Goal: Task Accomplishment & Management: Manage account settings

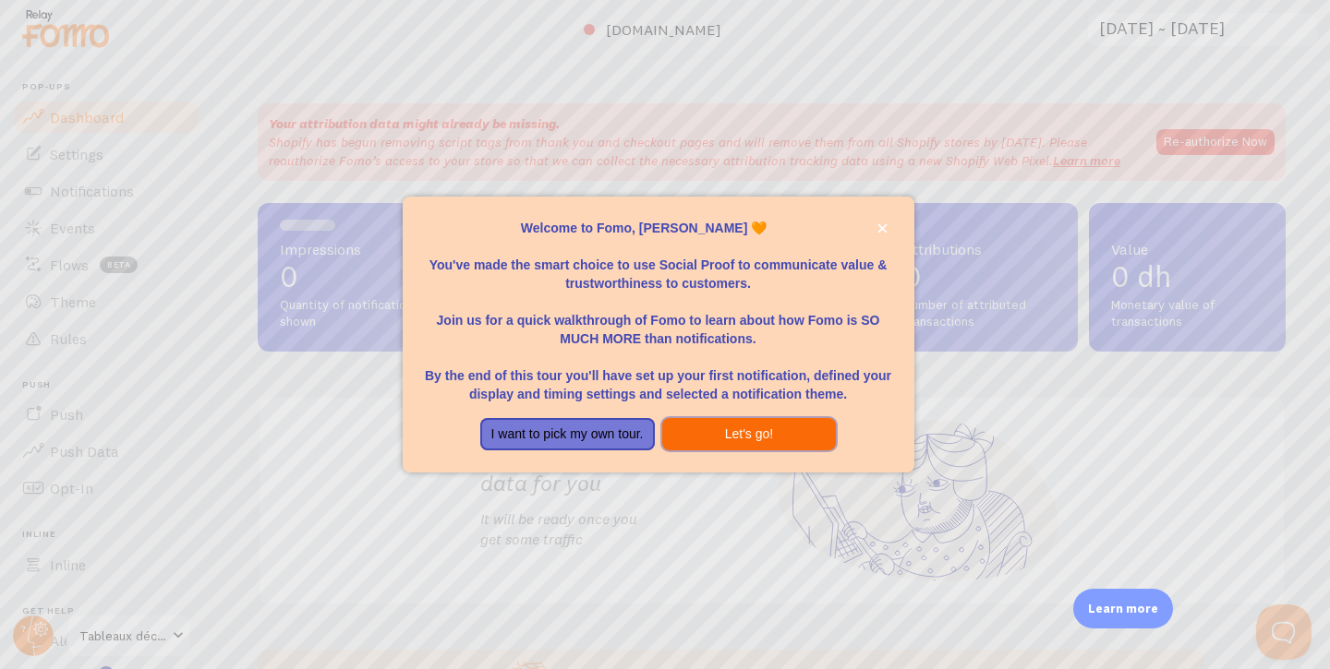
click at [777, 441] on button "Let's go!" at bounding box center [749, 434] width 175 height 33
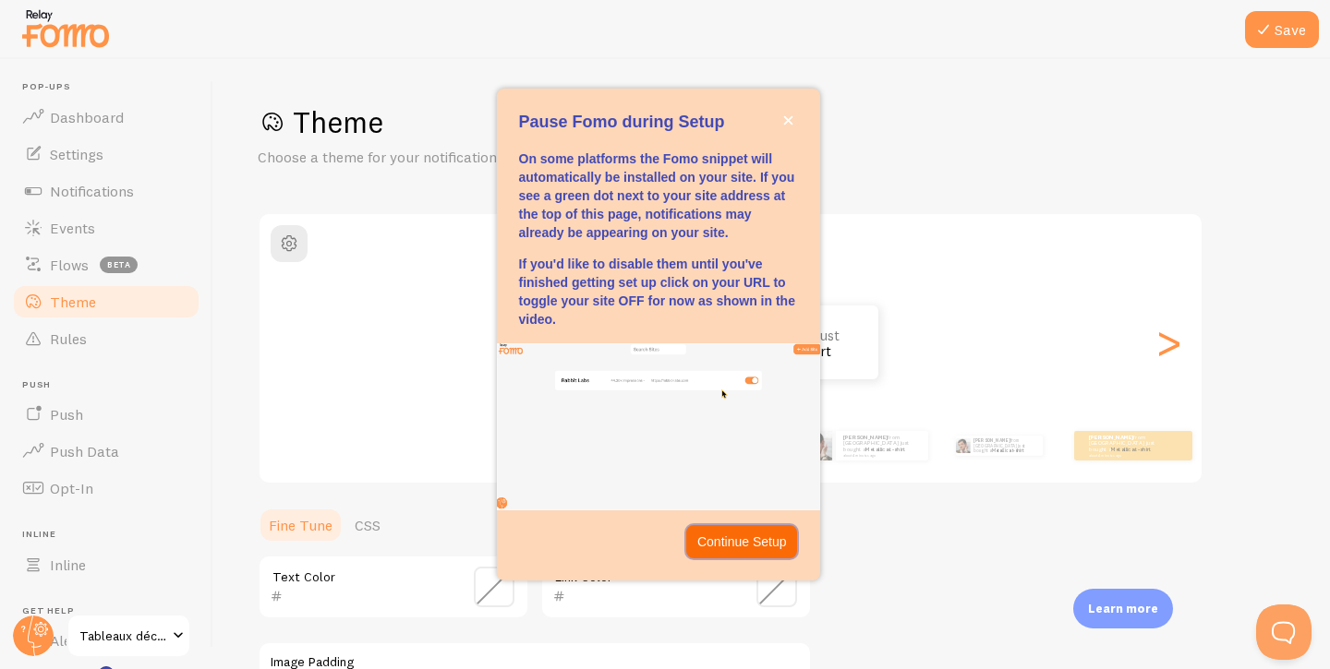
click at [751, 541] on p "Continue Setup" at bounding box center [742, 542] width 90 height 18
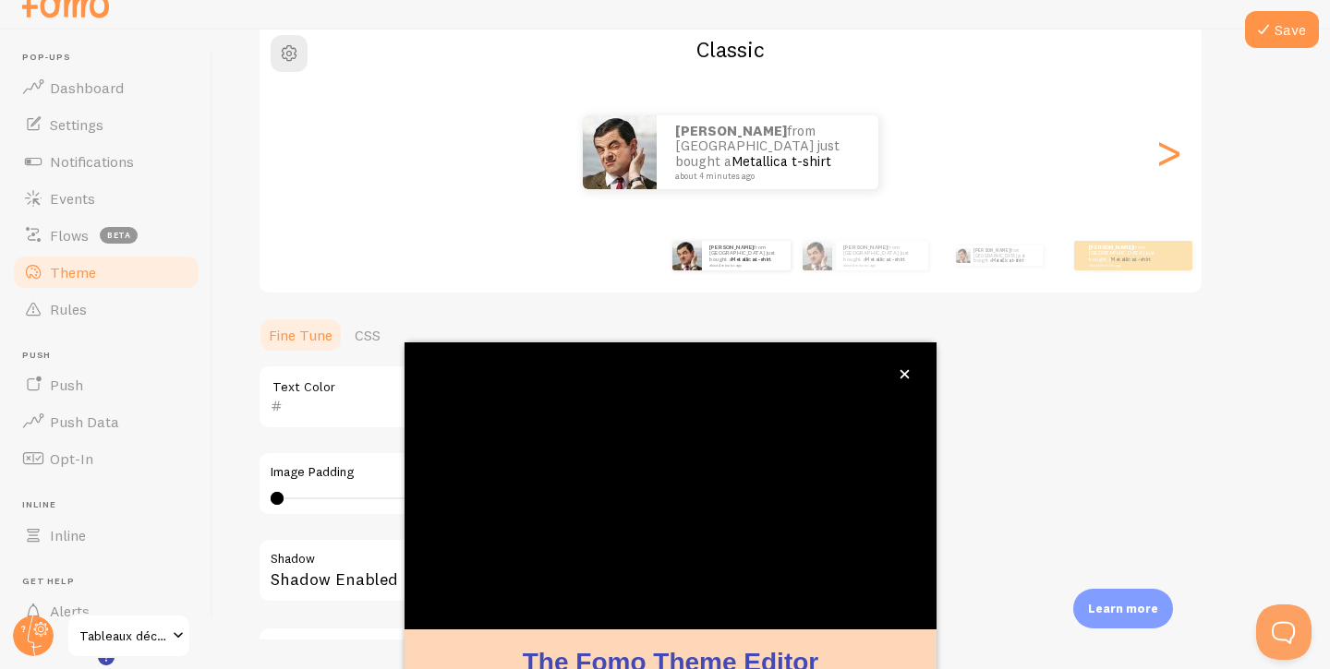
scroll to position [161, 0]
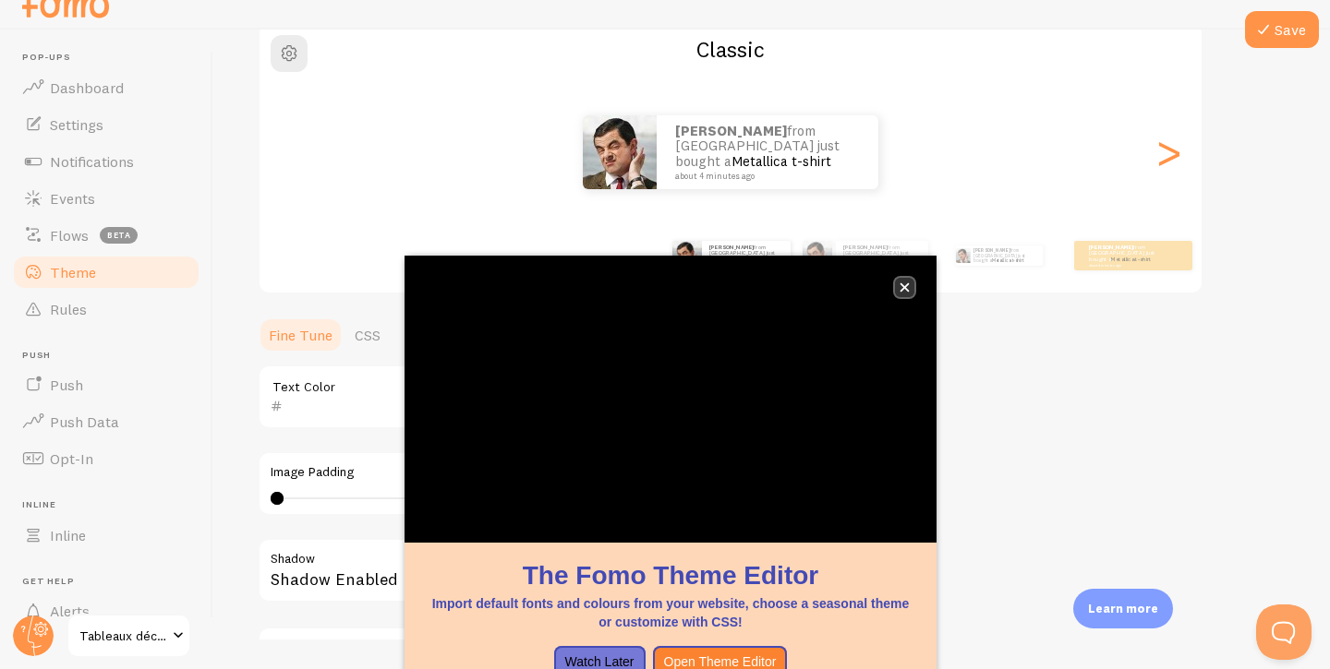
click at [897, 283] on button "close," at bounding box center [904, 287] width 19 height 19
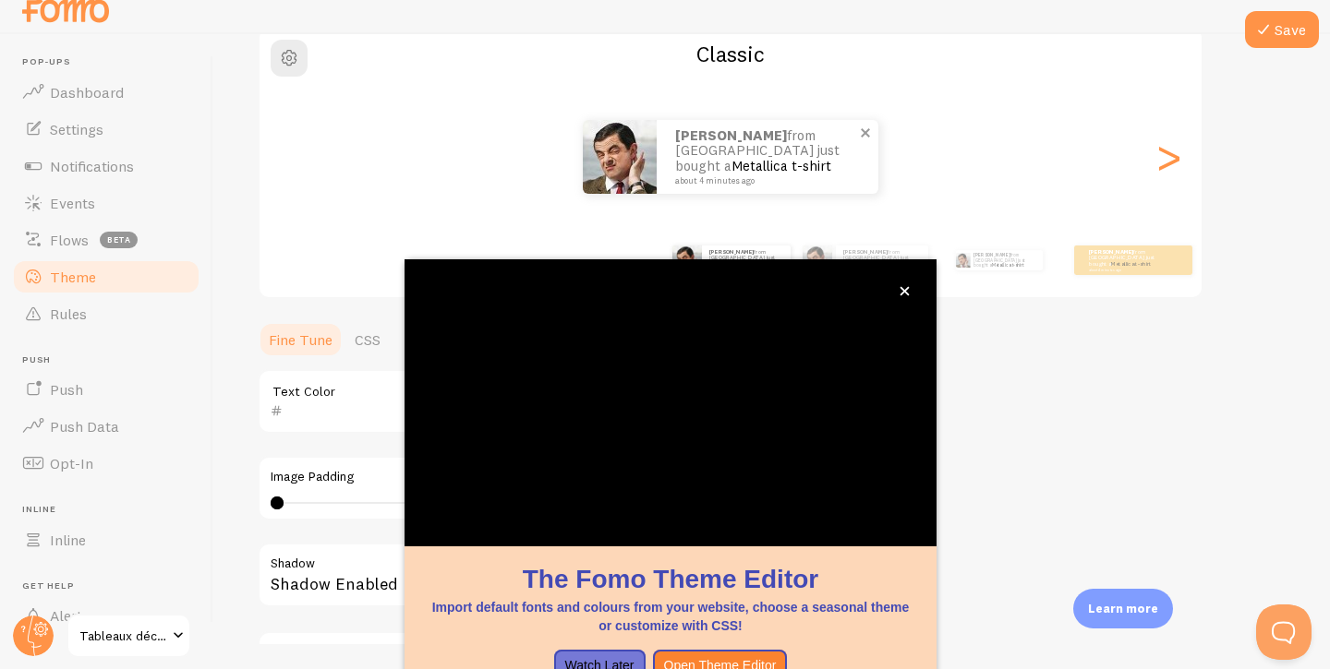
click at [756, 151] on p "[PERSON_NAME] from [GEOGRAPHIC_DATA] just bought a Metallica t-shirt about 4 mi…" at bounding box center [767, 156] width 185 height 57
click at [902, 291] on icon "close," at bounding box center [904, 291] width 9 height 9
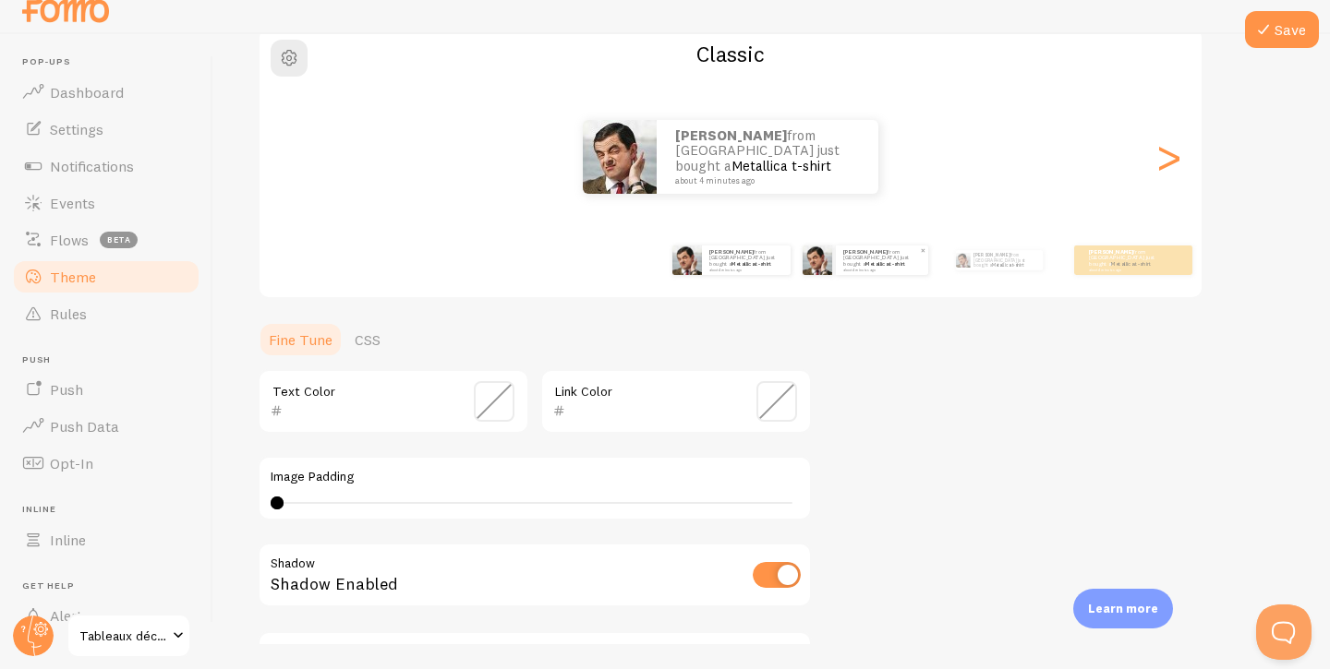
click at [868, 256] on strong "[PERSON_NAME]" at bounding box center [865, 251] width 44 height 7
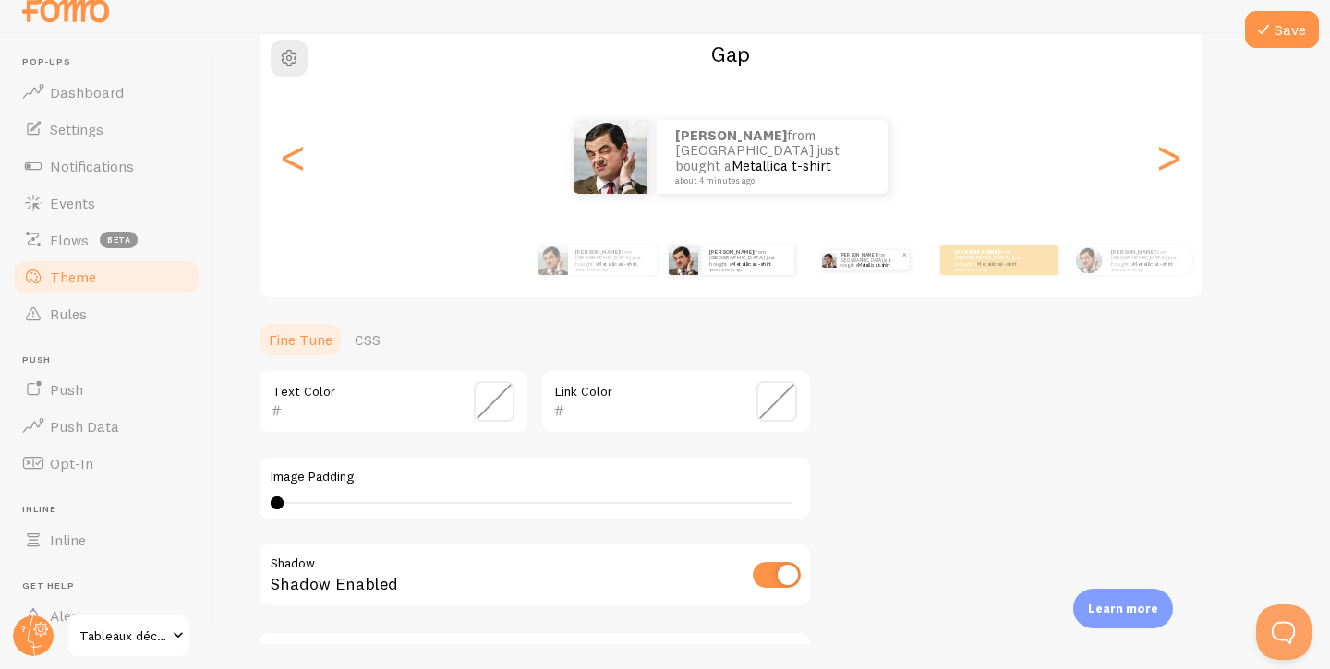
click at [863, 267] on p "[PERSON_NAME] from [GEOGRAPHIC_DATA] just bought a Metallica t-shirt about 4 mi…" at bounding box center [870, 260] width 62 height 20
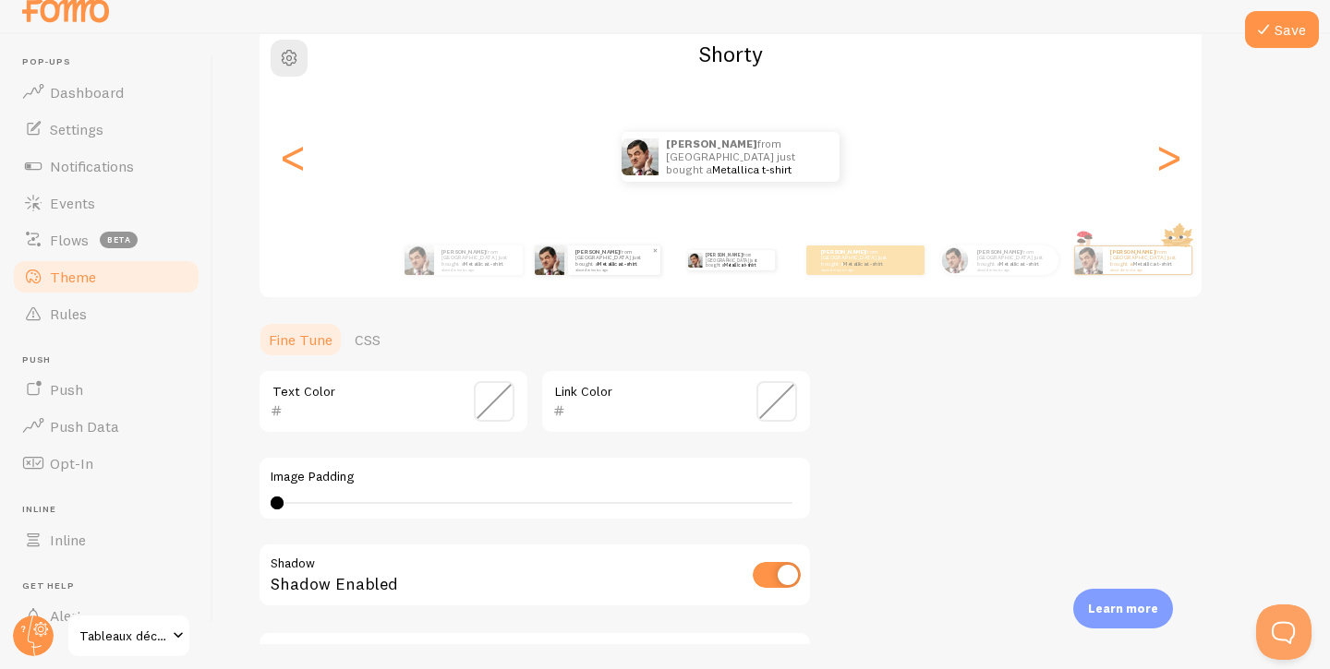
click at [599, 274] on div "[PERSON_NAME] from [GEOGRAPHIC_DATA] just bought a Metallica t-shirt about 4 mi…" at bounding box center [614, 261] width 92 height 30
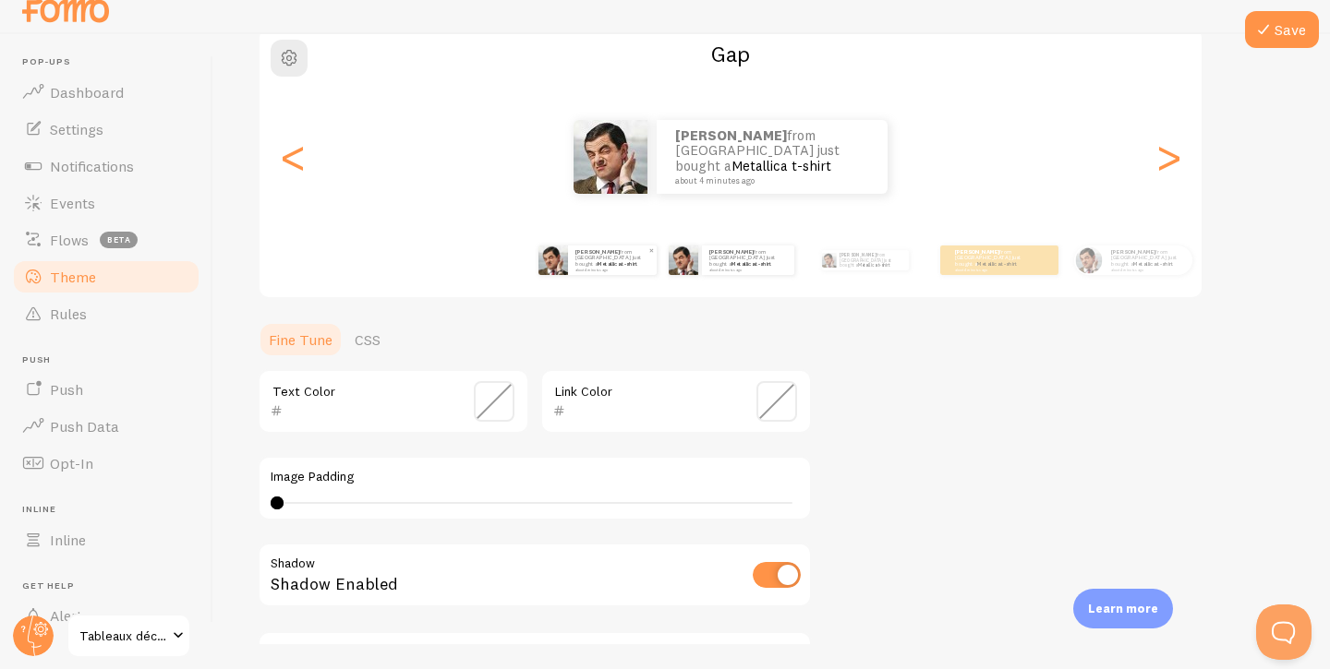
click at [563, 263] on img at bounding box center [553, 261] width 30 height 30
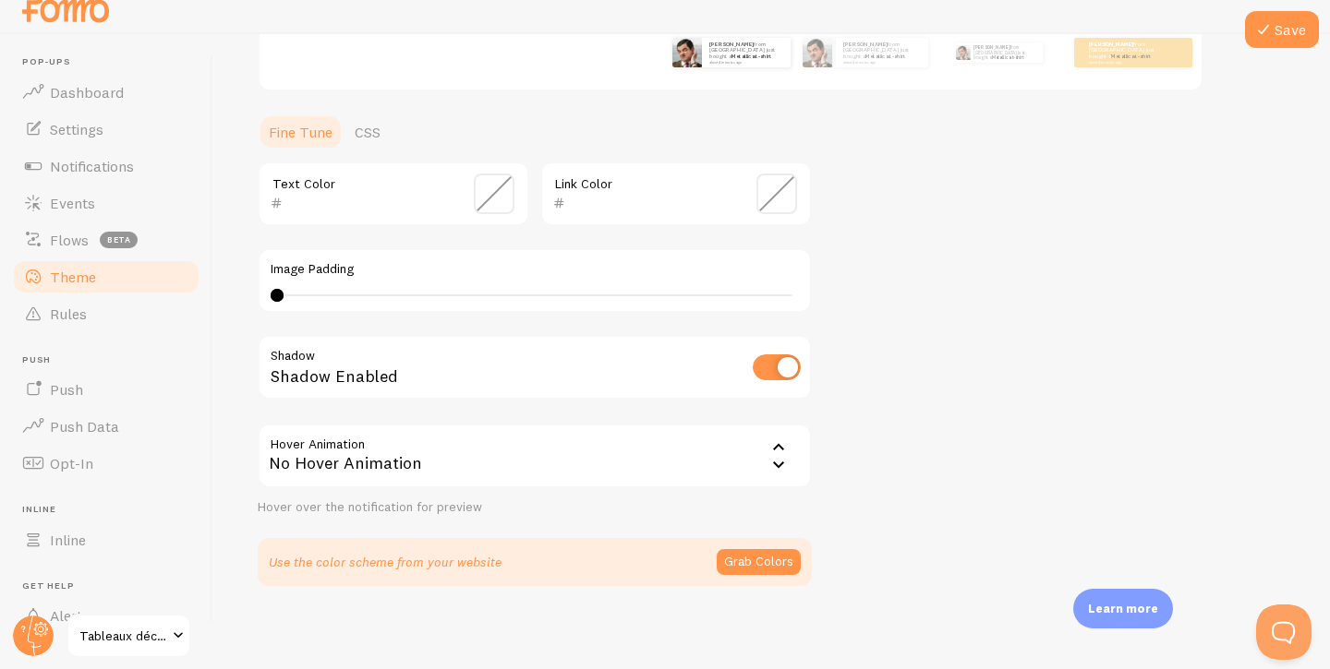
scroll to position [399, 0]
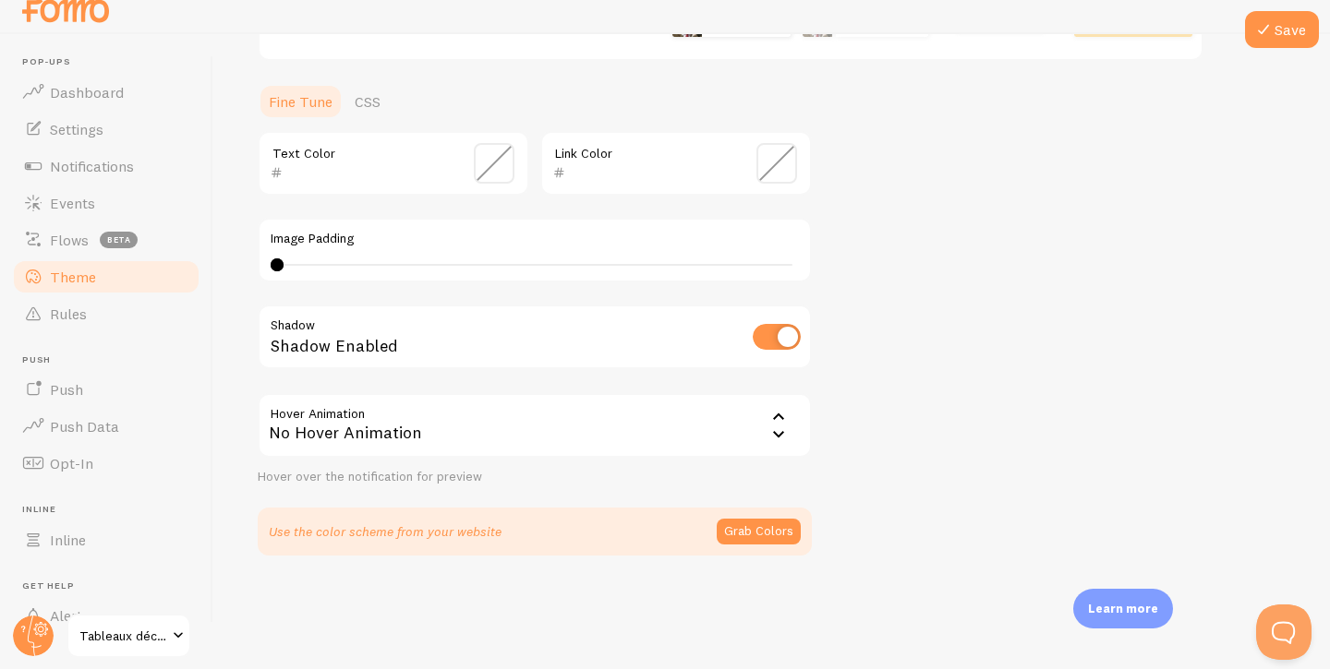
click at [760, 344] on input "checkbox" at bounding box center [777, 337] width 48 height 26
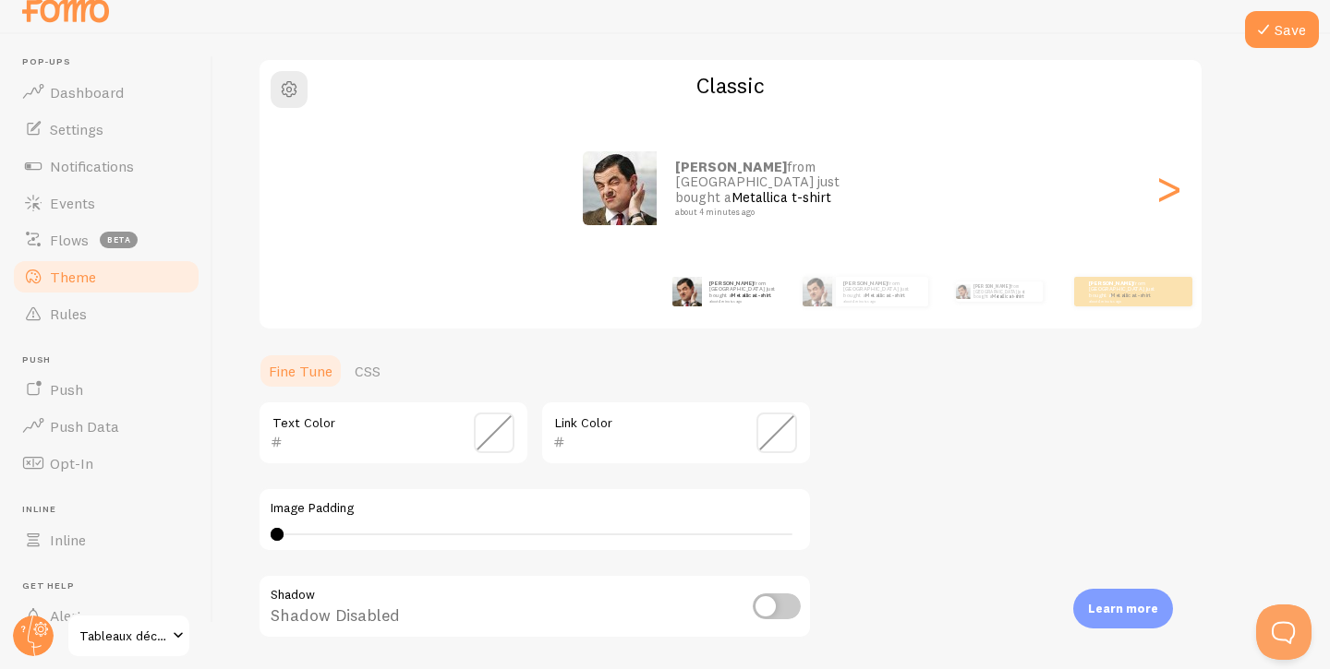
scroll to position [195, 0]
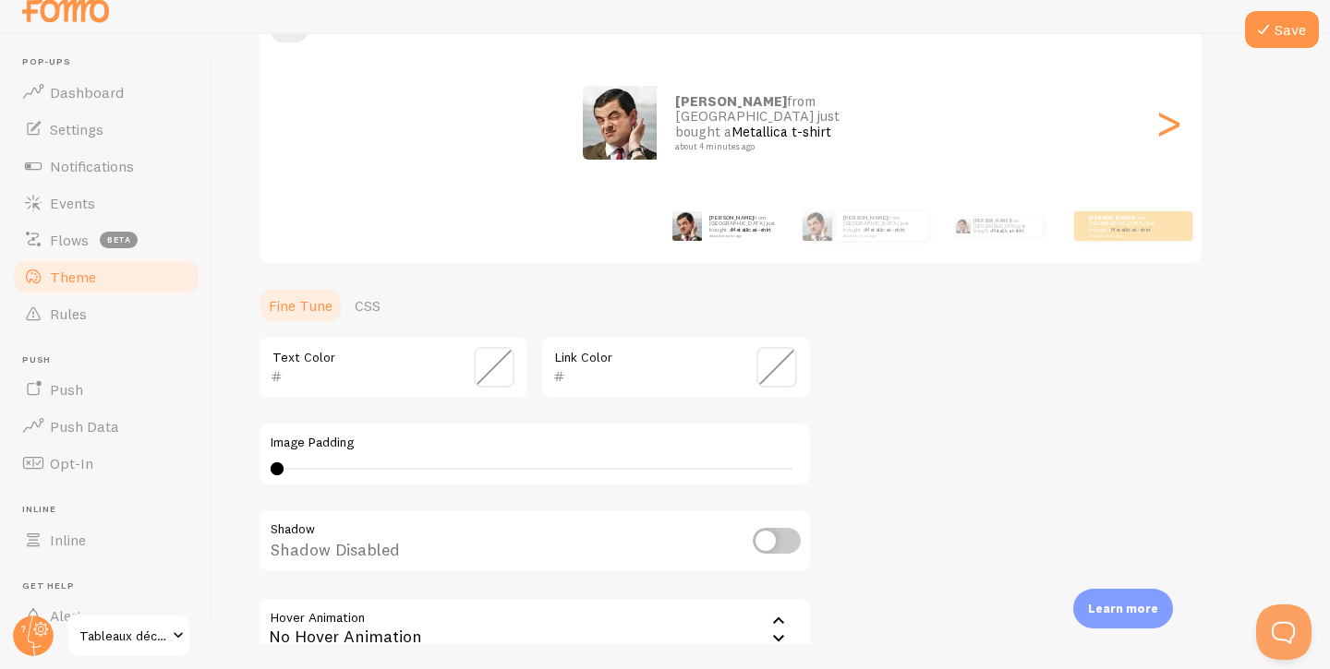
click at [789, 540] on input "checkbox" at bounding box center [777, 541] width 48 height 26
checkbox input "true"
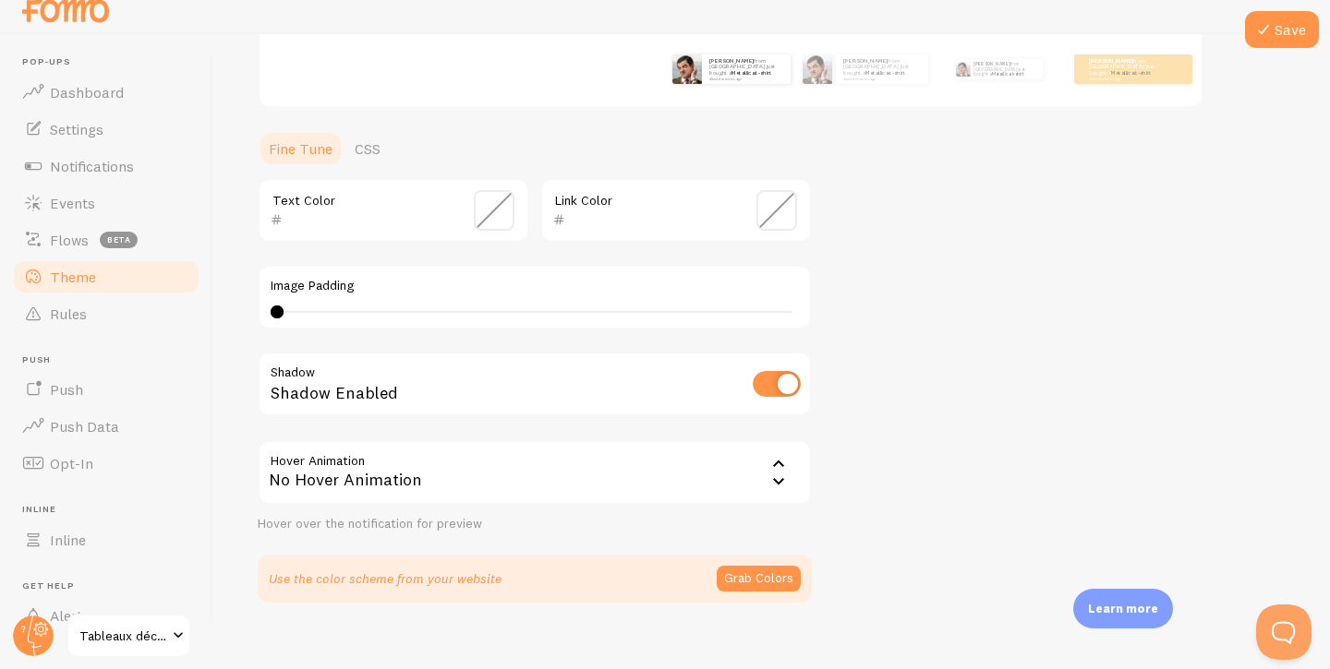
scroll to position [399, 0]
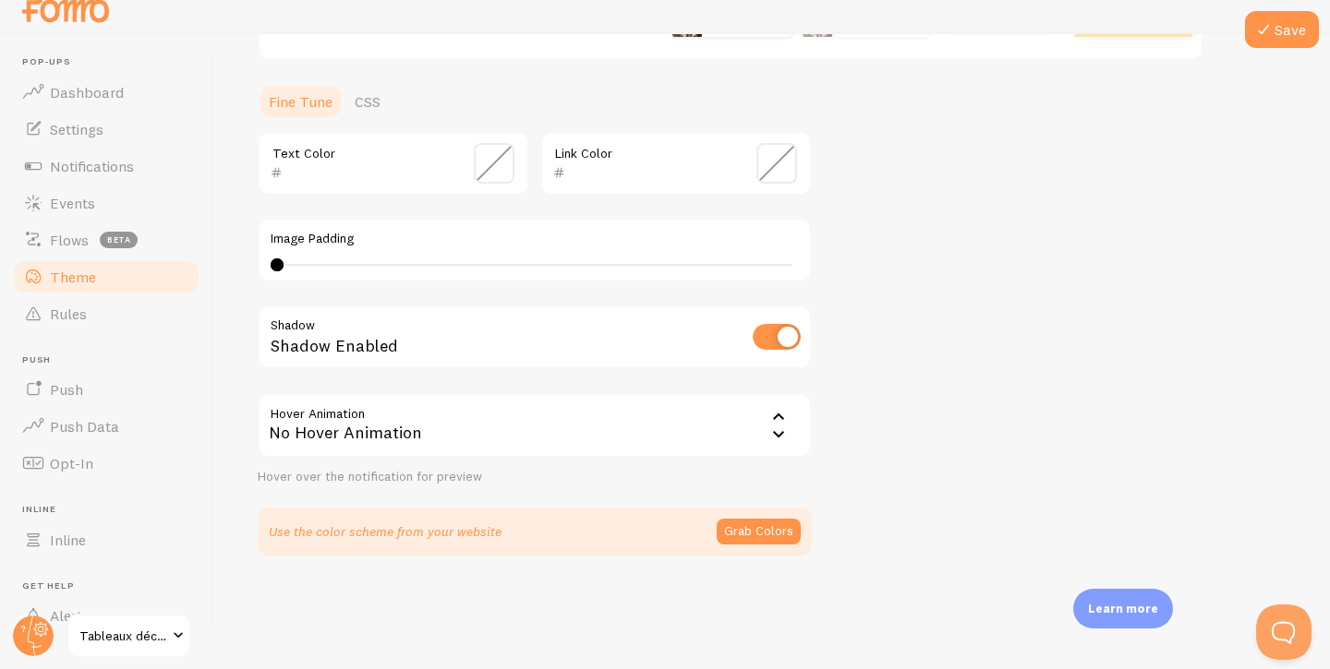
click at [682, 420] on div "No Hover Animation" at bounding box center [535, 425] width 554 height 65
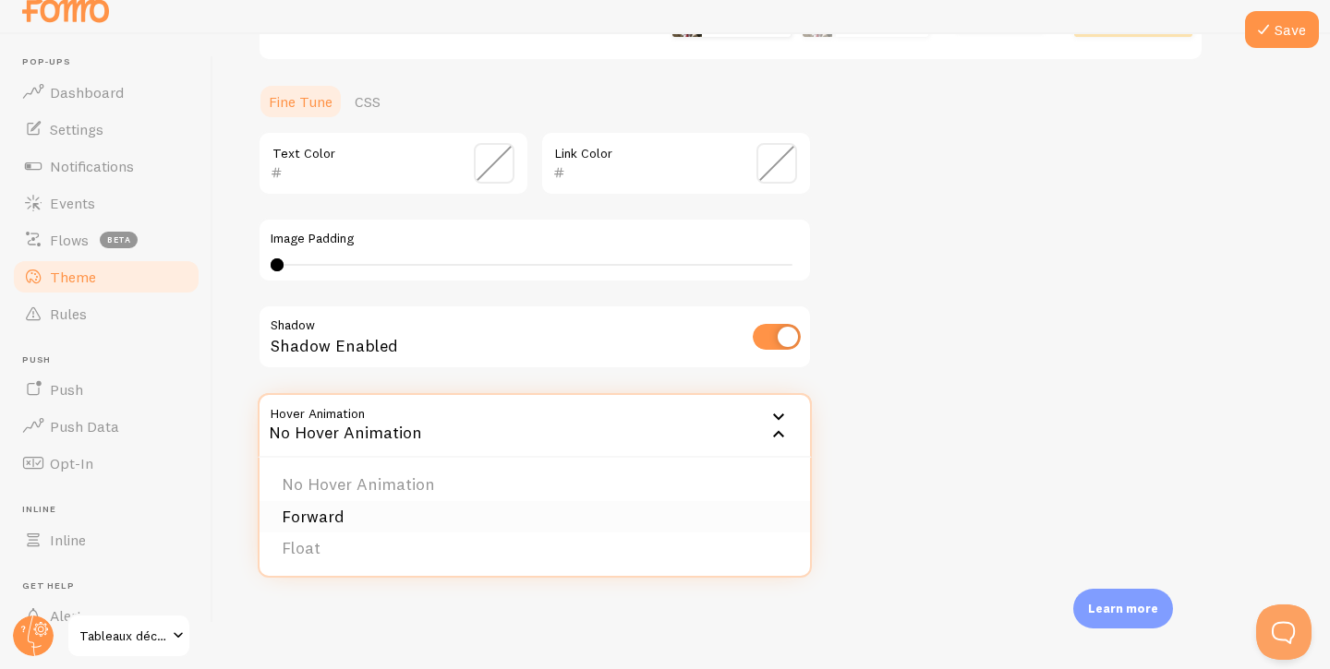
click at [531, 527] on li "Forward" at bounding box center [534, 517] width 550 height 32
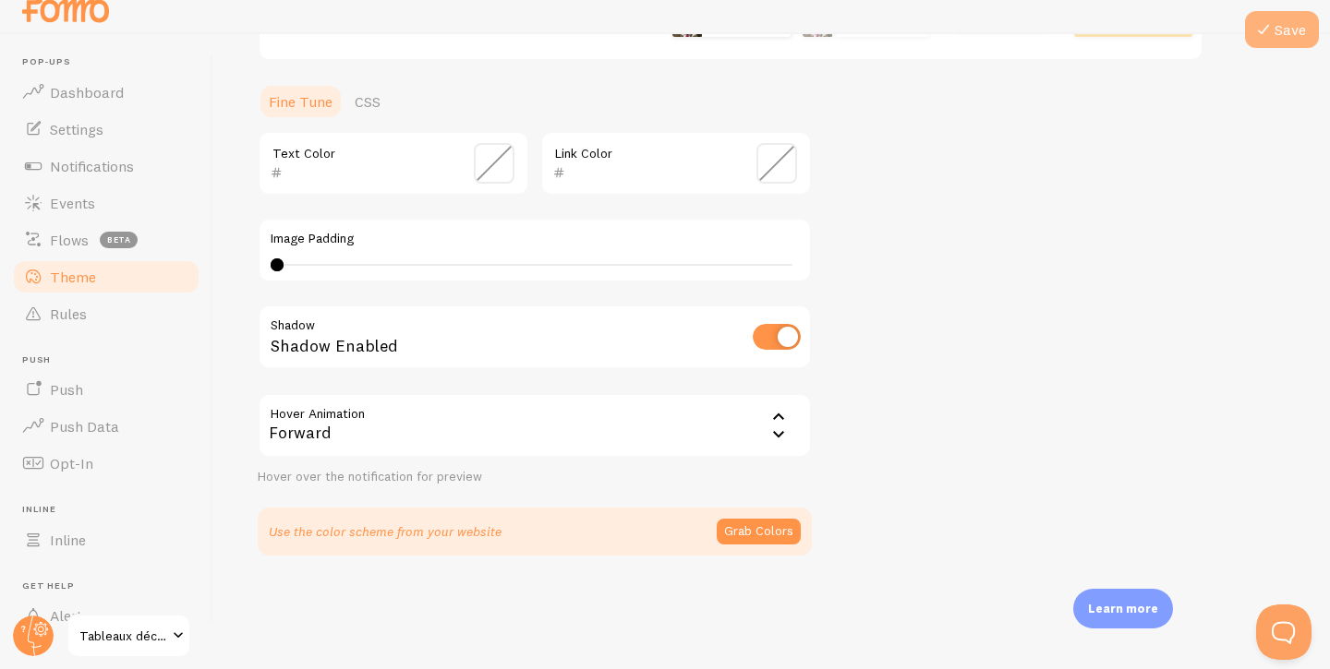
click at [1325, 41] on div "Save Theme Choose a theme for your notifications Classic abdelghafour from [GEO…" at bounding box center [771, 339] width 1116 height 610
click at [1294, 41] on button "Save" at bounding box center [1282, 29] width 74 height 37
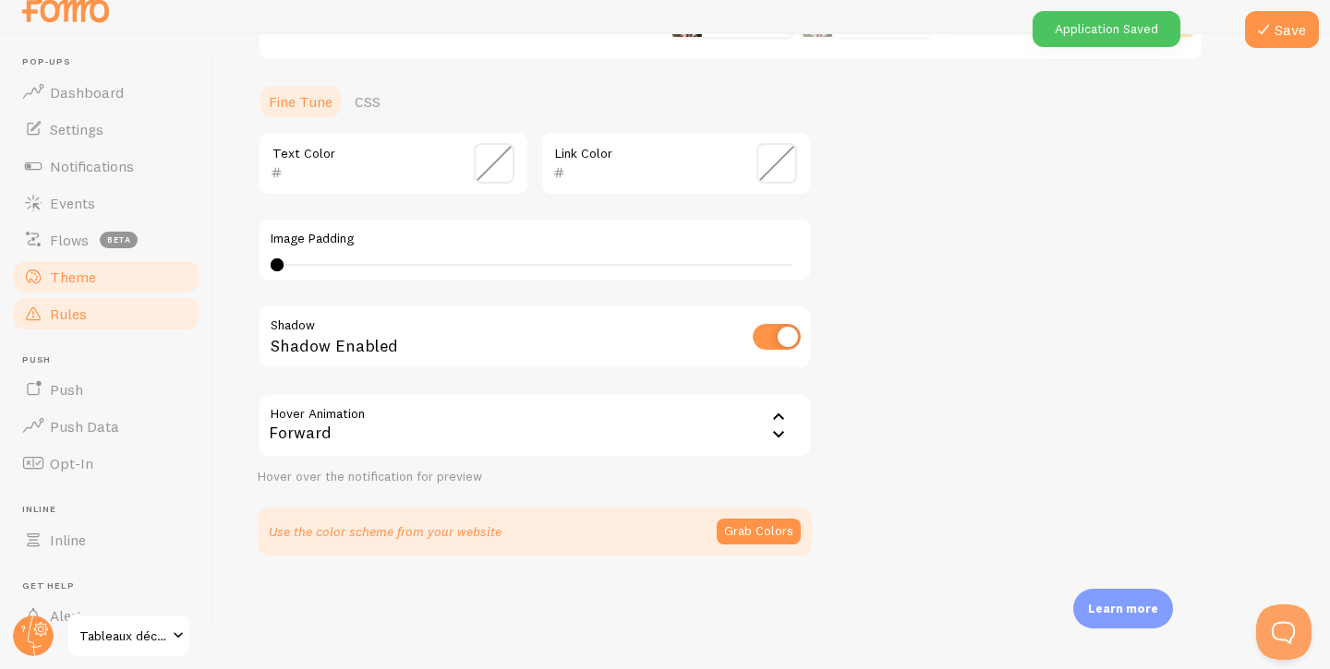
click at [101, 309] on link "Rules" at bounding box center [106, 313] width 190 height 37
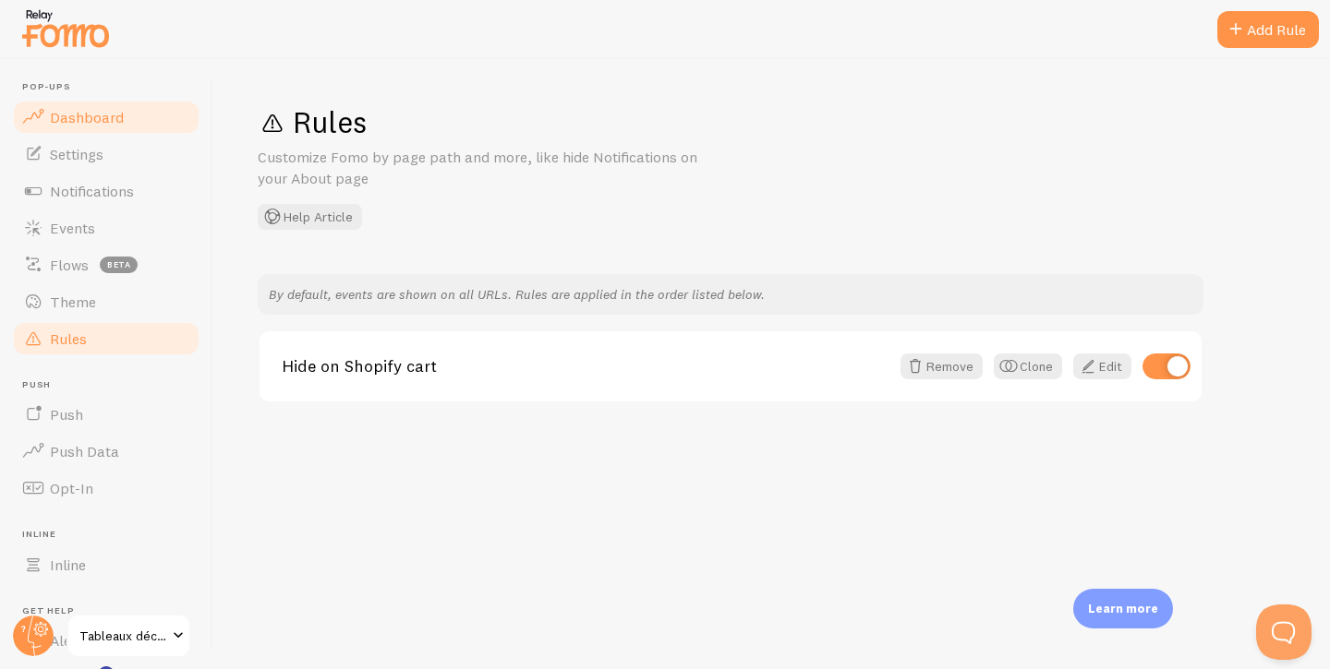
click at [90, 116] on span "Dashboard" at bounding box center [87, 117] width 74 height 18
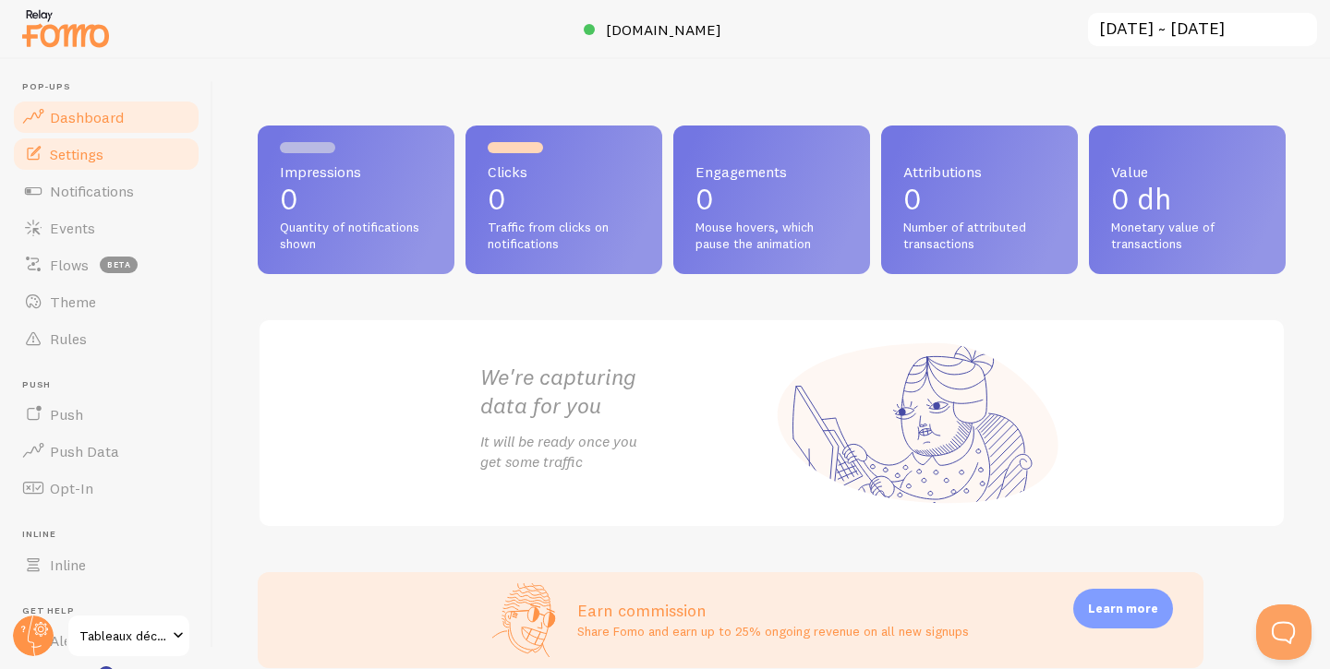
click at [102, 147] on span "Settings" at bounding box center [77, 154] width 54 height 18
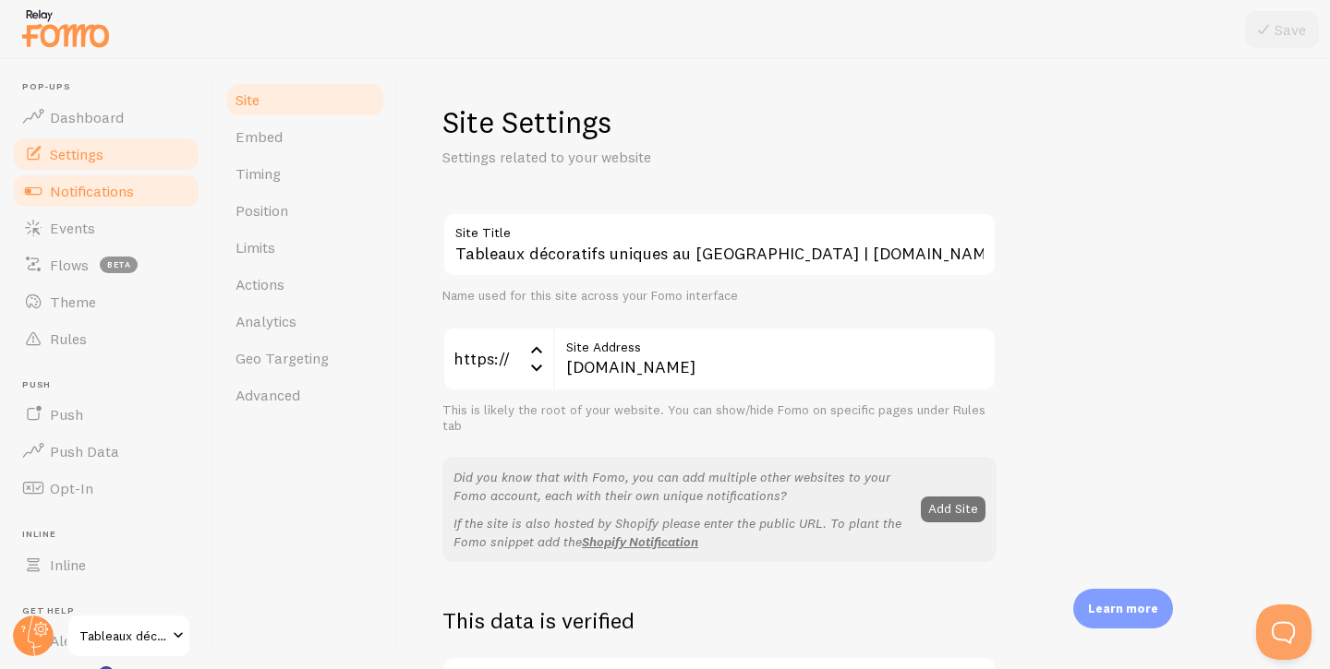
click at [123, 190] on span "Notifications" at bounding box center [92, 191] width 84 height 18
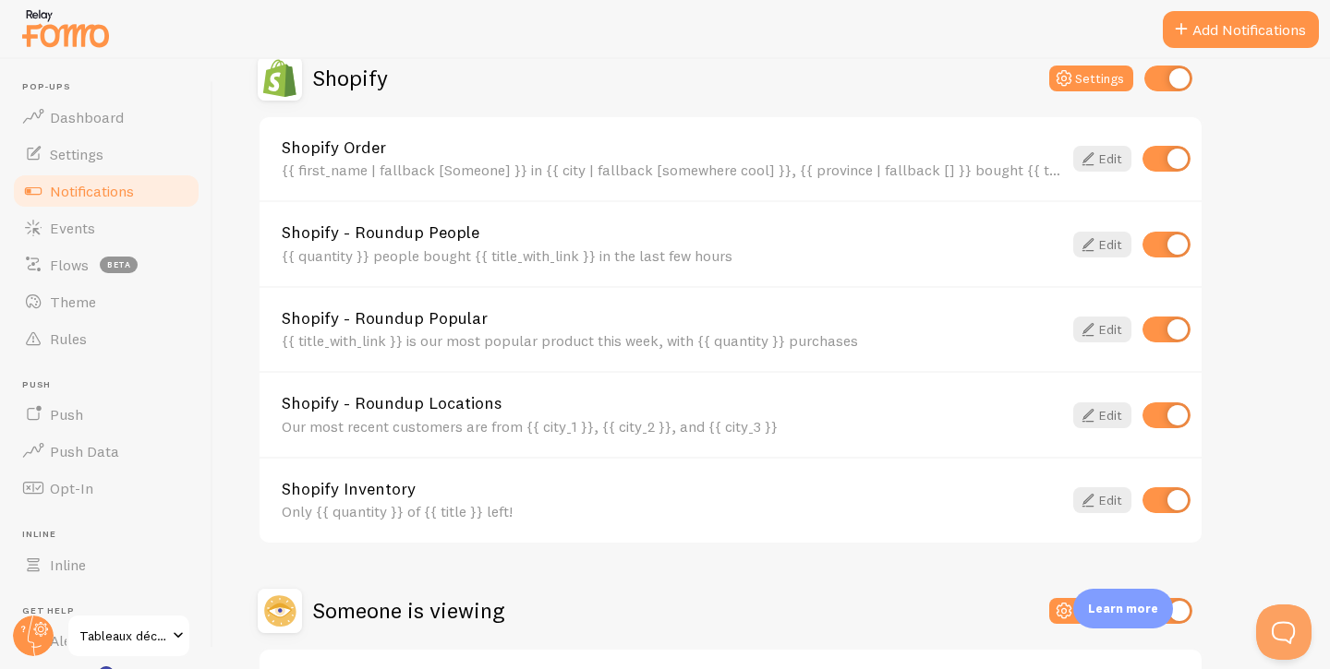
scroll to position [658, 0]
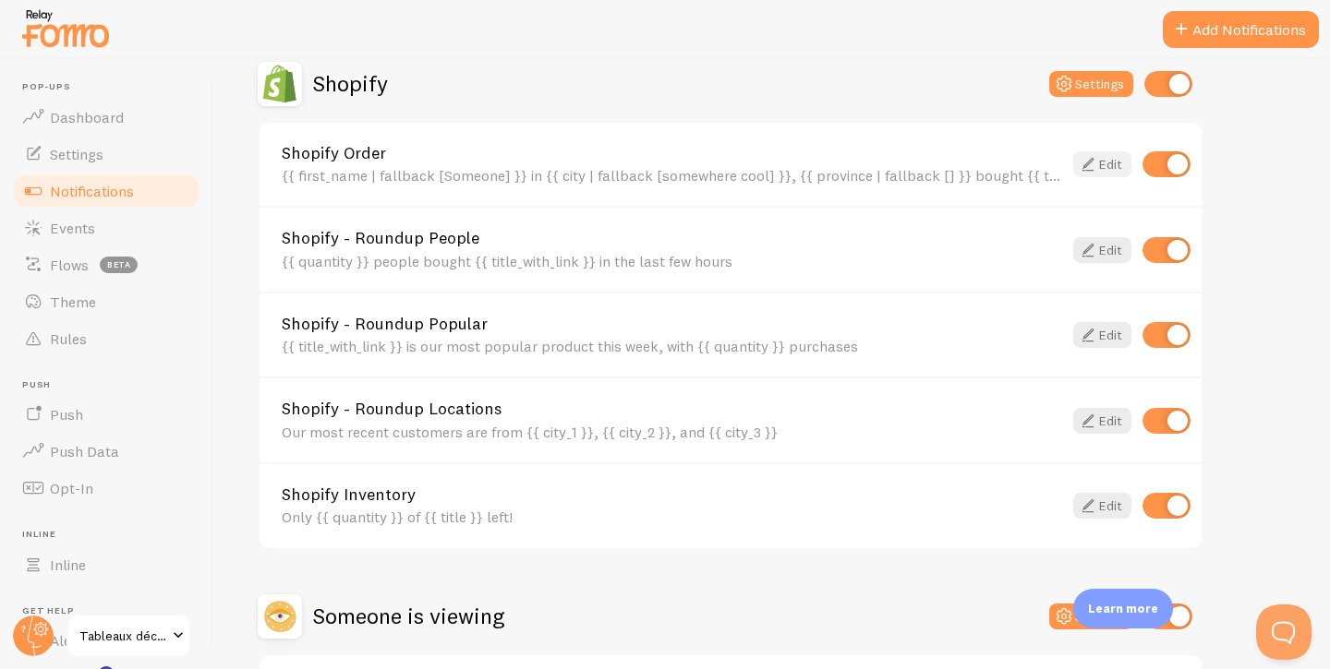
click at [1116, 156] on link "Edit" at bounding box center [1102, 164] width 58 height 26
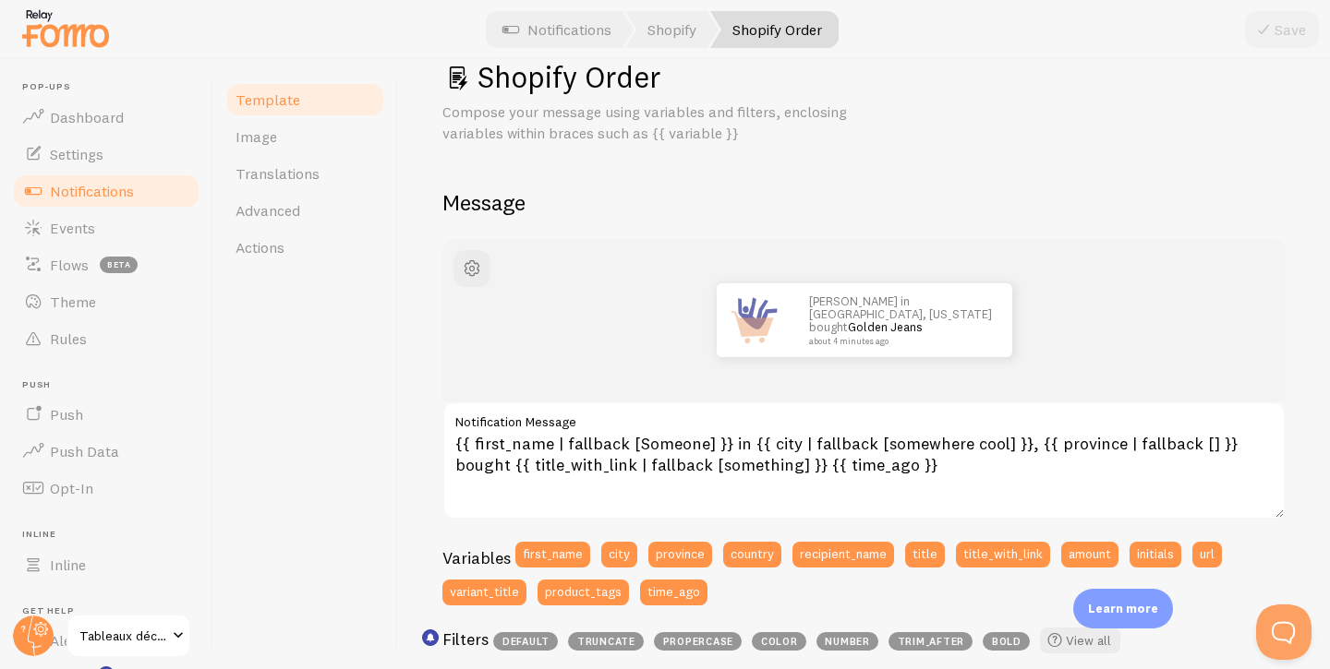
scroll to position [47, 0]
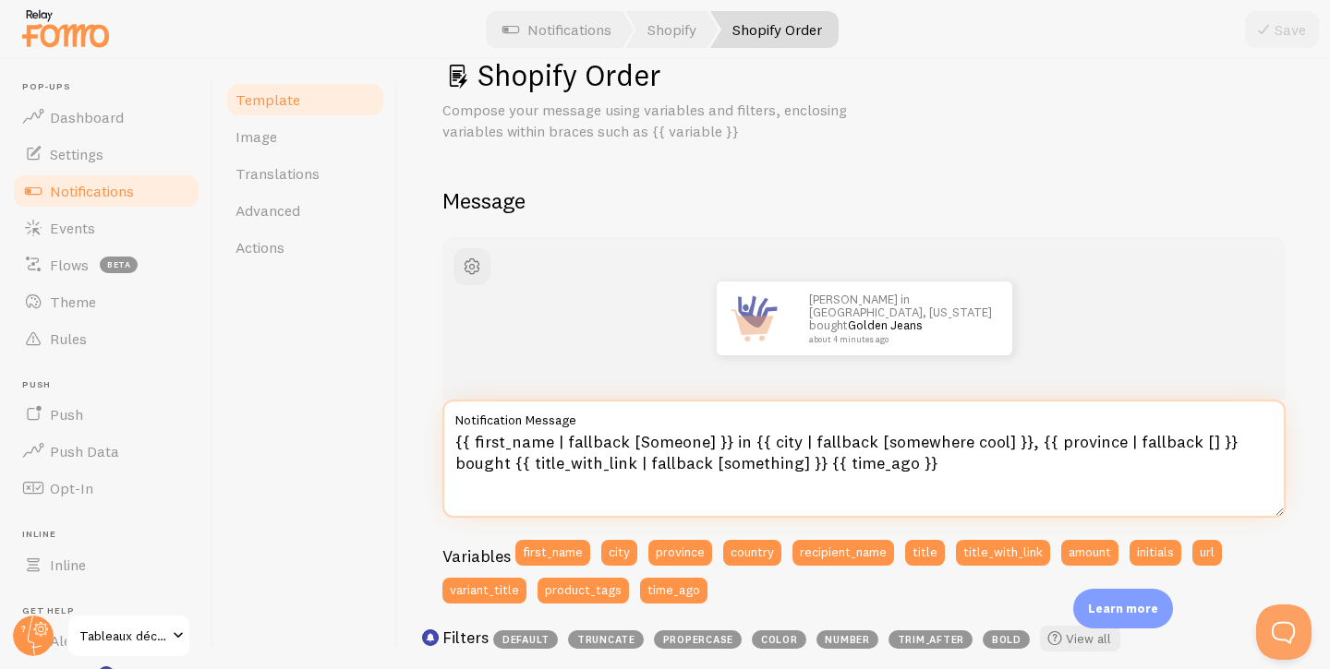
drag, startPoint x: 889, startPoint y: 479, endPoint x: 440, endPoint y: 410, distance: 454.1
click at [440, 410] on div "Shopify Order Compose your message using variables and filters, enclosing varia…" at bounding box center [864, 364] width 932 height 610
paste textarea "{ first_name | fallback [Quelqu'un] }}} à {{ city | fallback [un endroit sympa]…"
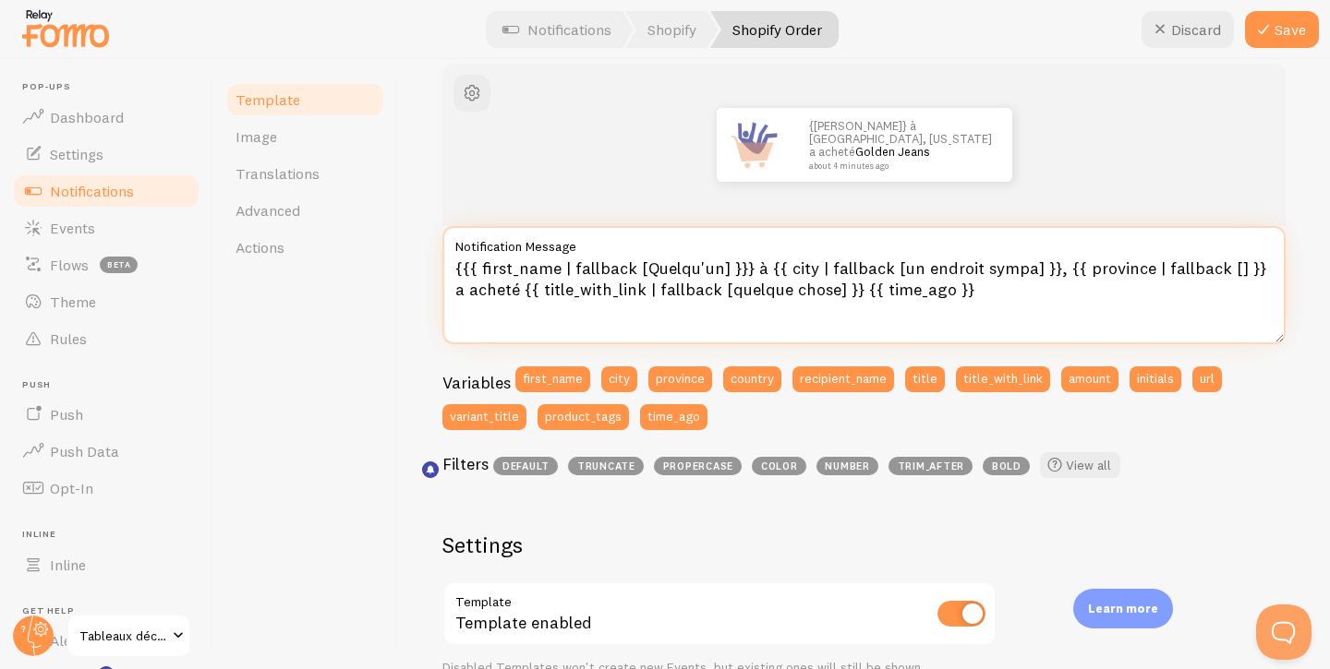
scroll to position [223, 0]
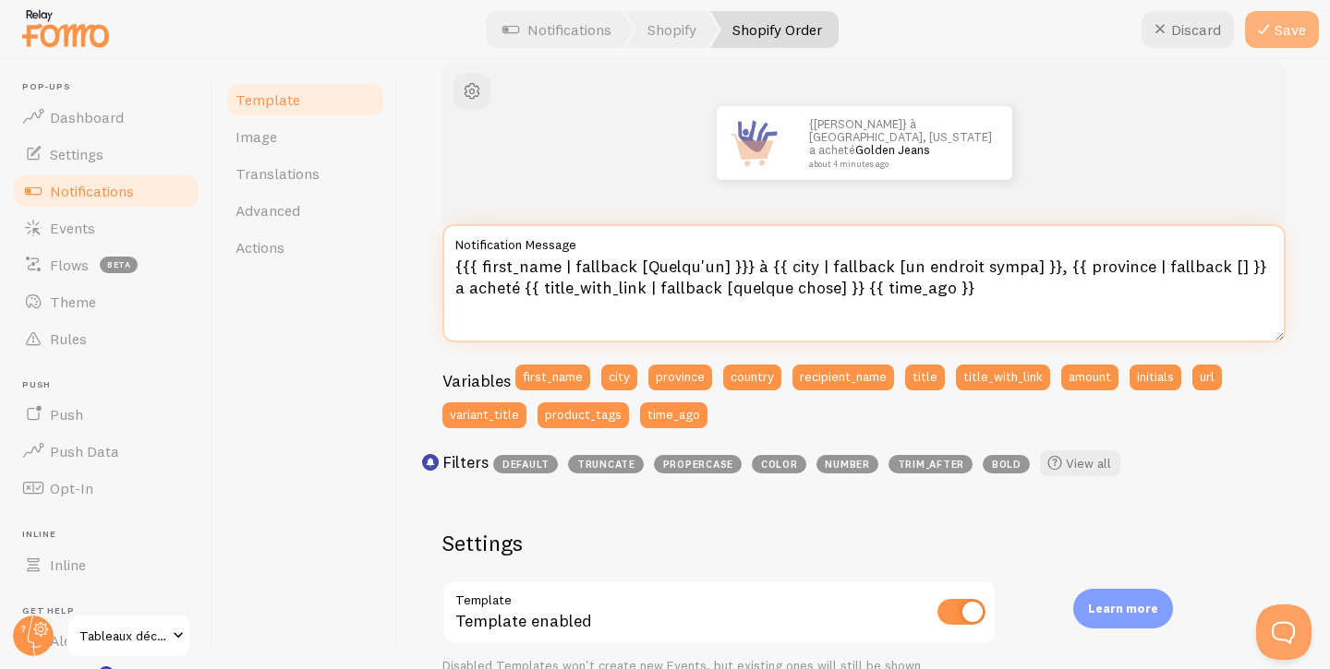
type textarea "{{{ first_name | fallback [Quelqu'un] }}} à {{ city | fallback [un endroit symp…"
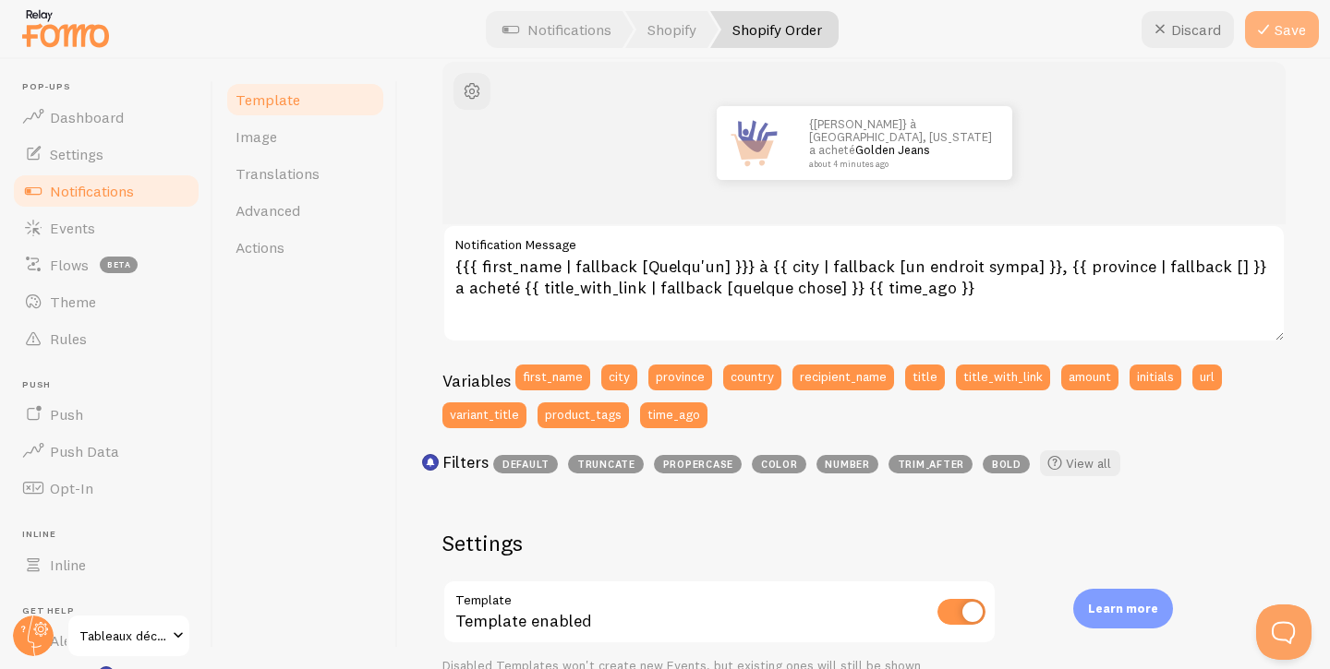
click at [1273, 30] on icon at bounding box center [1263, 29] width 22 height 22
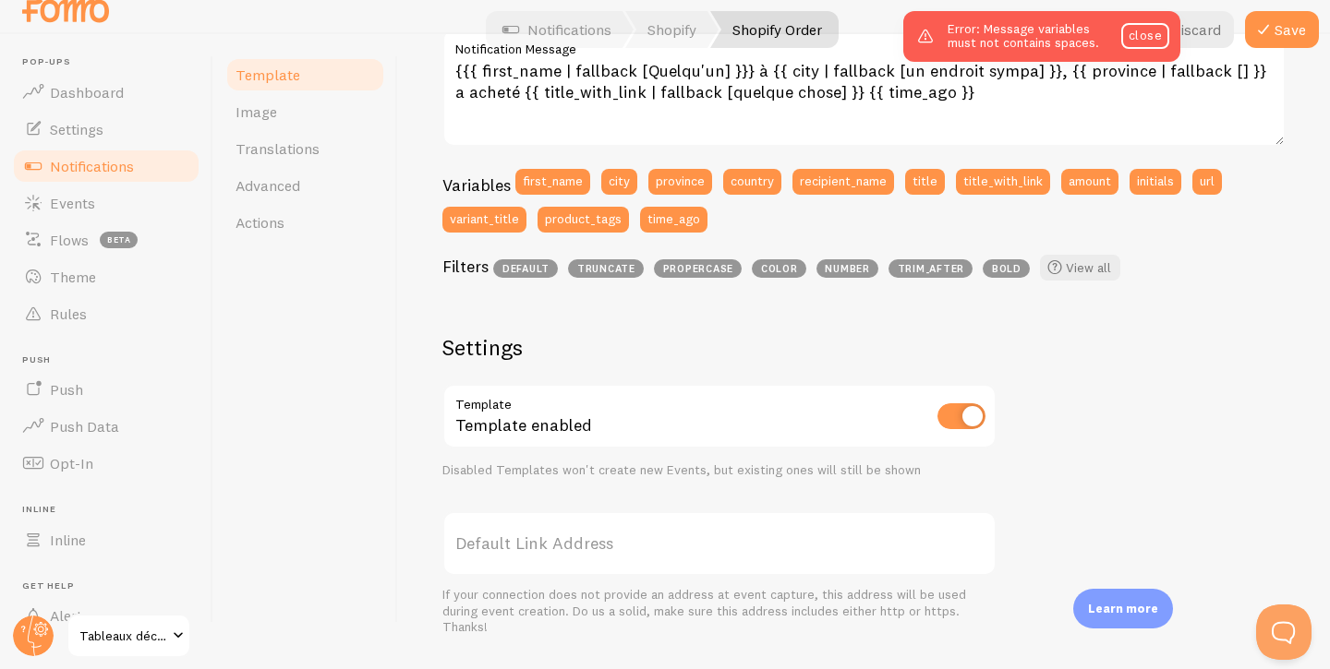
scroll to position [0, 0]
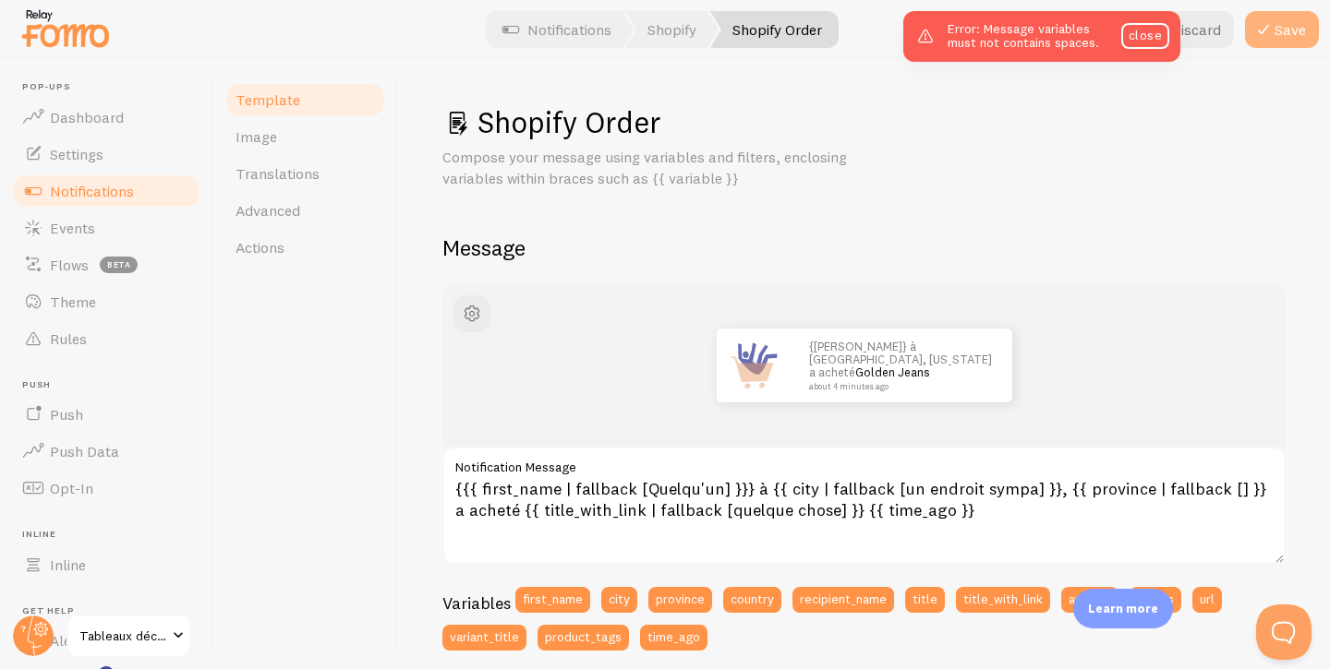
click at [1256, 29] on icon at bounding box center [1263, 29] width 22 height 22
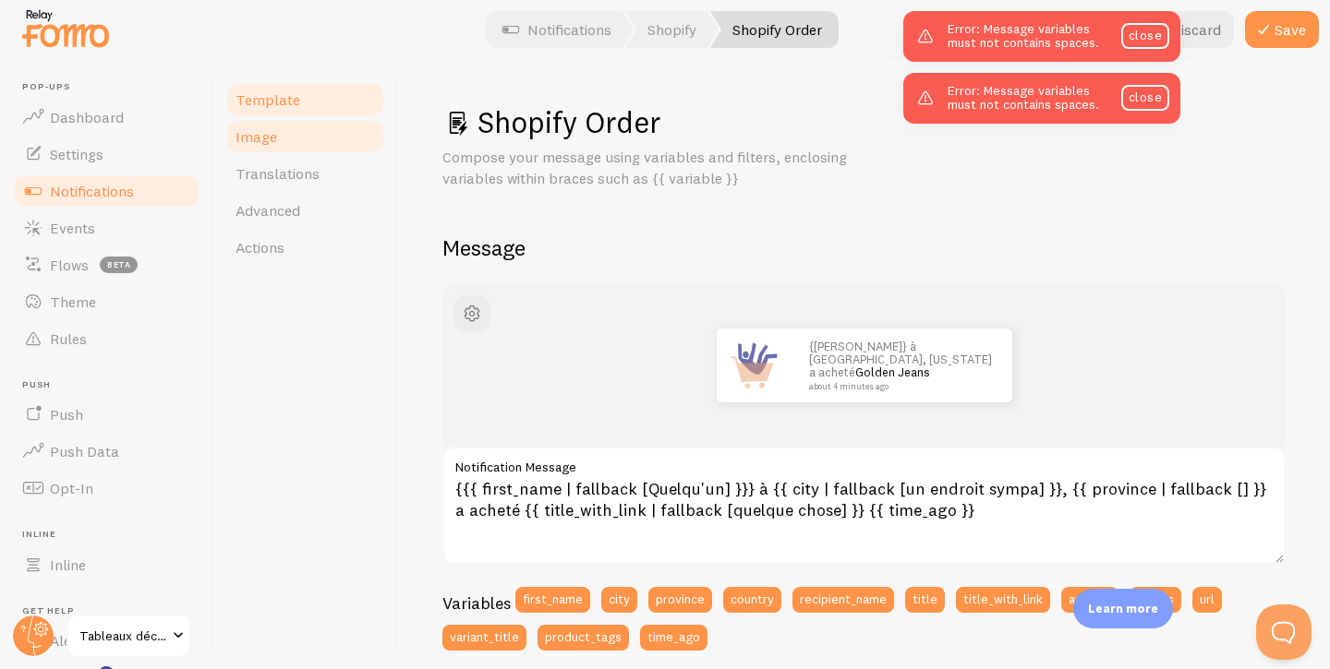
click at [271, 145] on span "Image" at bounding box center [256, 136] width 42 height 18
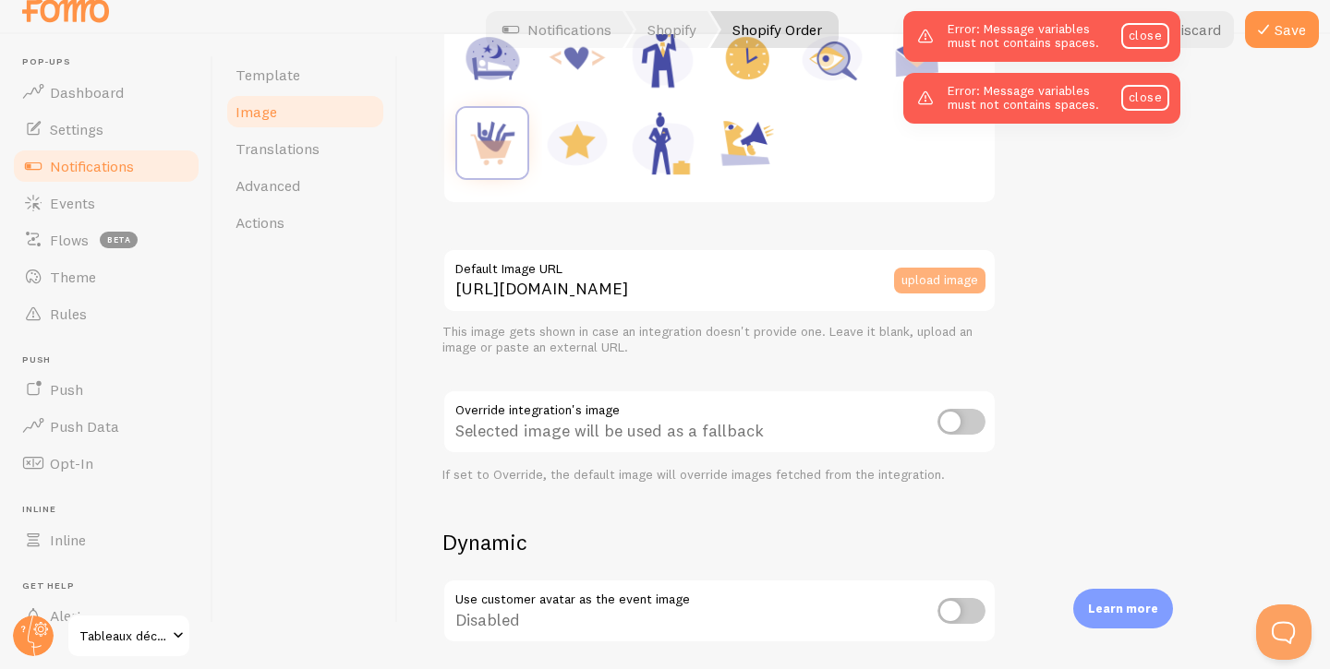
scroll to position [271, 0]
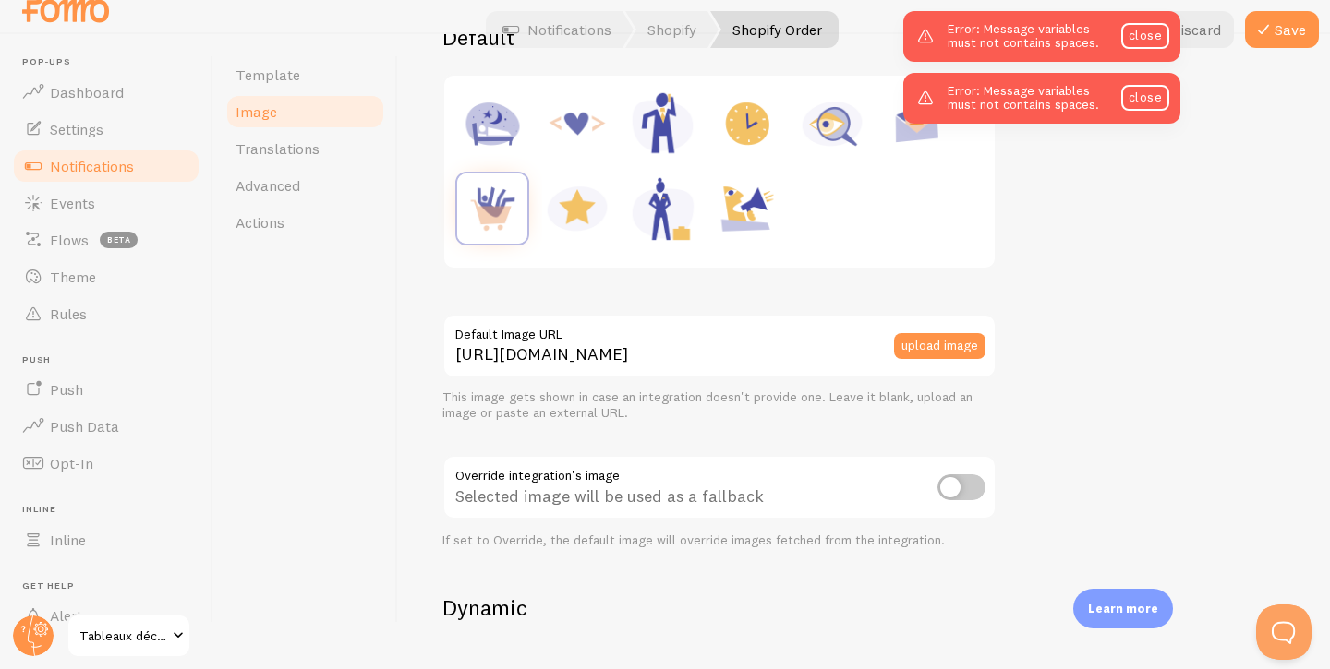
click at [655, 102] on img at bounding box center [662, 124] width 70 height 70
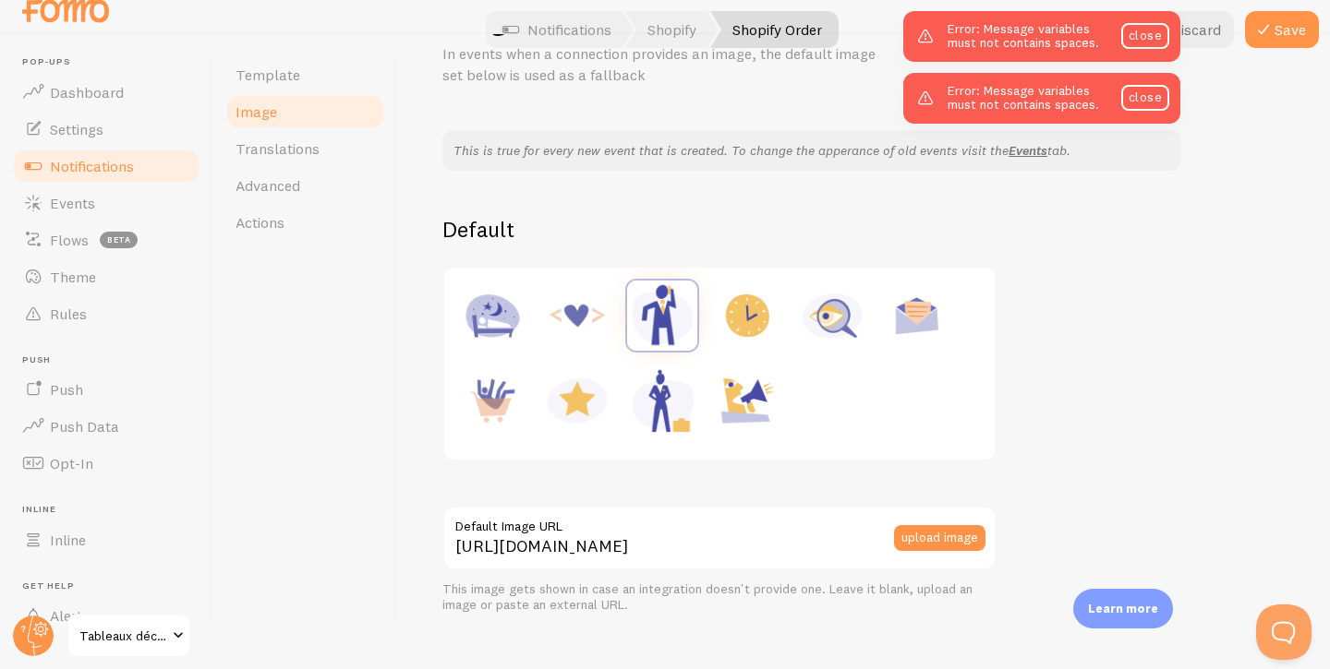
scroll to position [78, 0]
click at [501, 382] on img at bounding box center [492, 402] width 70 height 70
type input "[URL][DOMAIN_NAME]"
click at [315, 151] on span "Translations" at bounding box center [277, 148] width 84 height 18
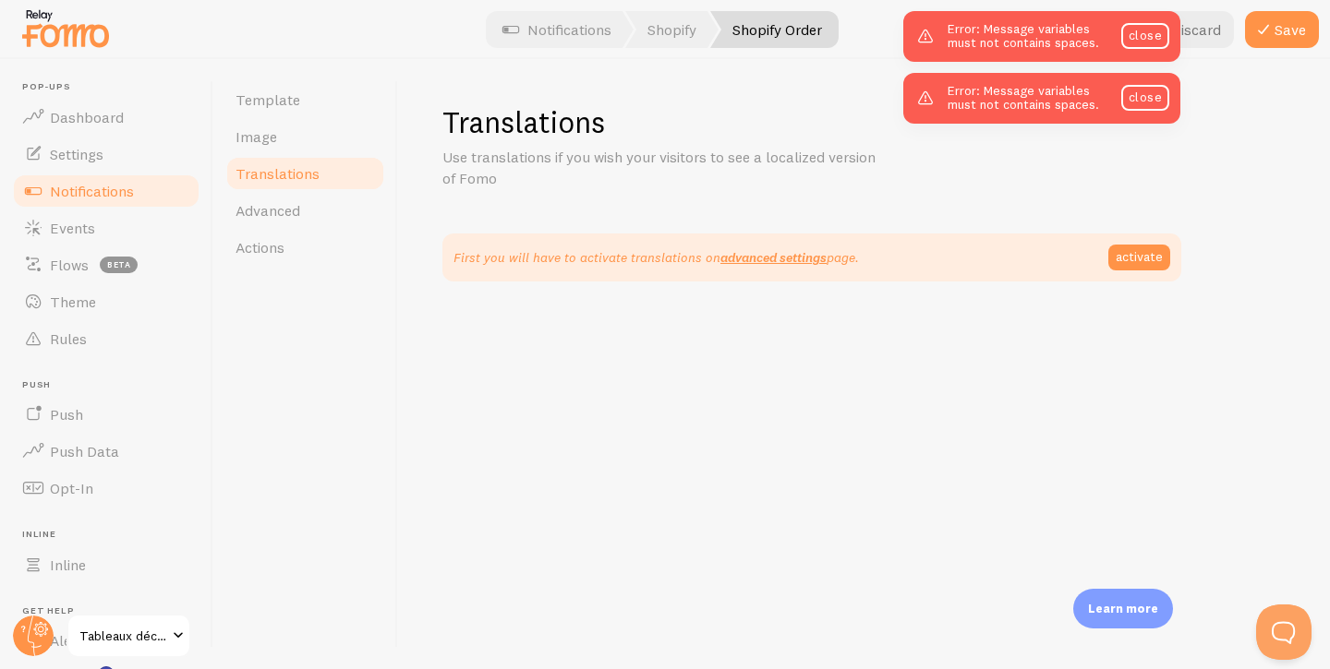
click at [304, 179] on span "Translations" at bounding box center [277, 173] width 84 height 18
click at [302, 193] on link "Advanced" at bounding box center [305, 210] width 162 height 37
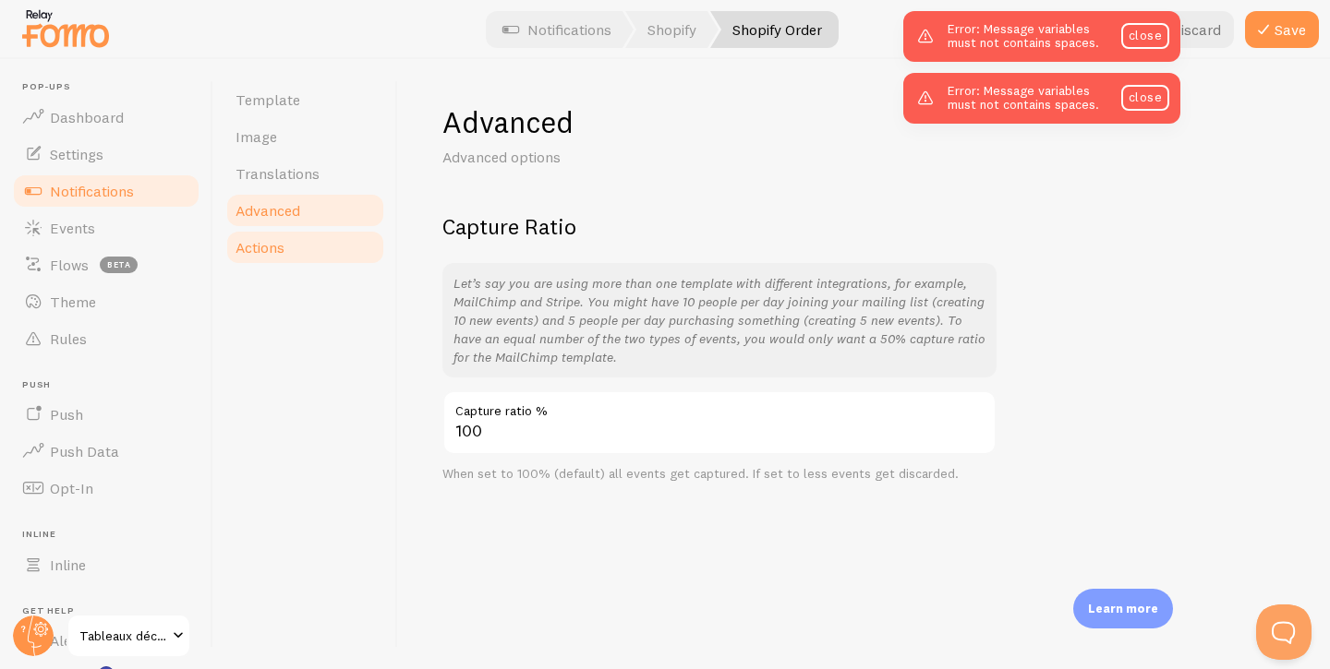
click at [295, 239] on link "Actions" at bounding box center [305, 247] width 162 height 37
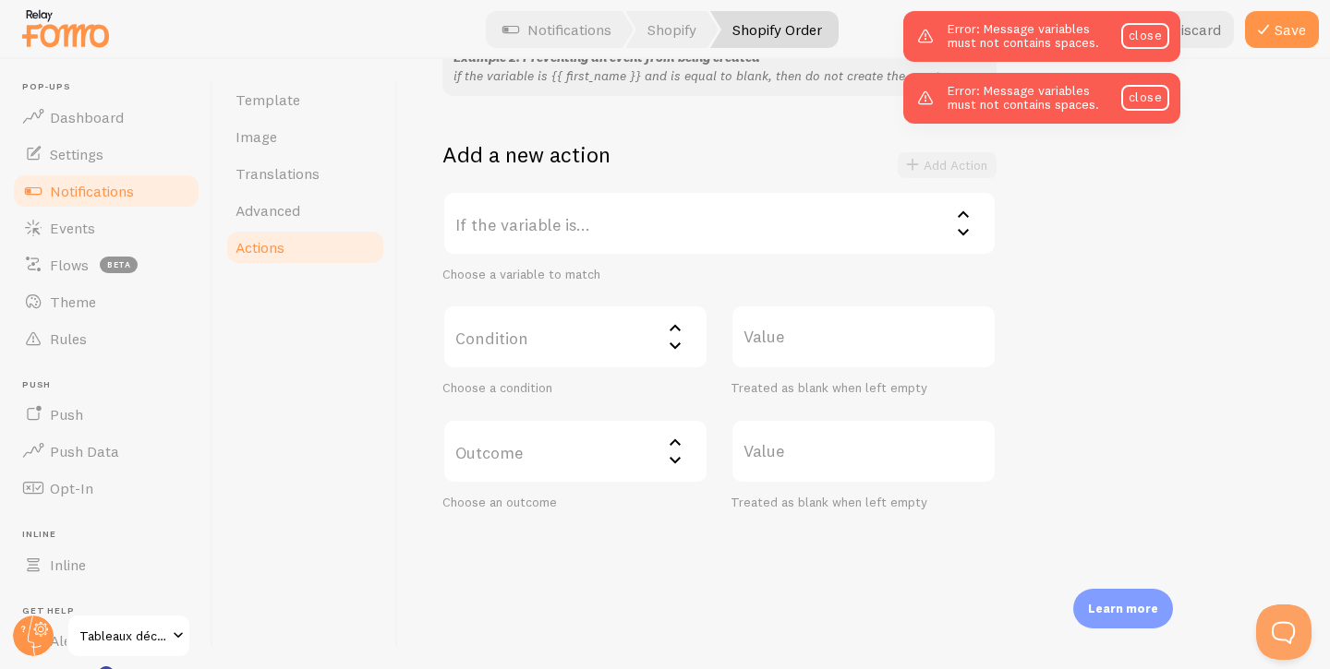
scroll to position [25, 0]
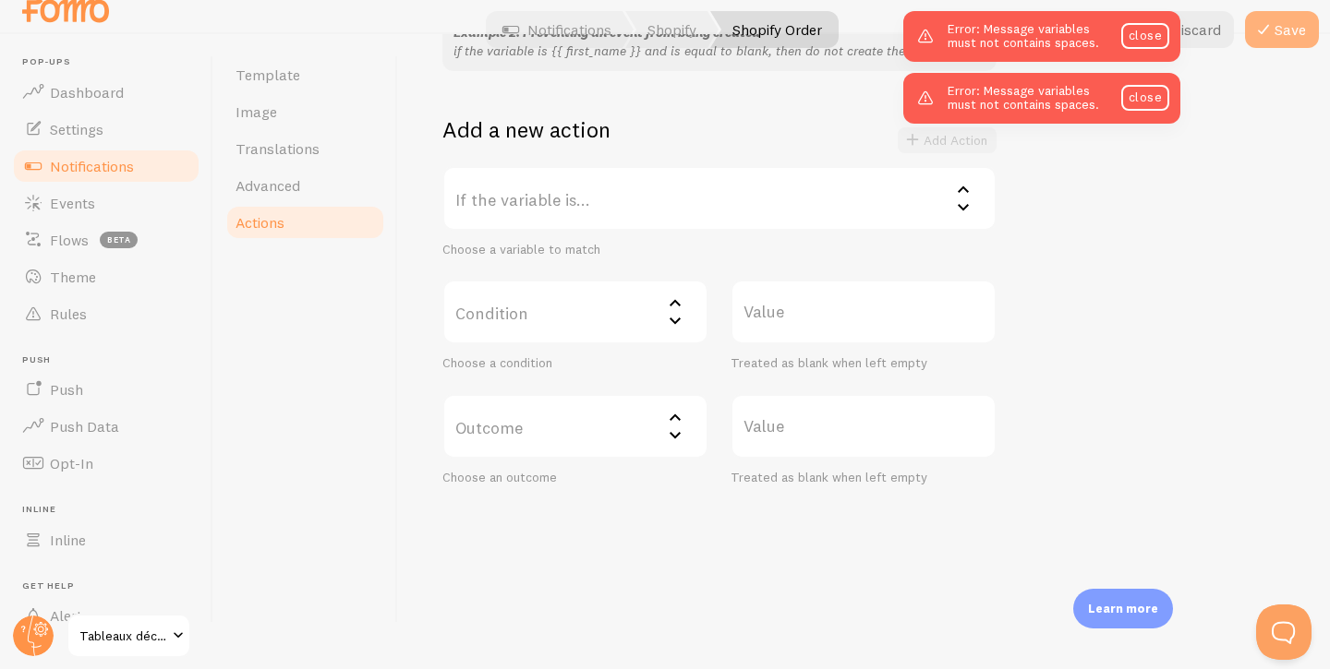
click at [1262, 17] on button "Save" at bounding box center [1282, 29] width 74 height 37
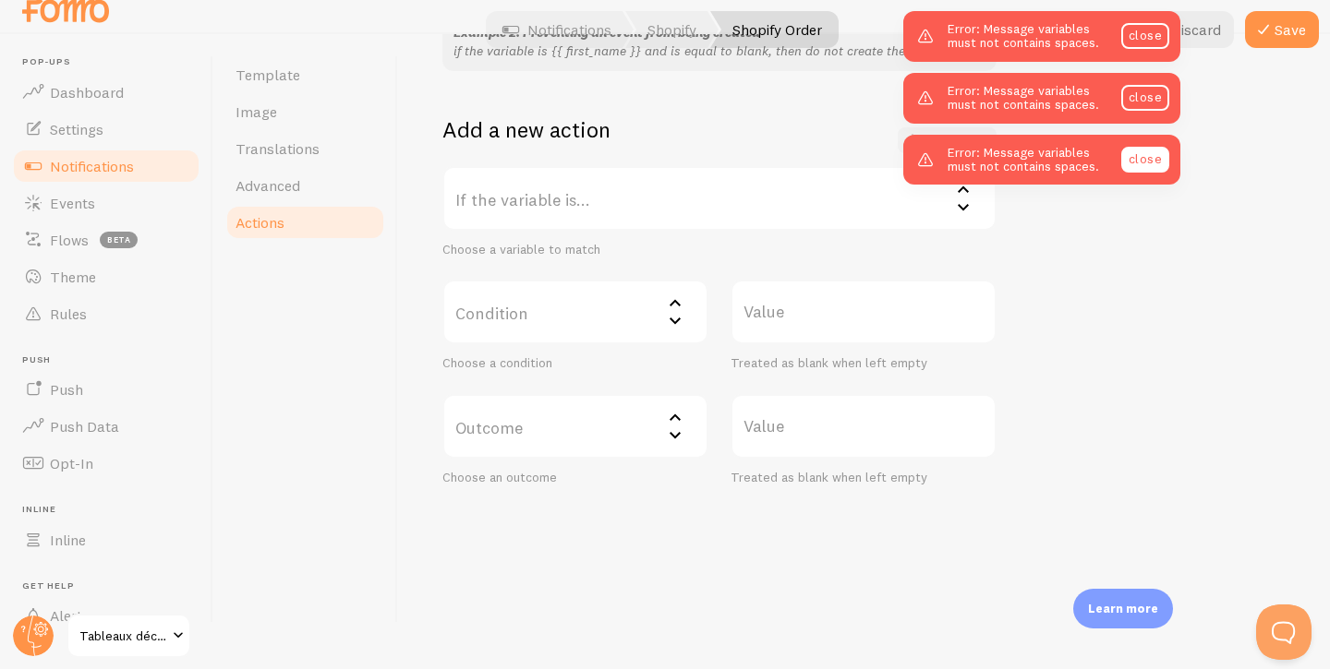
click at [1135, 152] on link "close" at bounding box center [1145, 160] width 48 height 26
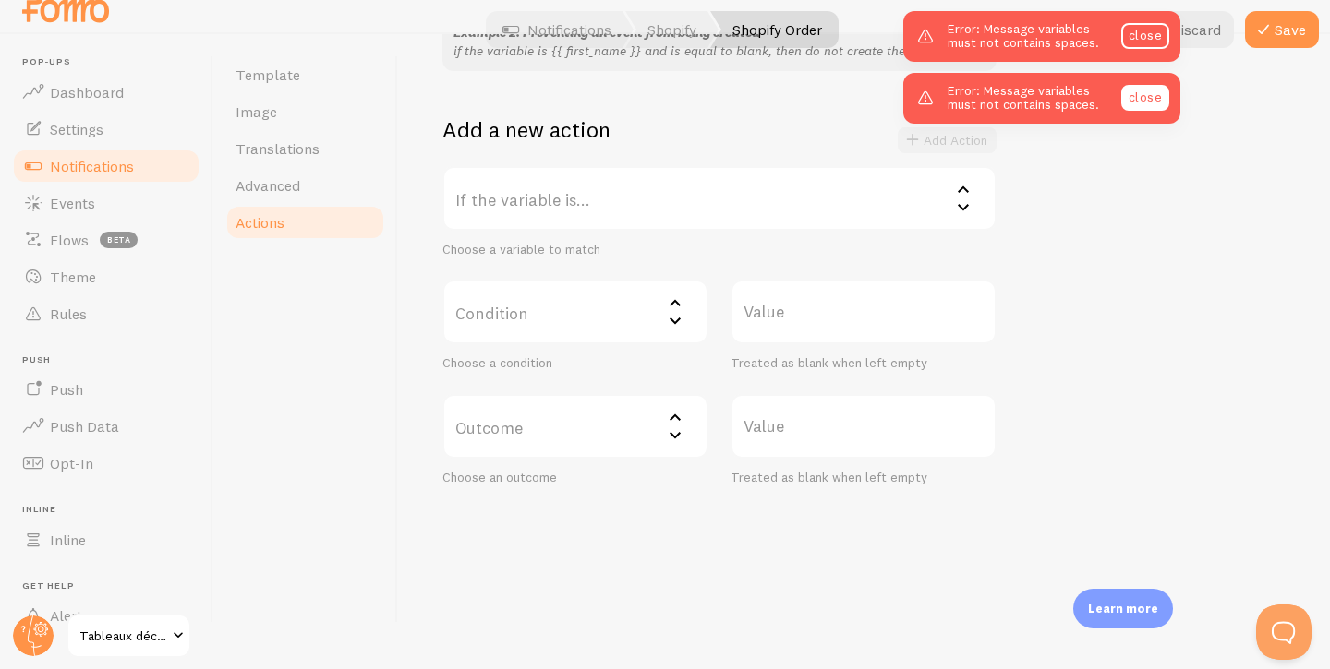
click at [1148, 88] on link "close" at bounding box center [1145, 98] width 48 height 26
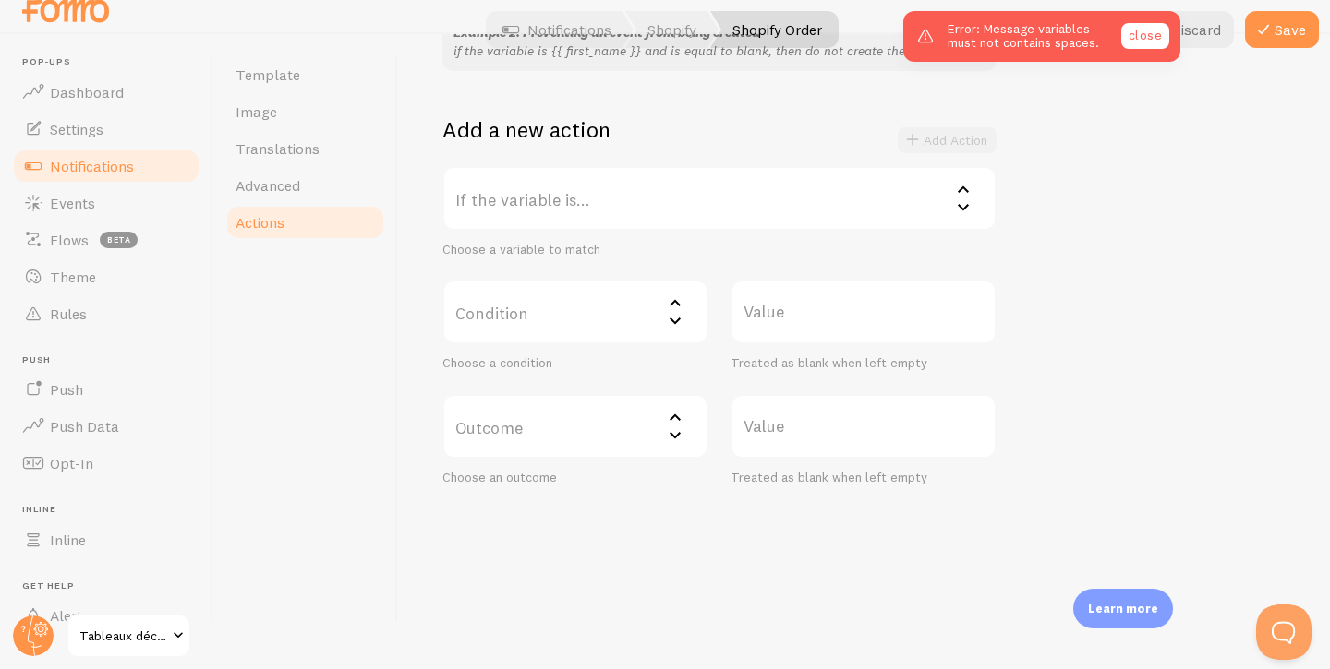
click at [1146, 37] on link "close" at bounding box center [1145, 36] width 48 height 26
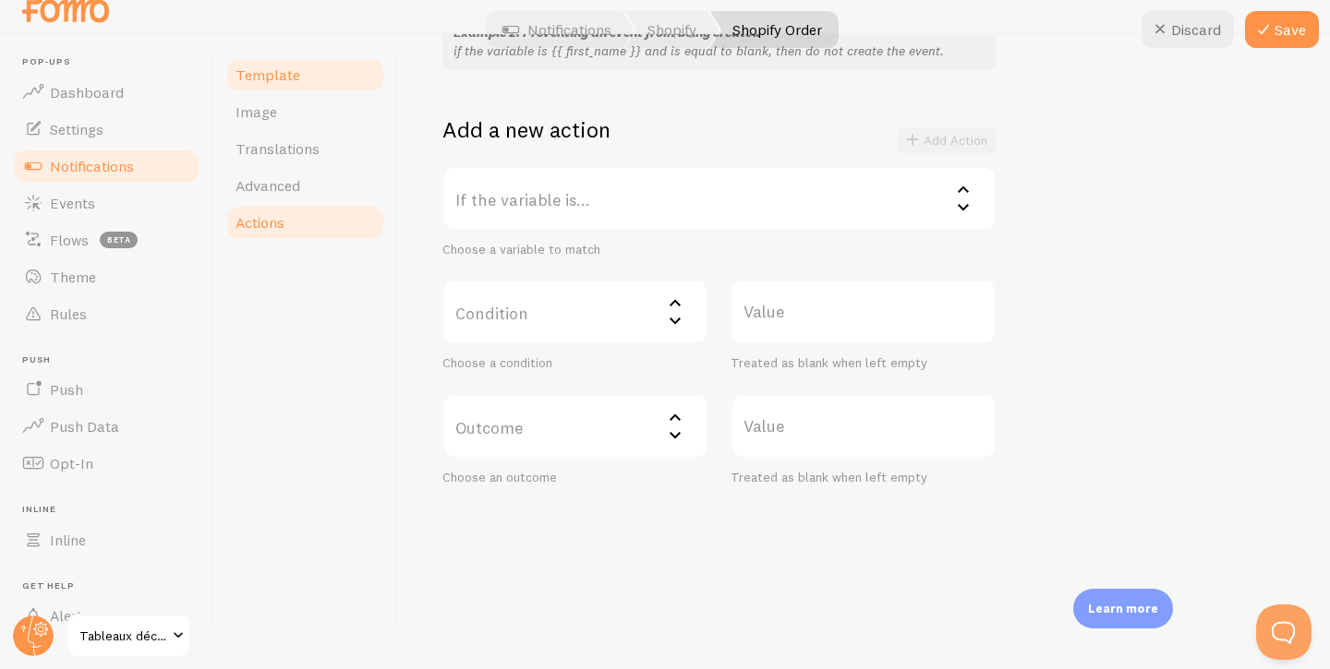
click at [294, 76] on span "Template" at bounding box center [267, 75] width 65 height 18
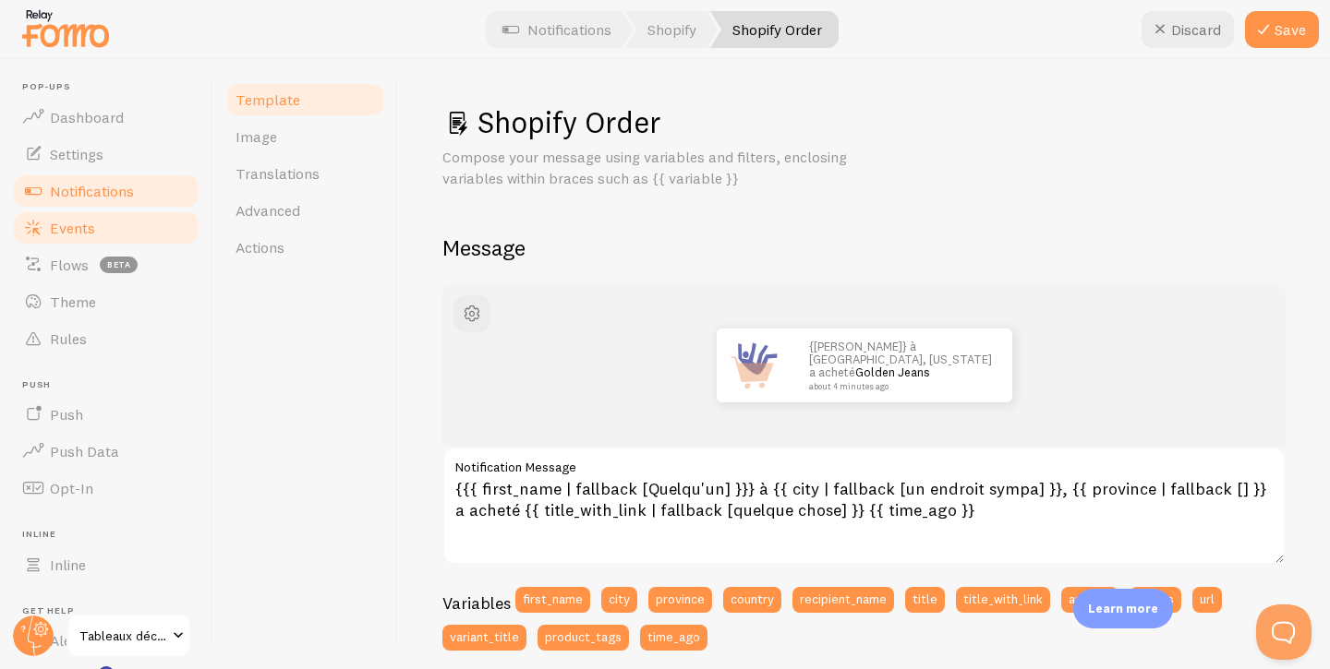
click at [92, 212] on link "Events" at bounding box center [106, 228] width 190 height 37
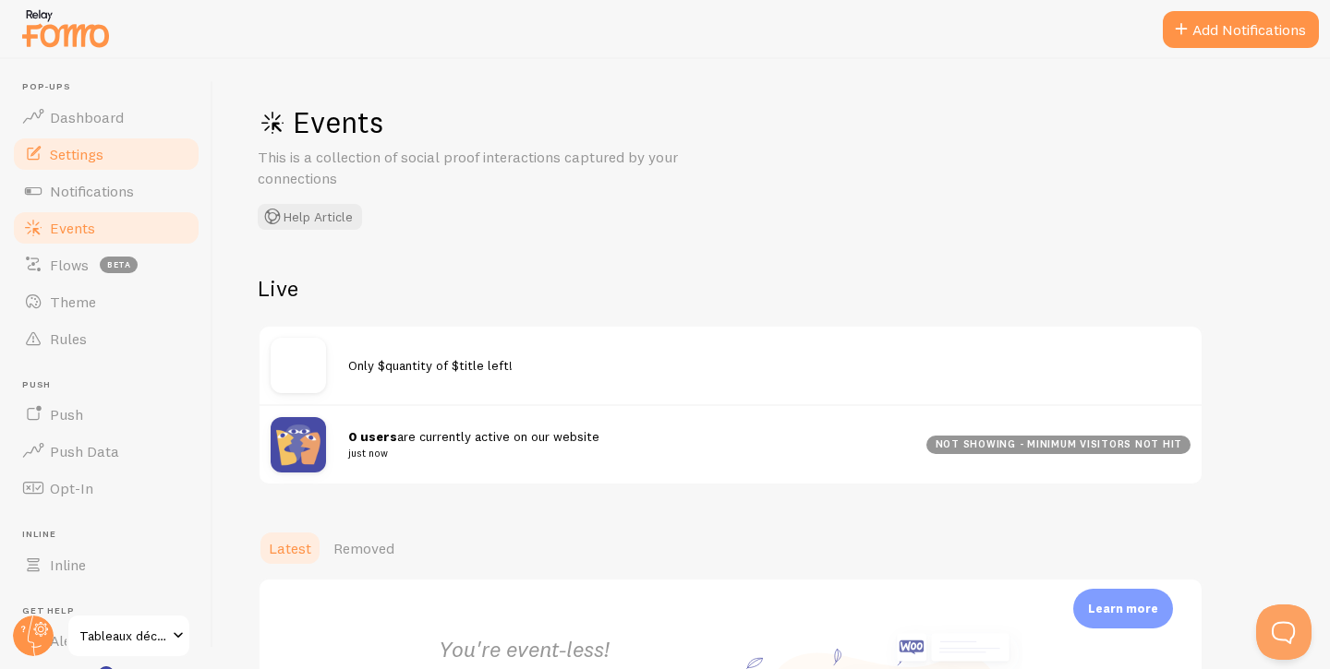
click at [103, 156] on link "Settings" at bounding box center [106, 154] width 190 height 37
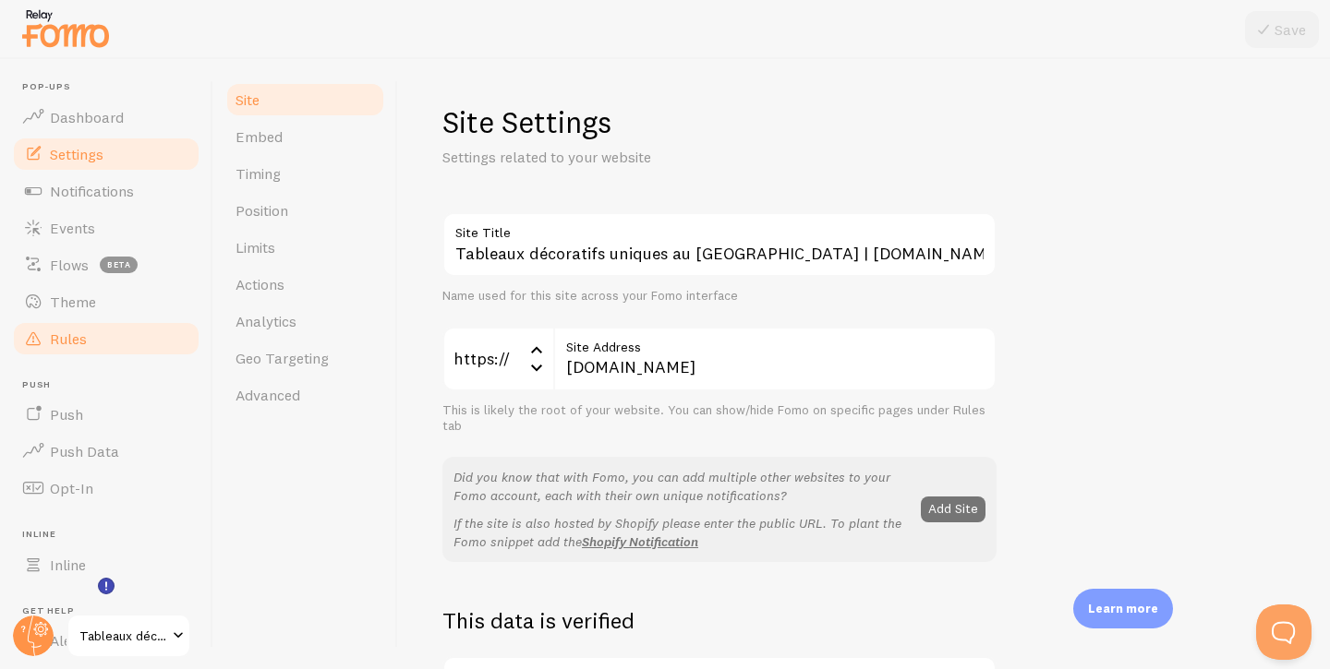
scroll to position [130, 0]
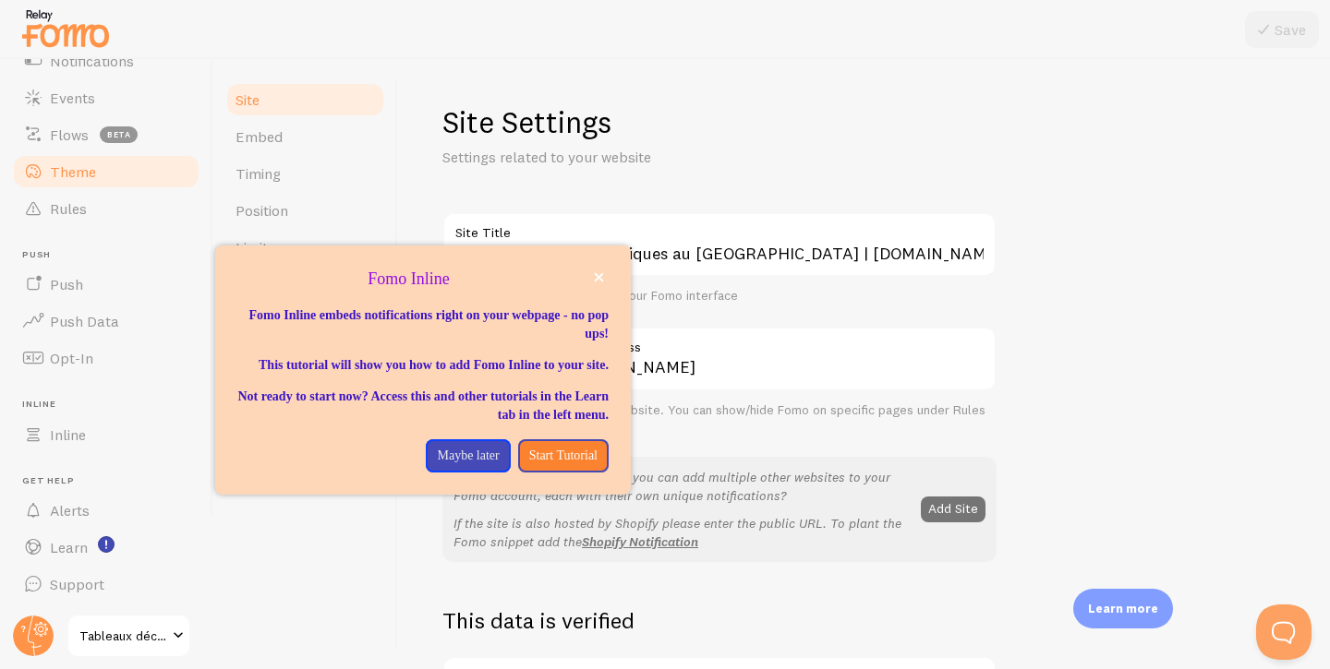
click at [111, 161] on link "Theme" at bounding box center [106, 171] width 190 height 37
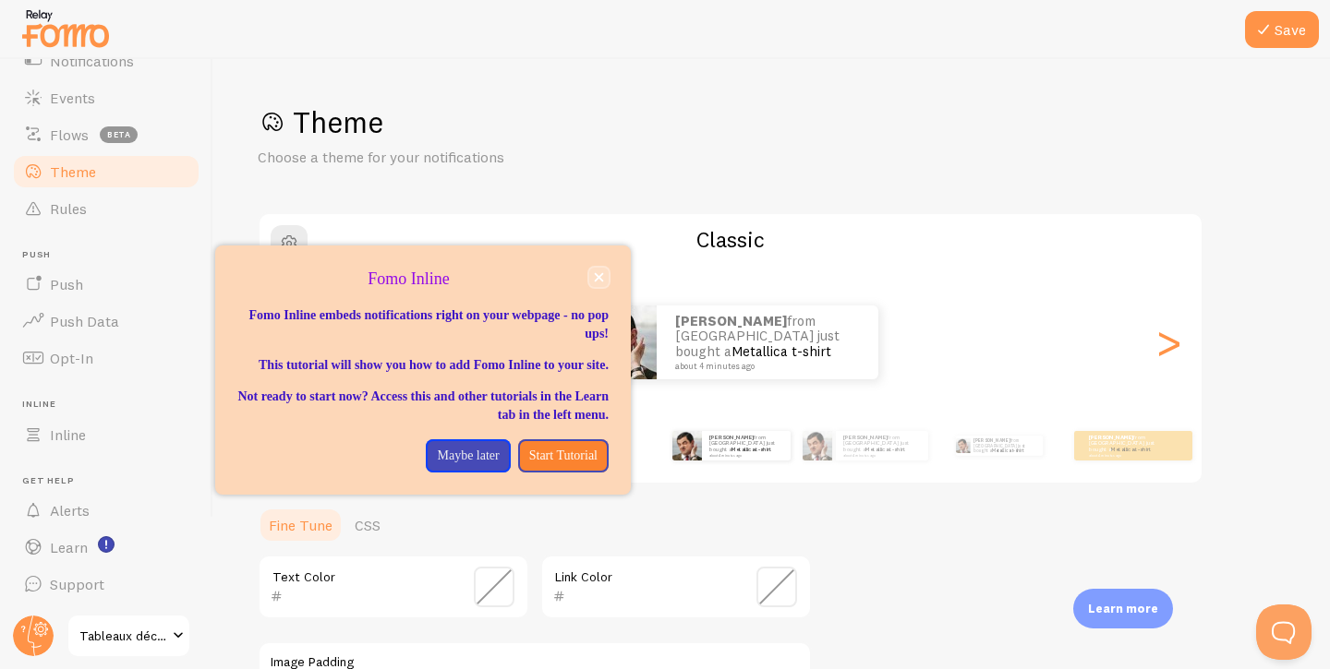
click at [605, 271] on button "close," at bounding box center [598, 277] width 19 height 19
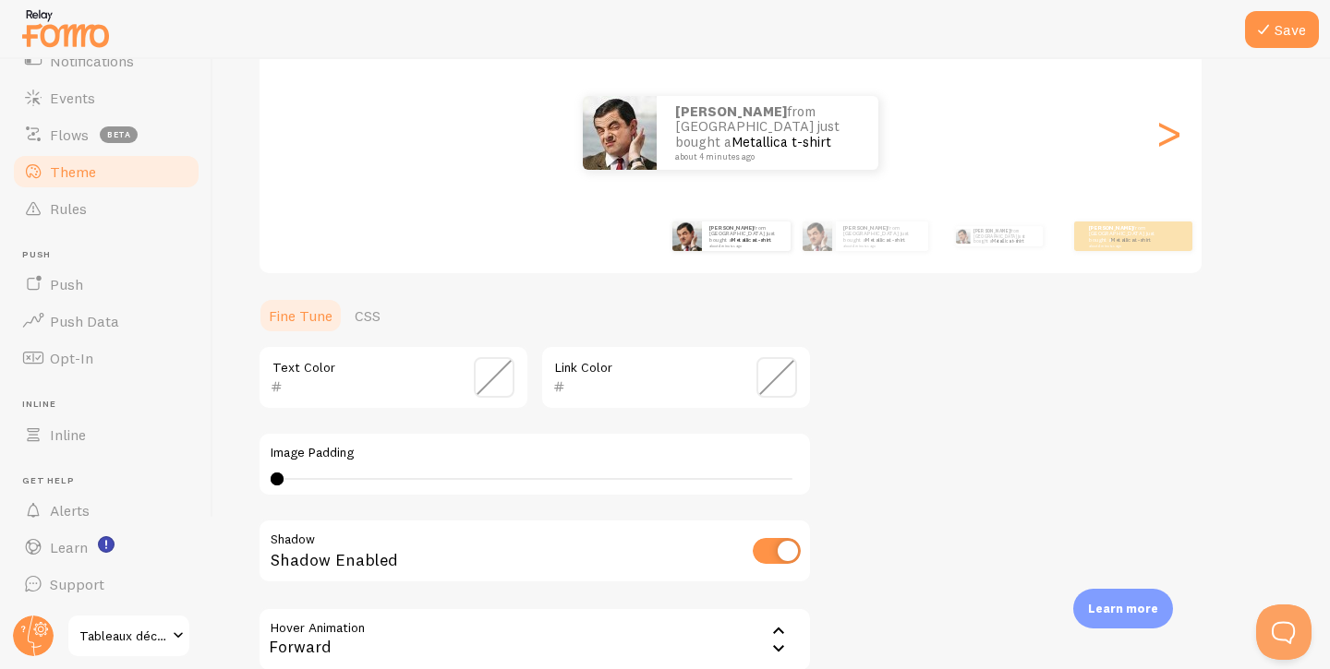
scroll to position [399, 0]
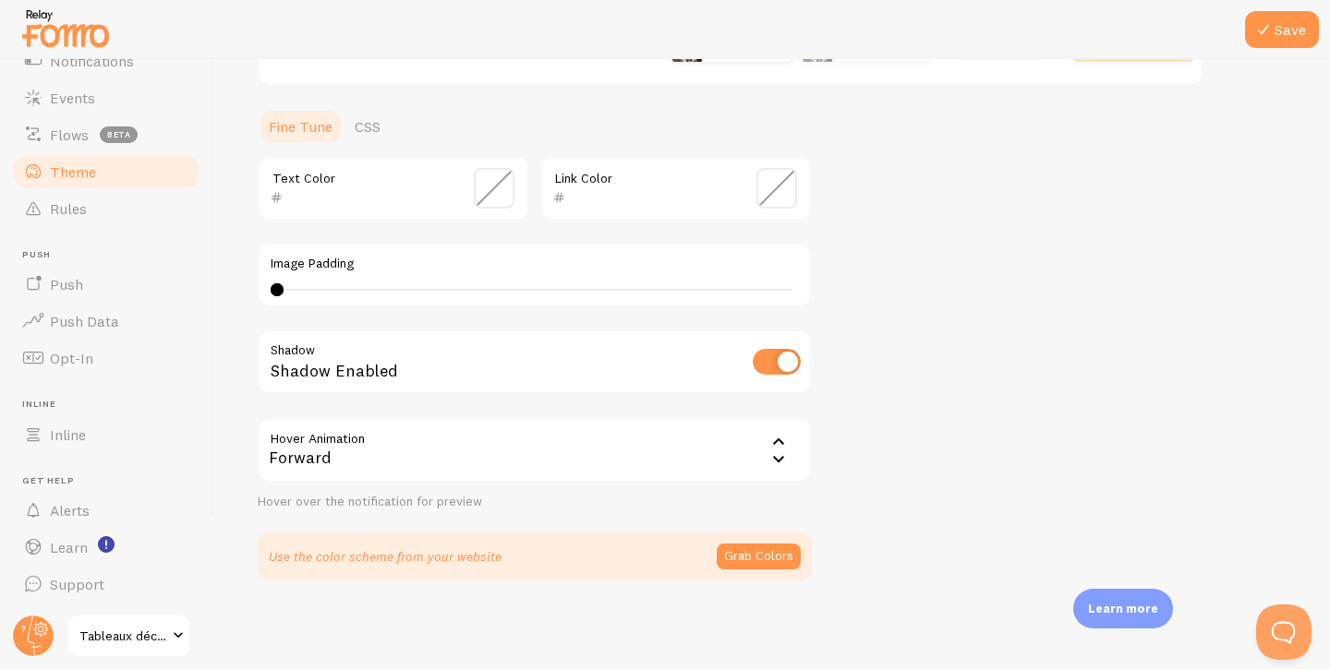
click at [541, 434] on div "Forward" at bounding box center [535, 450] width 554 height 65
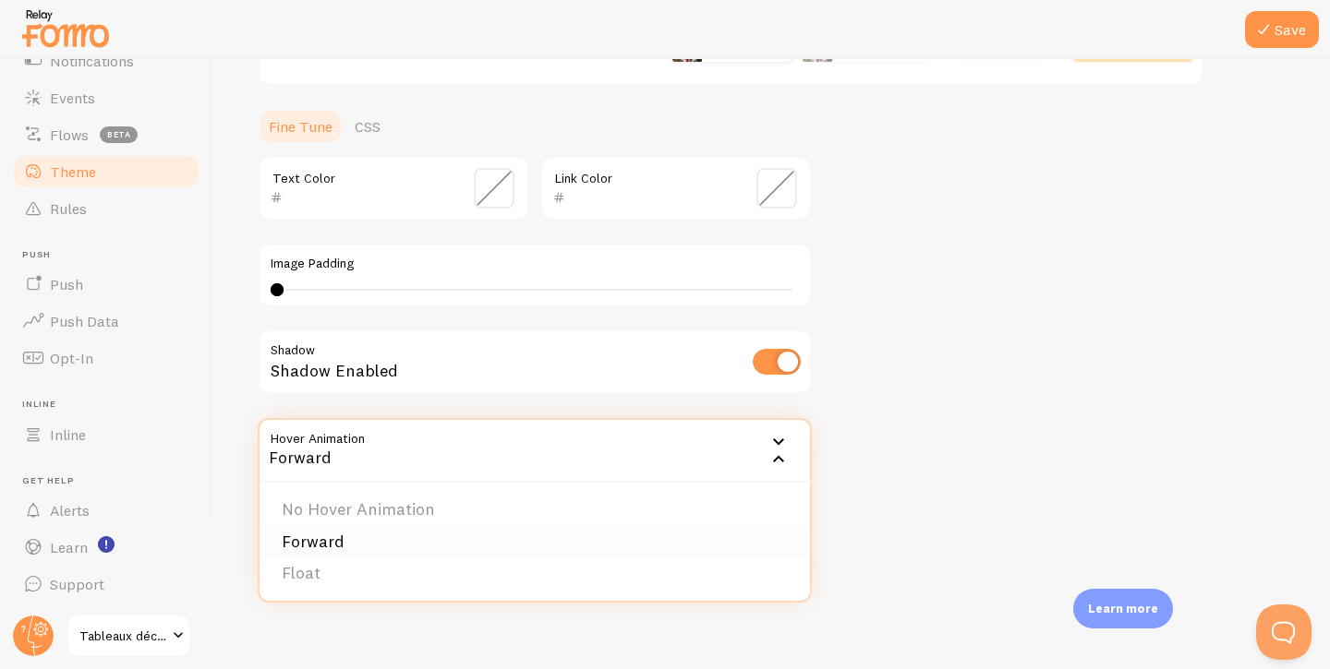
click at [380, 533] on li "Forward" at bounding box center [534, 542] width 550 height 32
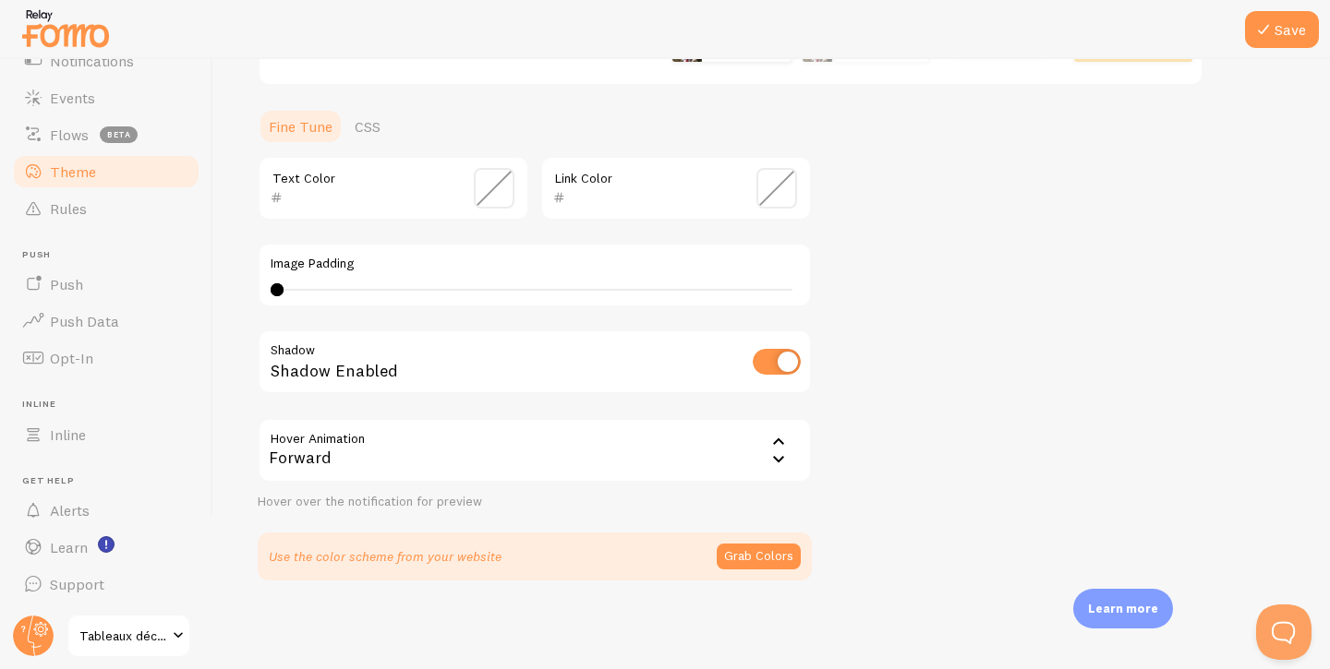
click at [416, 445] on div "Forward" at bounding box center [535, 450] width 554 height 65
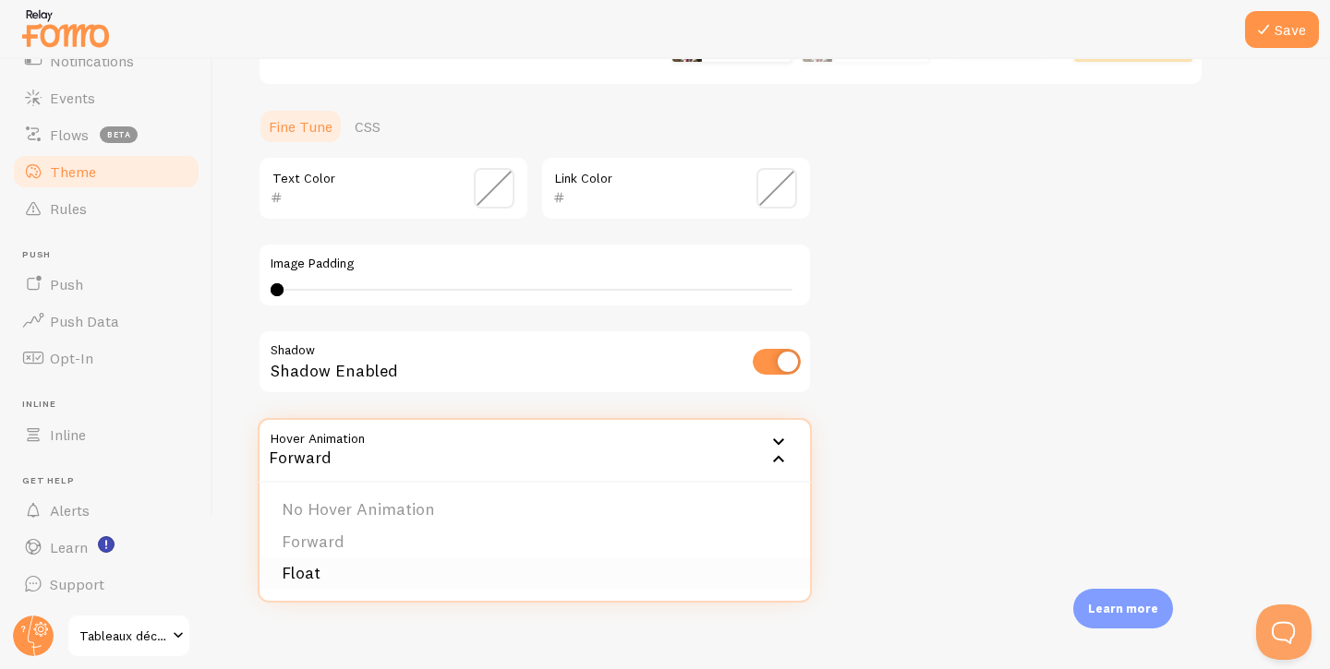
click at [330, 570] on li "Float" at bounding box center [534, 574] width 550 height 32
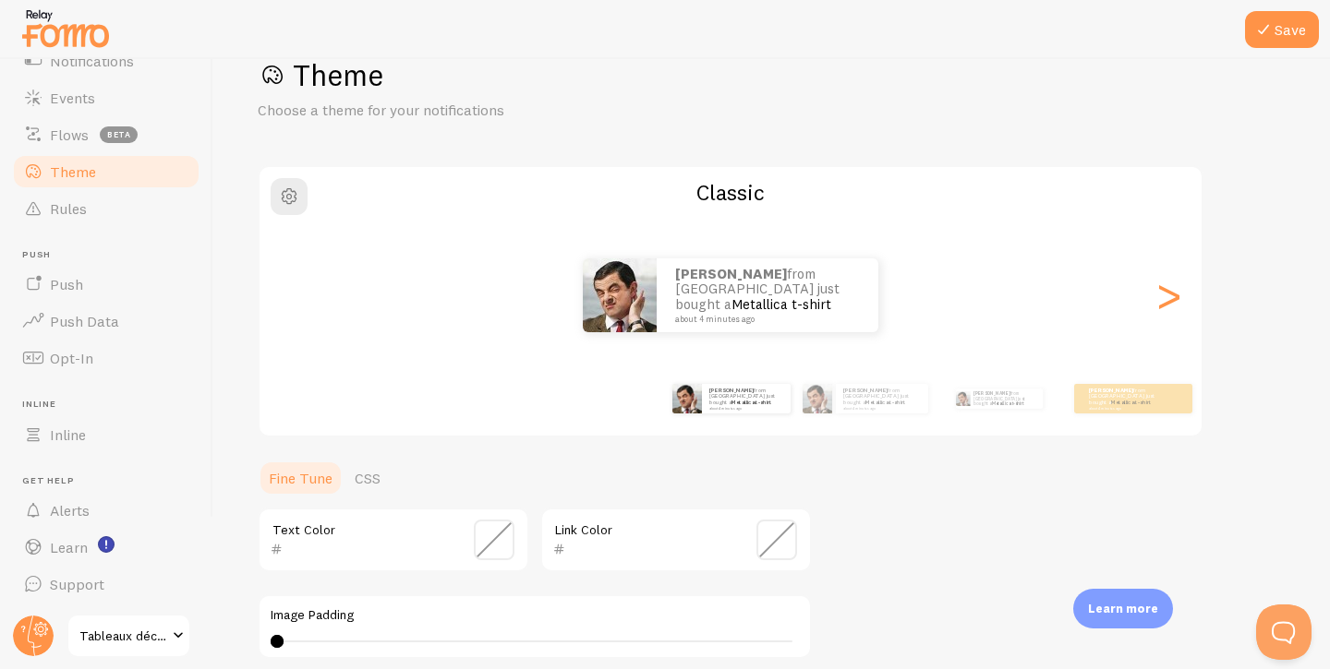
scroll to position [37, 0]
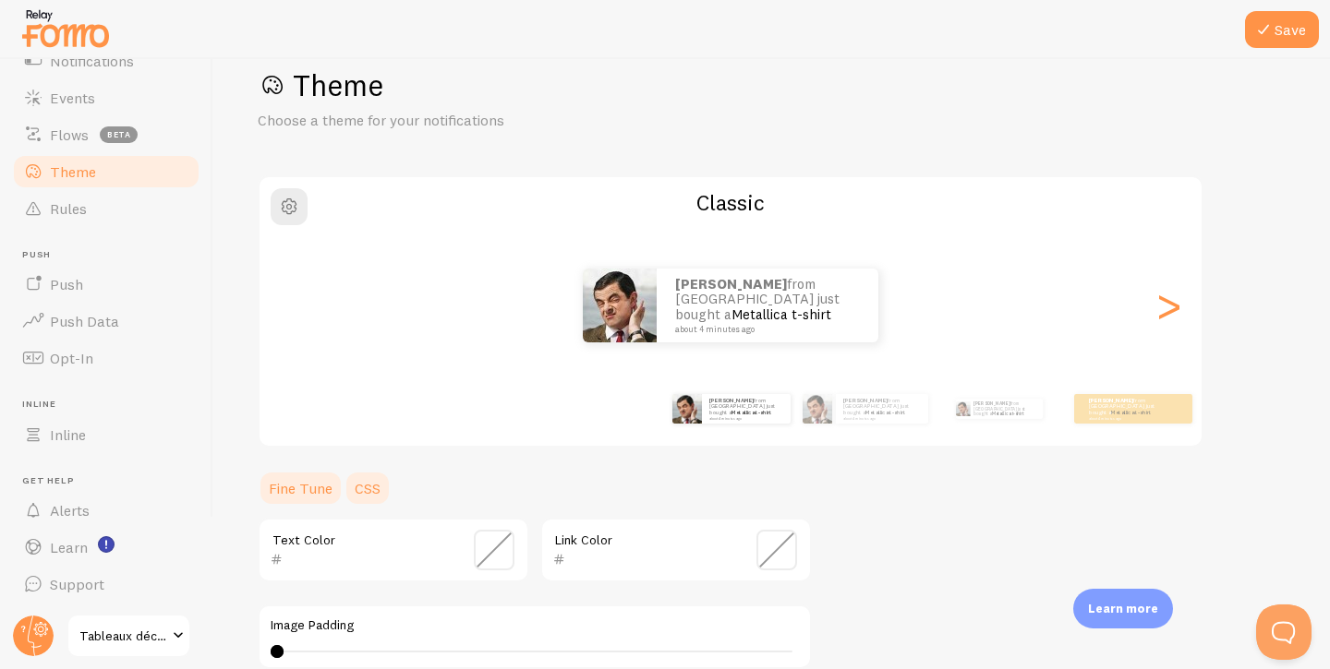
click at [354, 485] on link "CSS" at bounding box center [367, 488] width 48 height 37
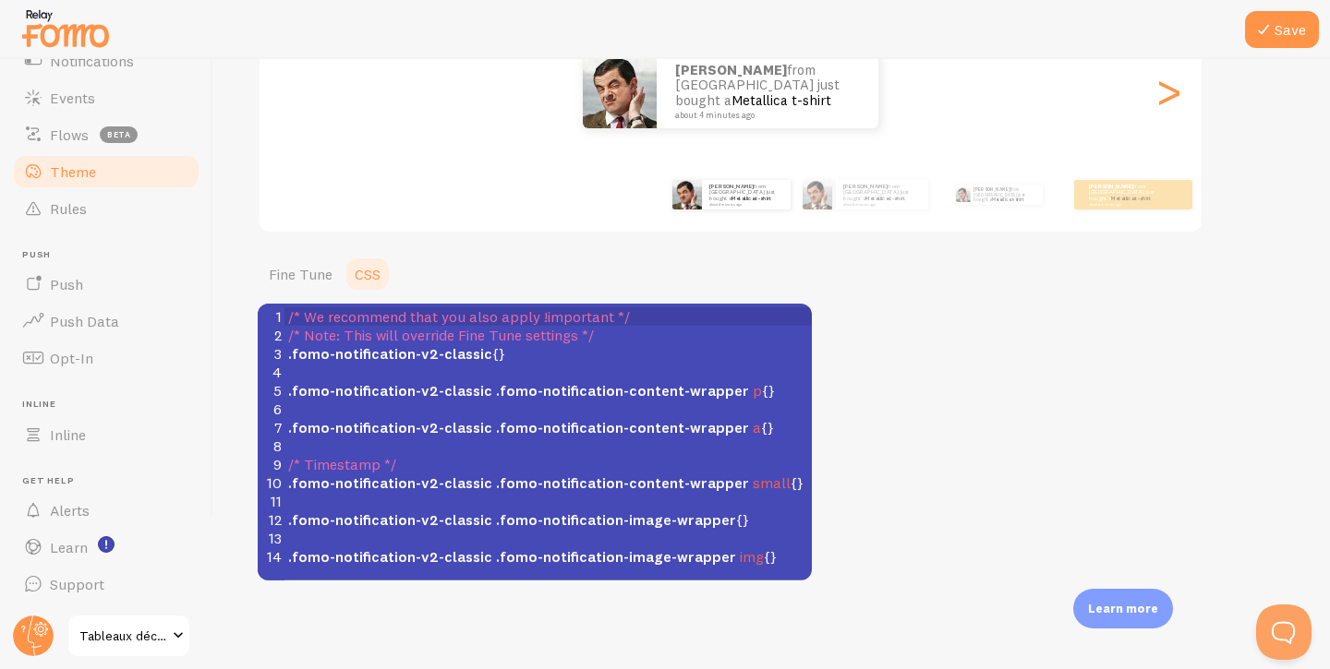
scroll to position [0, 0]
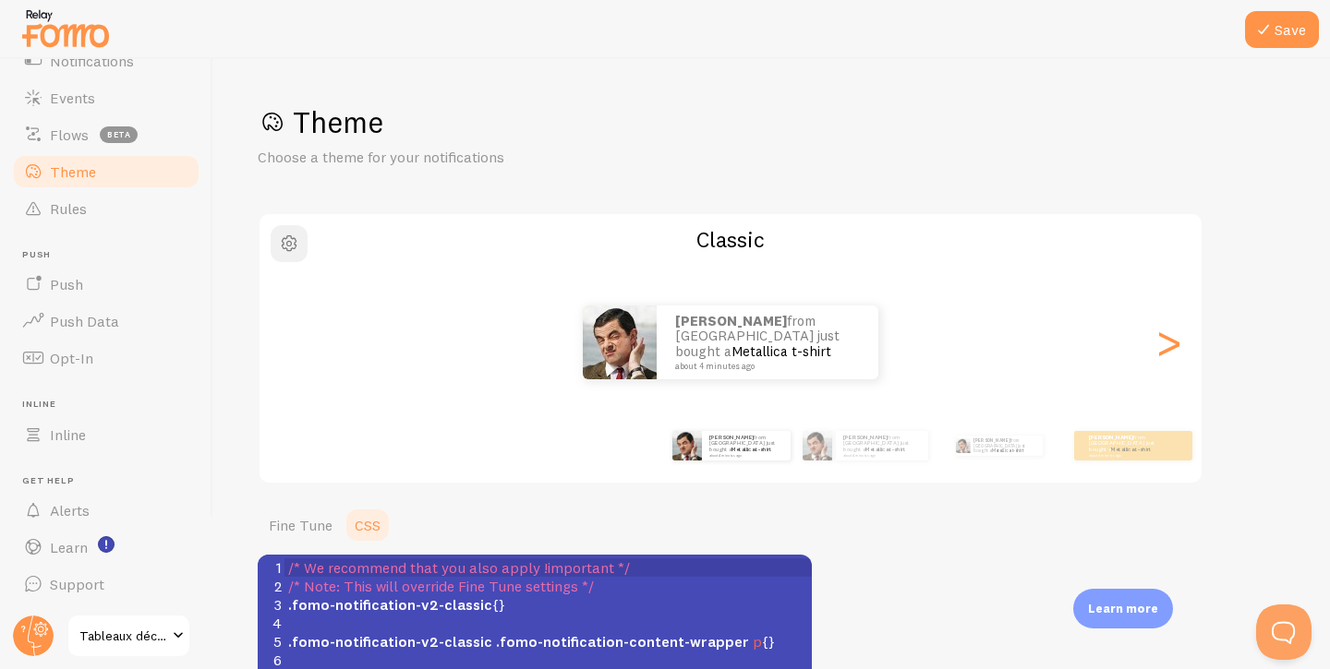
click at [285, 242] on span "button" at bounding box center [289, 244] width 22 height 22
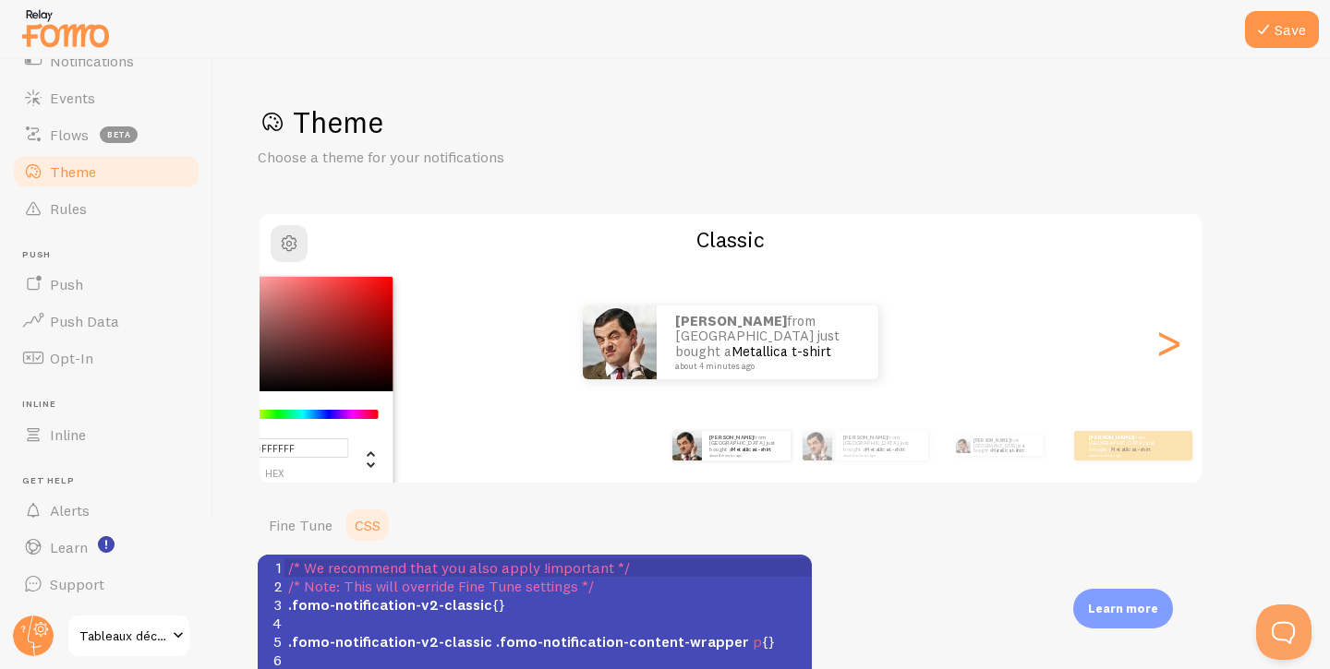
click at [1093, 342] on div "[PERSON_NAME] from [GEOGRAPHIC_DATA] just bought a Metallica t-shirt about 4 mi…" at bounding box center [730, 343] width 942 height 74
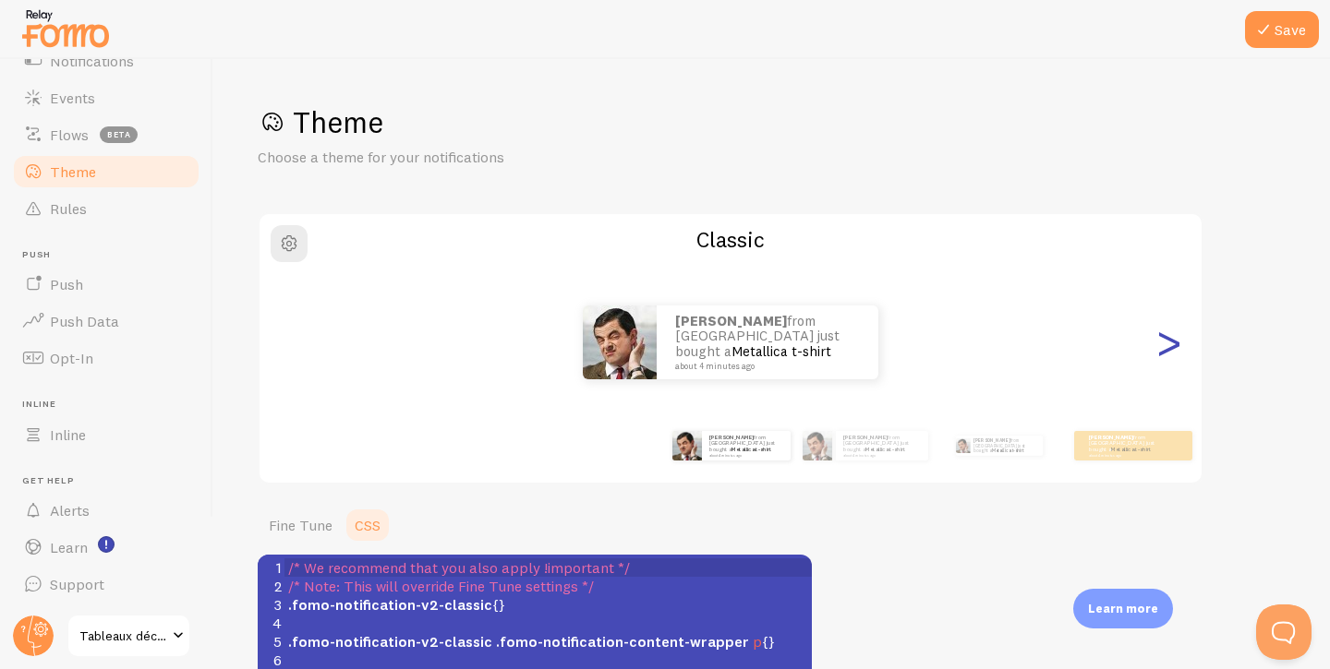
click at [1172, 350] on div ">" at bounding box center [1168, 342] width 22 height 133
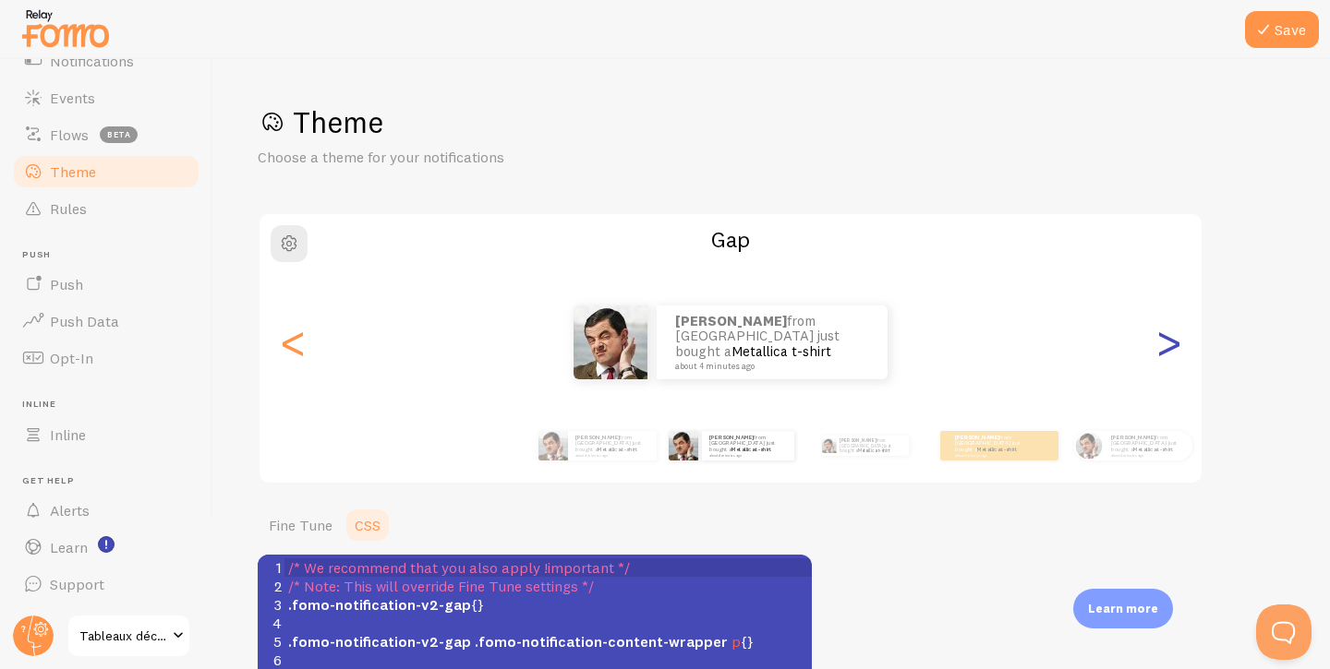
click at [1172, 350] on div ">" at bounding box center [1168, 342] width 22 height 133
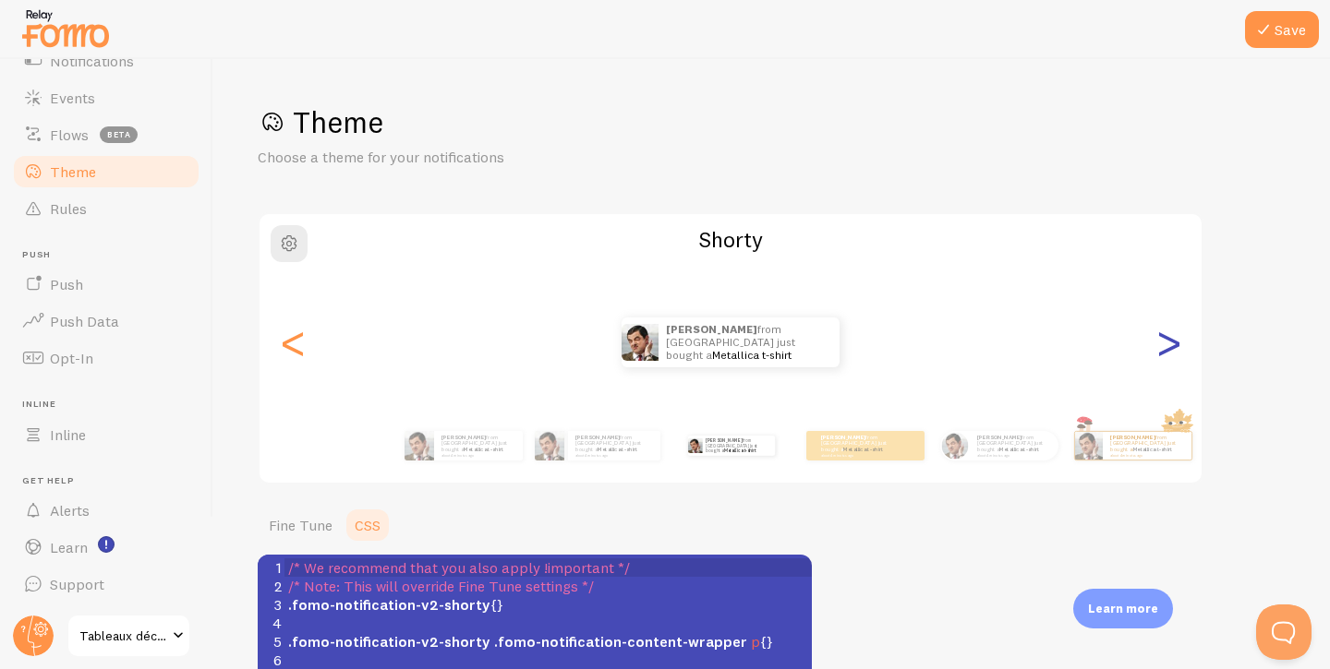
click at [1172, 350] on div ">" at bounding box center [1168, 342] width 22 height 133
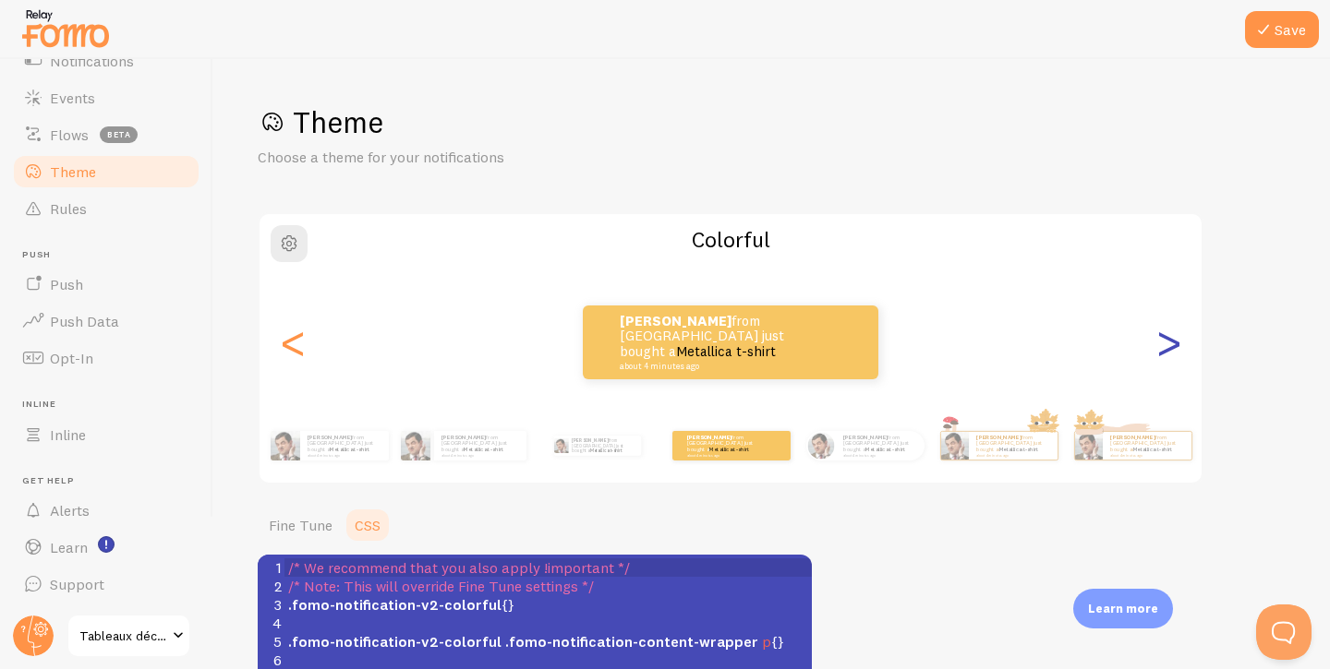
click at [1172, 350] on div ">" at bounding box center [1168, 342] width 22 height 133
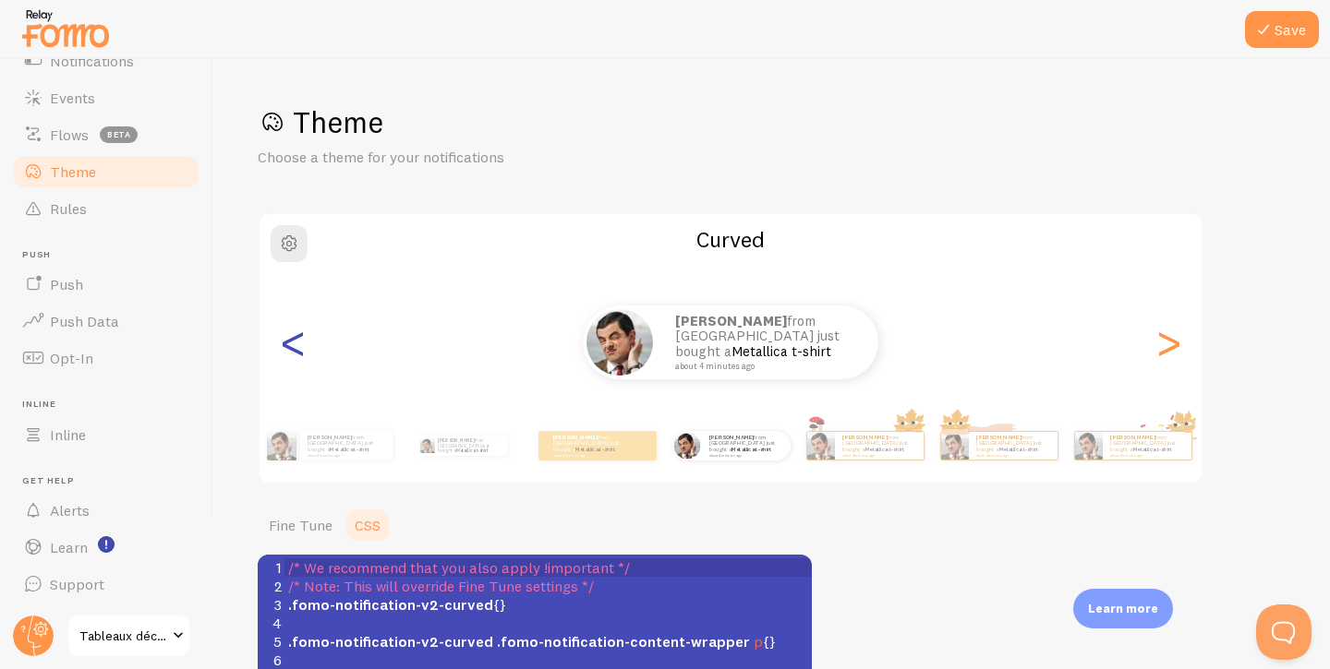
click at [283, 351] on div "<" at bounding box center [293, 342] width 22 height 133
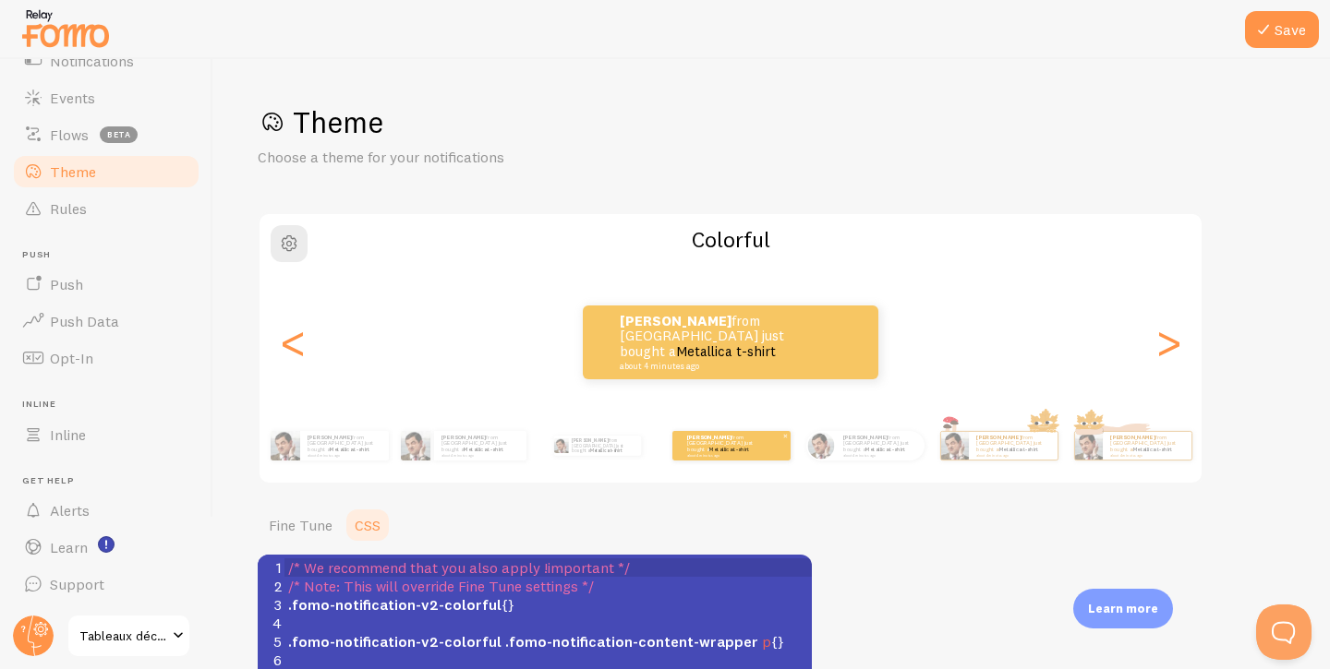
click at [729, 449] on link "Metallica t-shirt" at bounding box center [729, 449] width 40 height 7
click at [1294, 30] on button "Save" at bounding box center [1282, 29] width 74 height 37
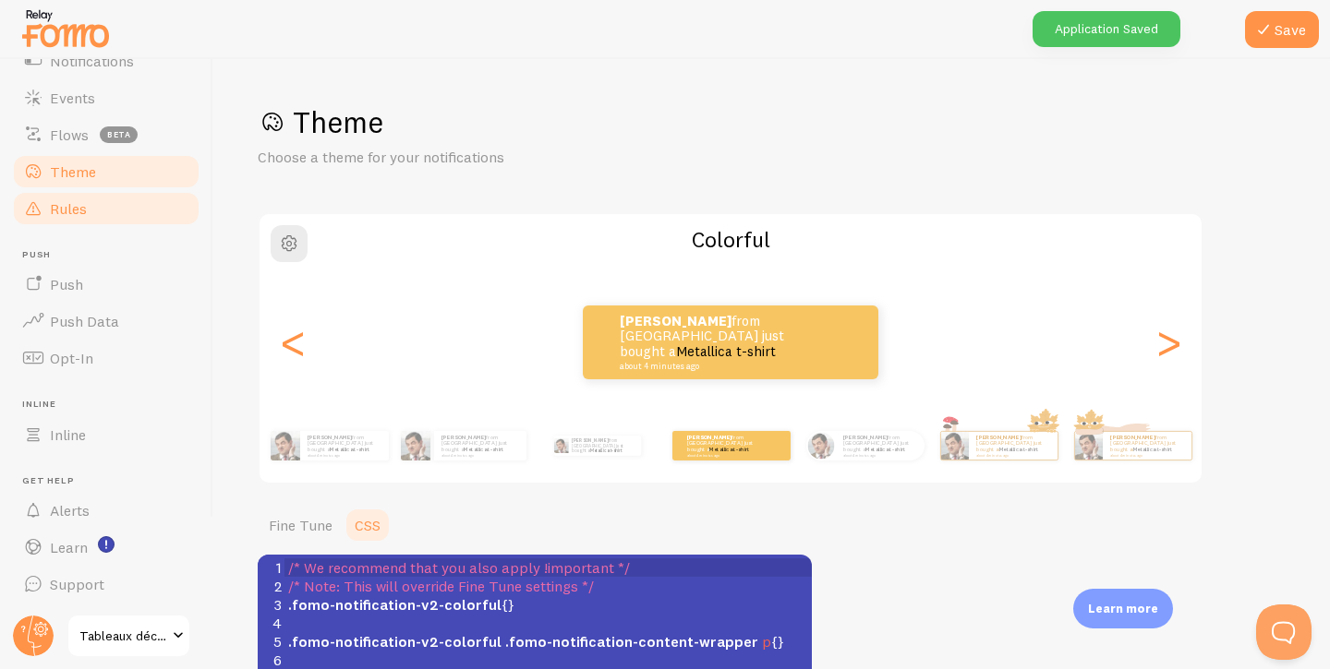
click at [103, 210] on link "Rules" at bounding box center [106, 208] width 190 height 37
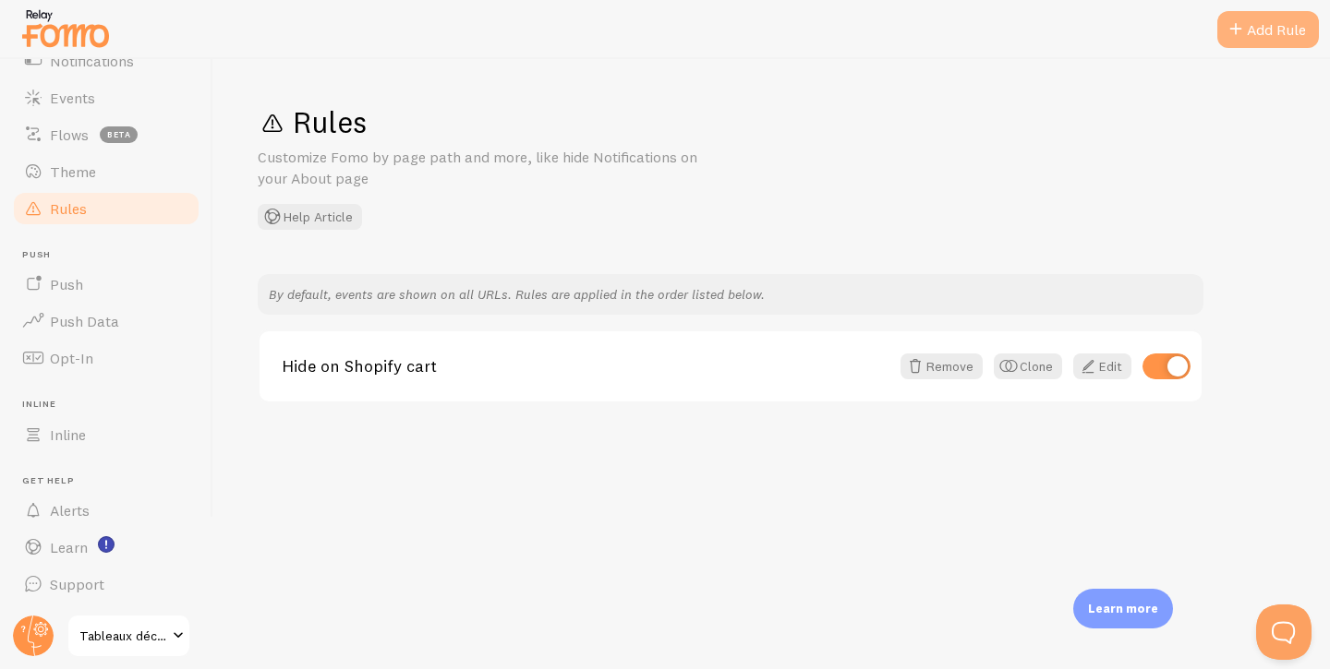
click at [1237, 36] on span at bounding box center [1235, 29] width 22 height 22
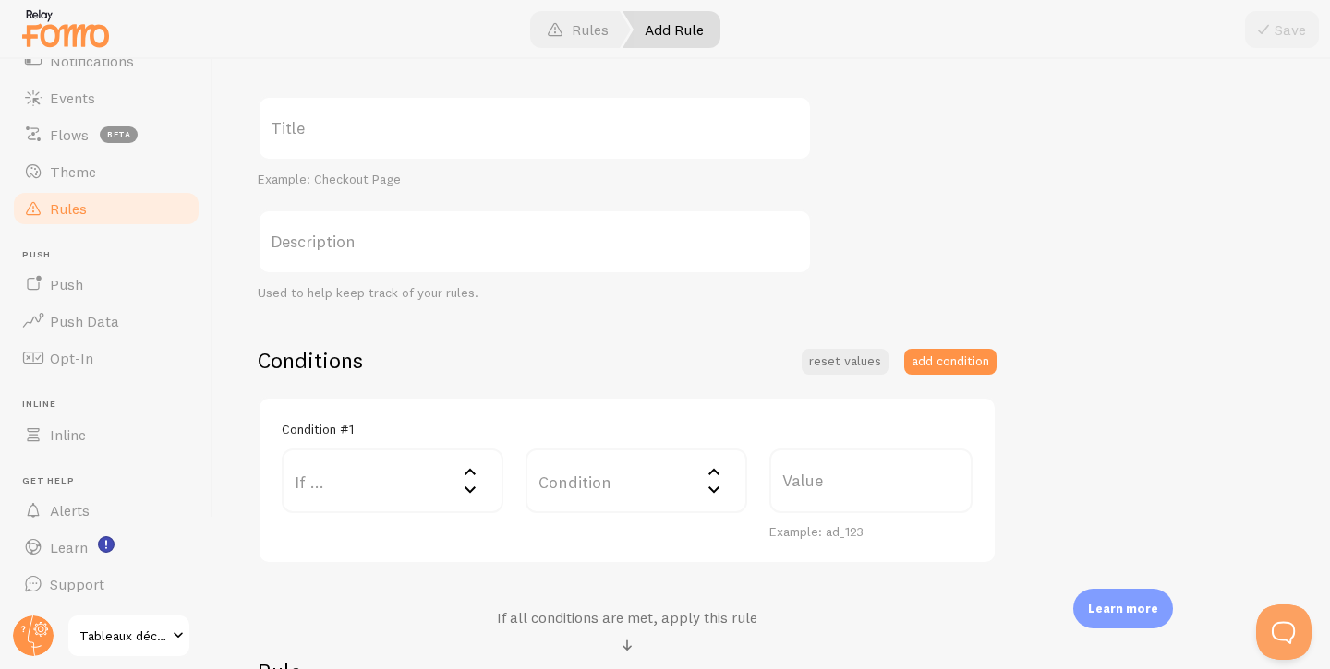
scroll to position [164, 0]
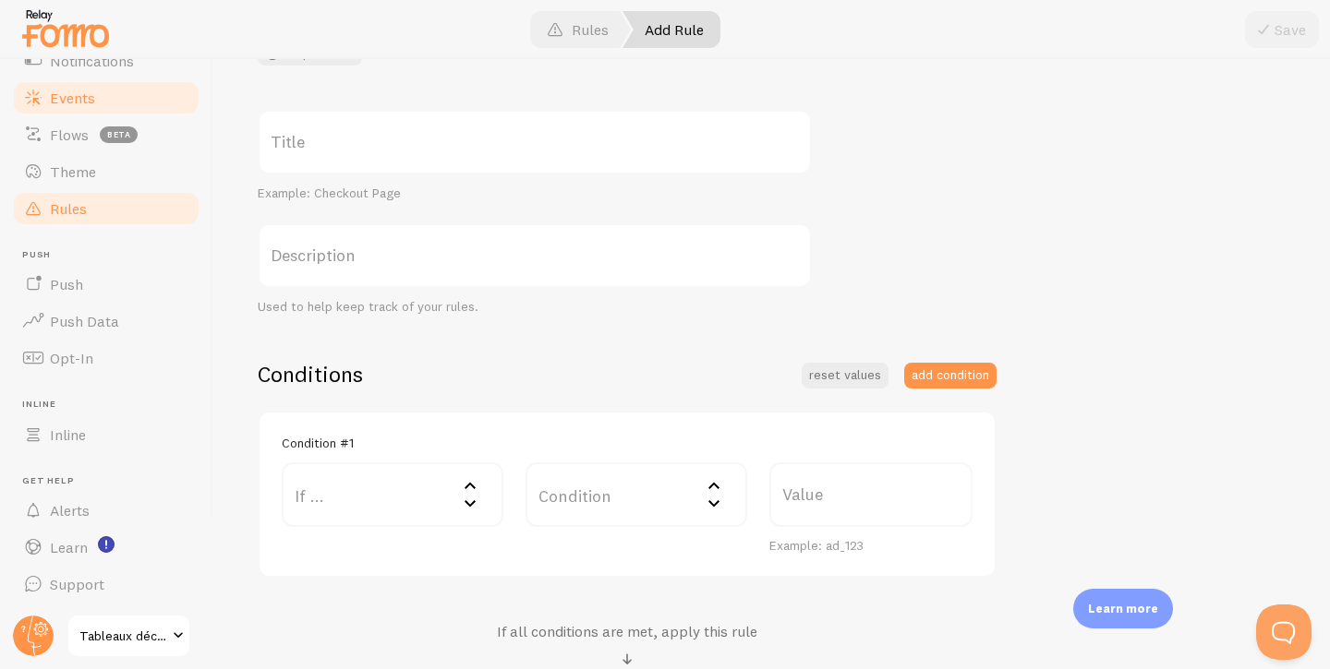
click at [113, 89] on link "Events" at bounding box center [106, 97] width 190 height 37
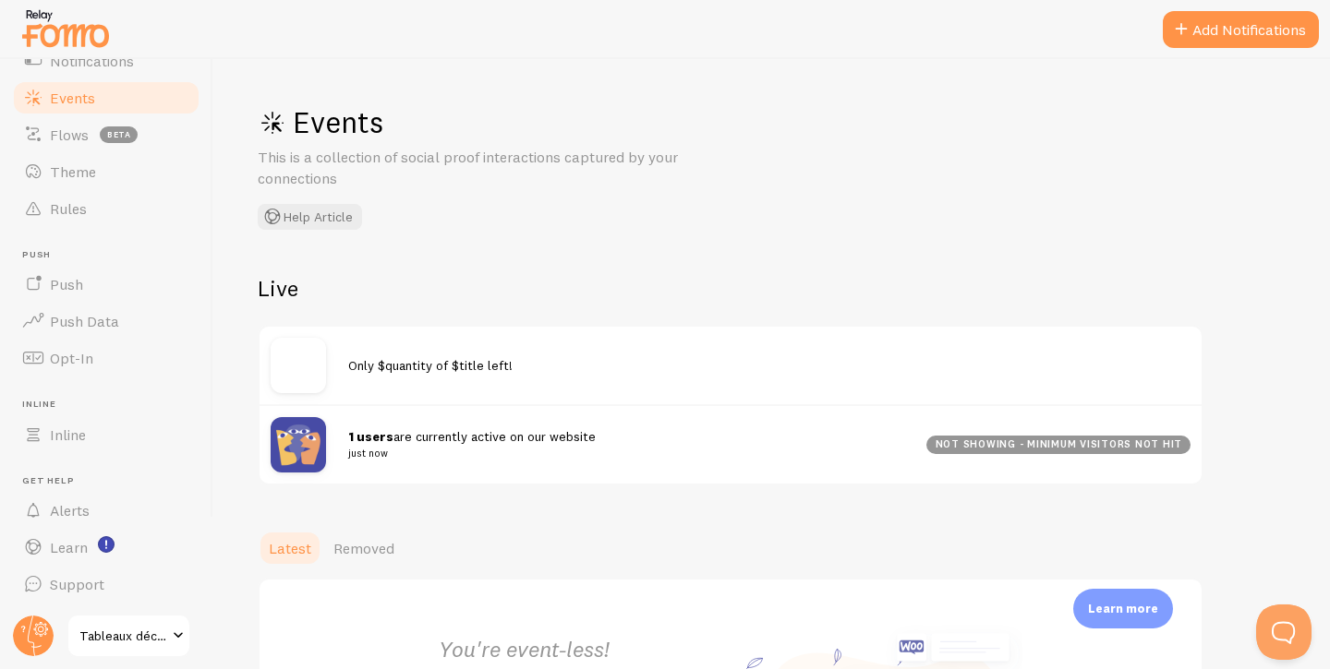
scroll to position [233, 0]
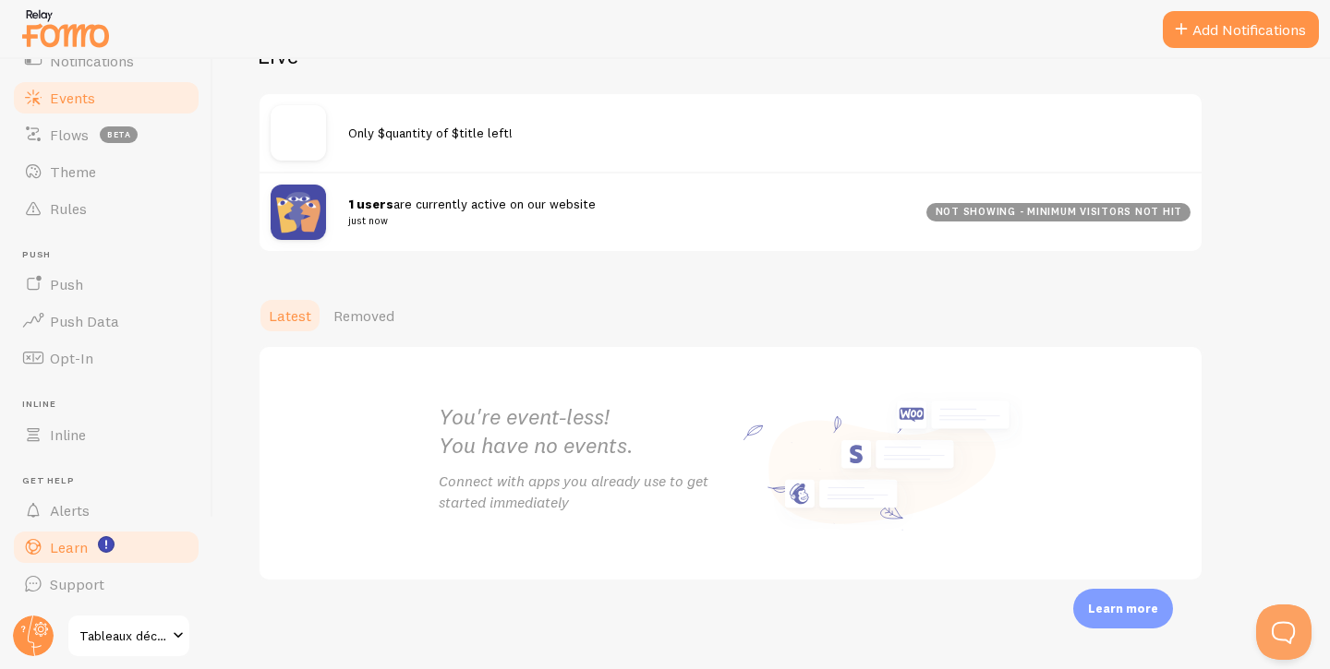
click at [84, 556] on span "Learn" at bounding box center [69, 547] width 38 height 18
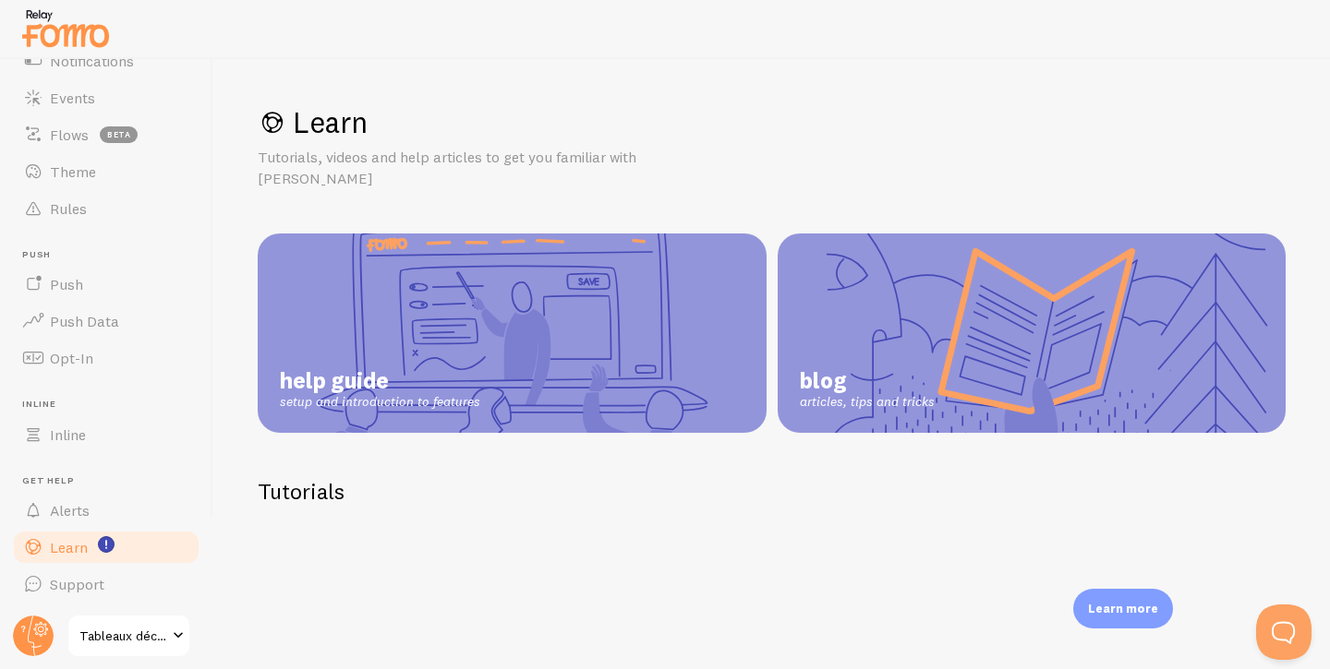
click at [84, 556] on span "Learn" at bounding box center [69, 547] width 38 height 18
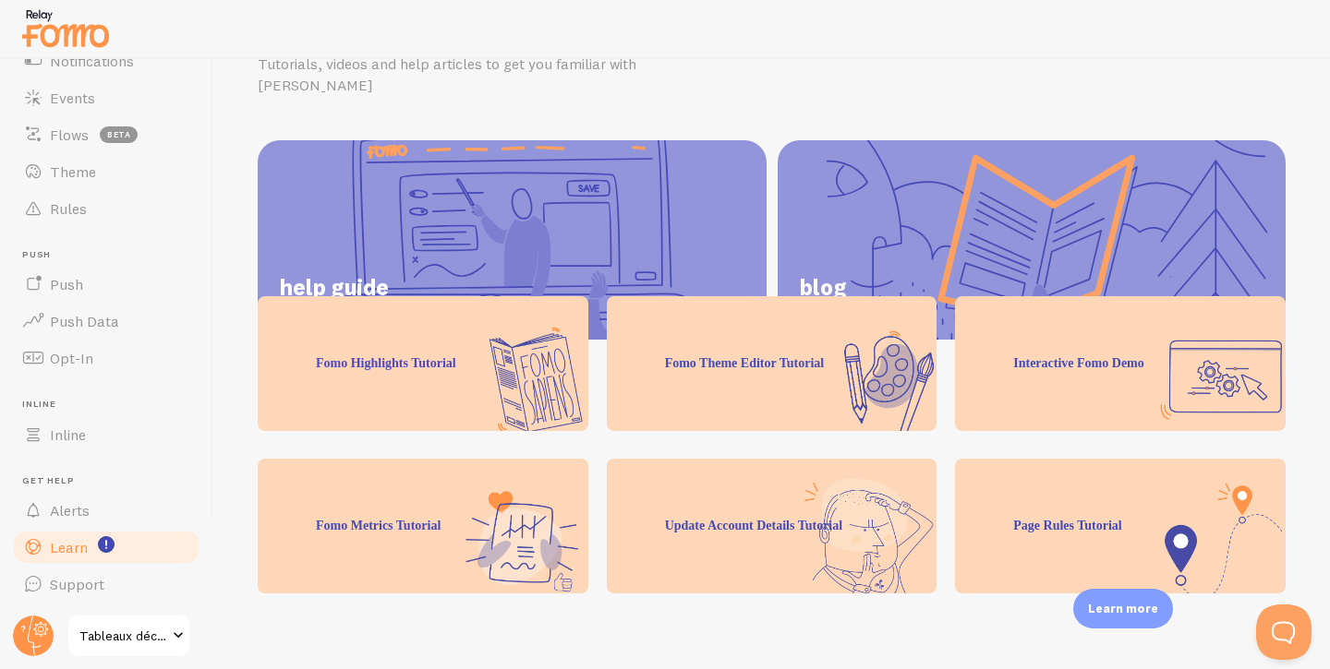
scroll to position [510, 0]
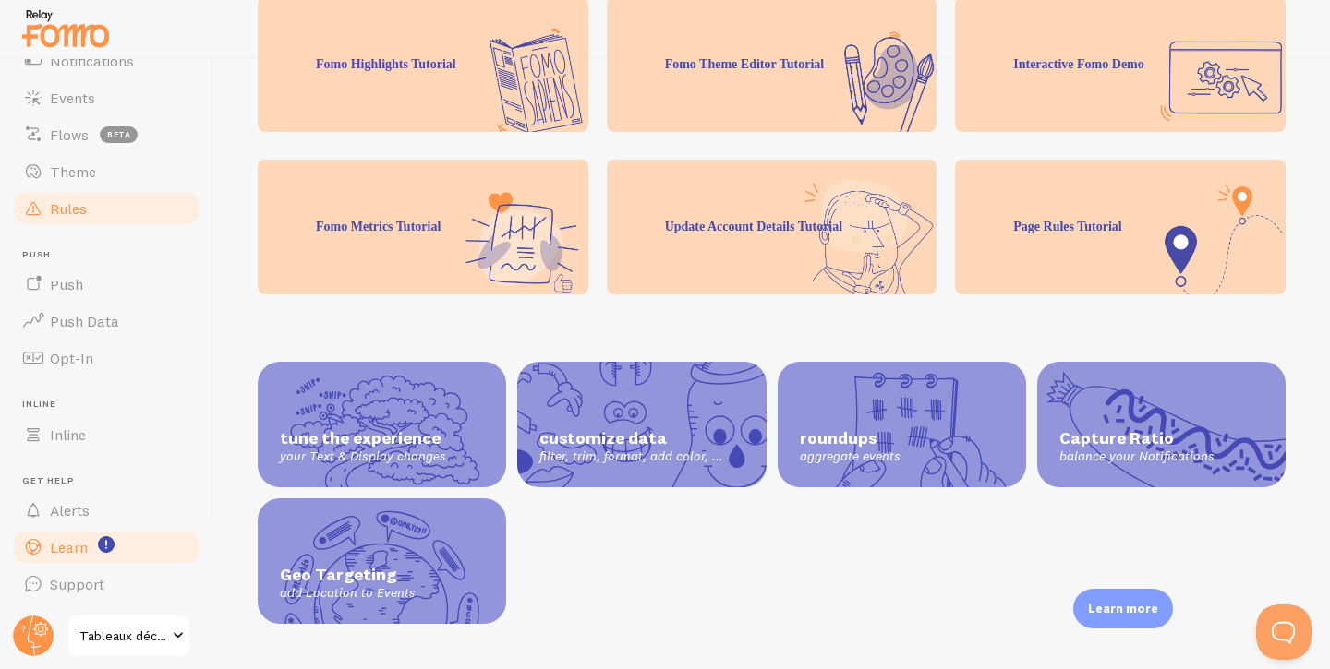
click at [41, 204] on span at bounding box center [33, 209] width 22 height 22
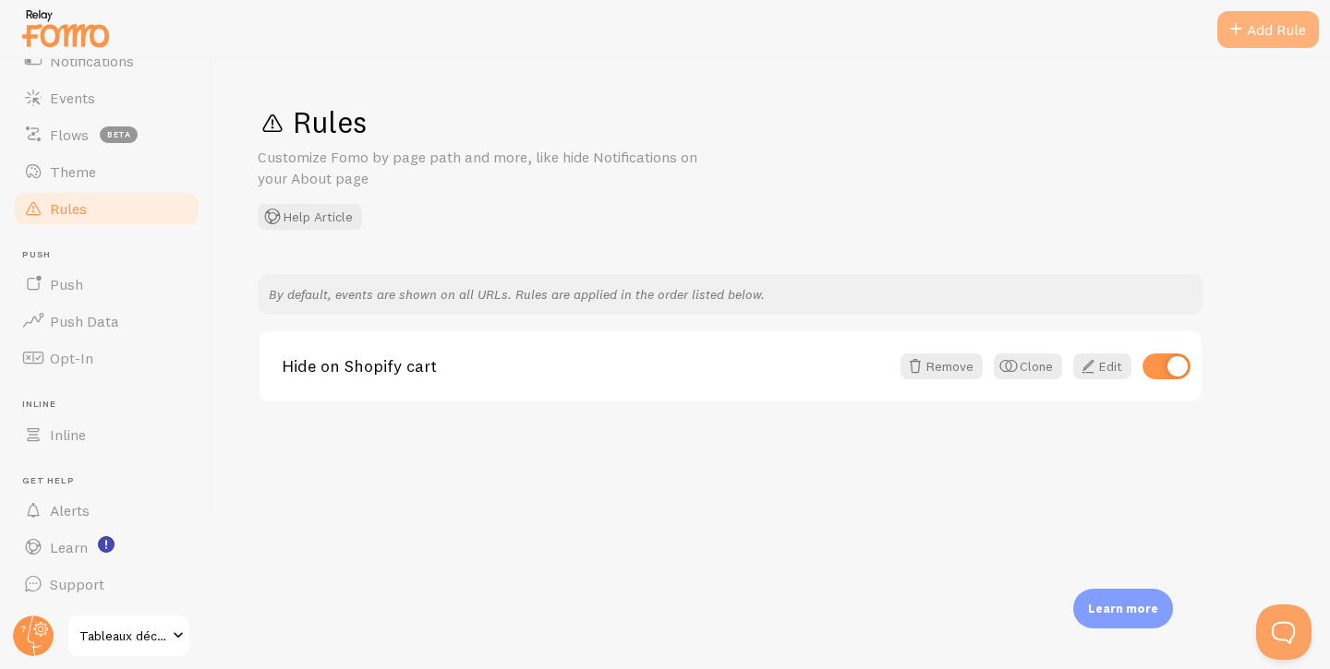
click at [1267, 23] on div "Add Rule" at bounding box center [1268, 29] width 102 height 37
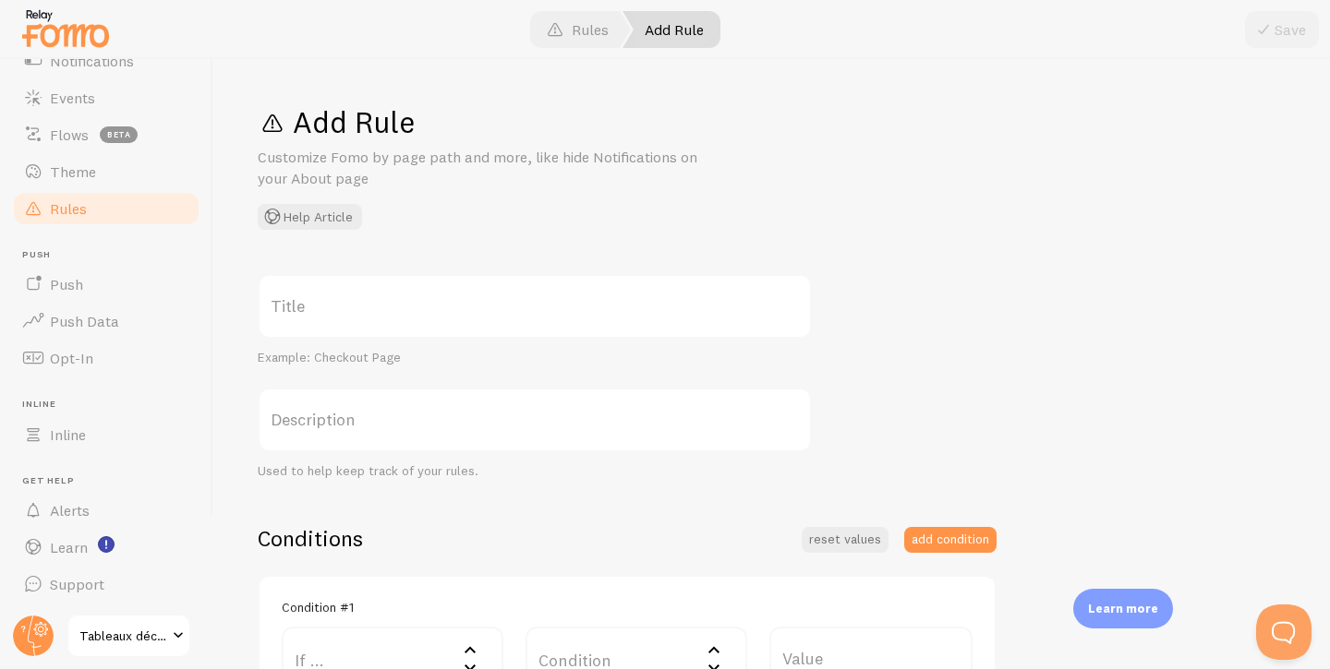
click at [394, 309] on label "Title" at bounding box center [535, 306] width 554 height 65
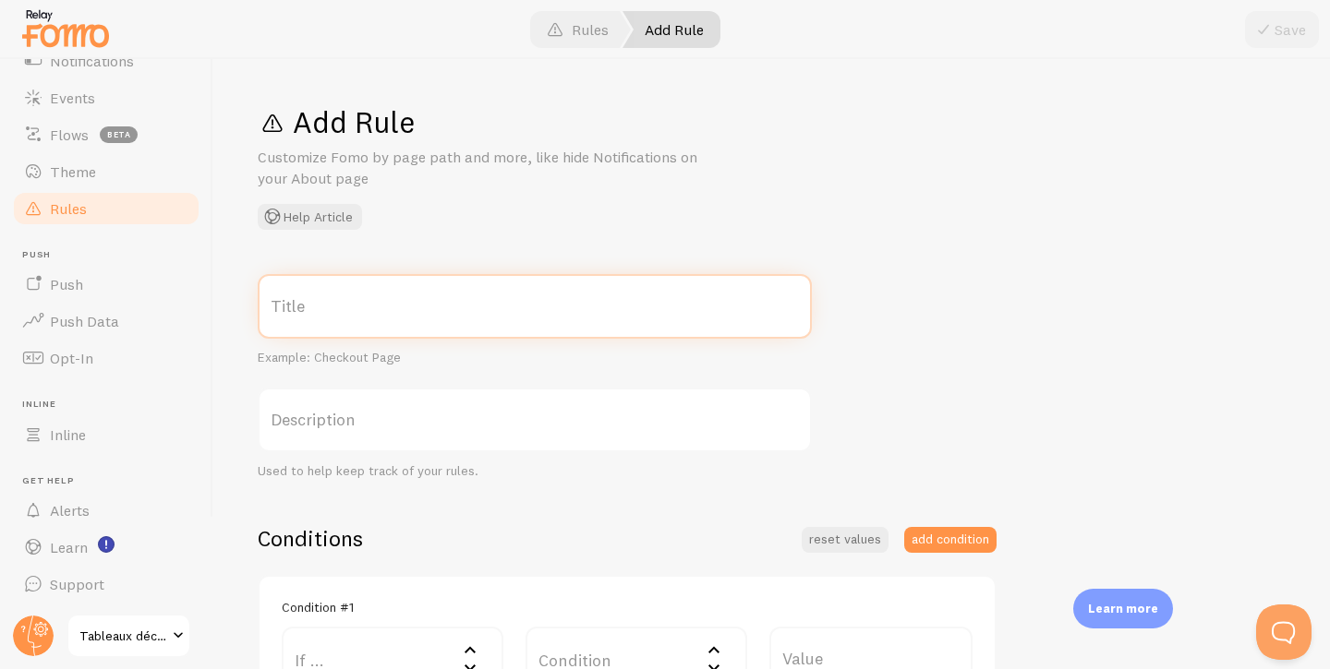
click at [394, 309] on input "Title" at bounding box center [535, 306] width 554 height 65
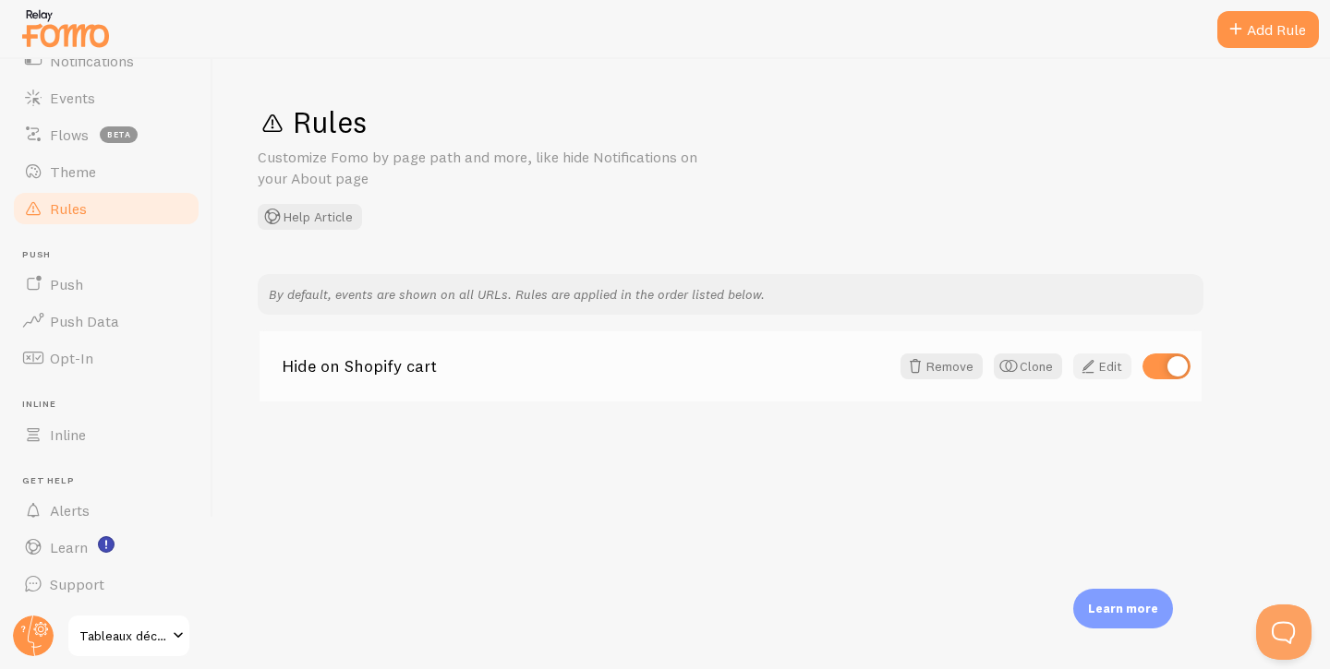
click at [1107, 367] on link "Edit" at bounding box center [1102, 367] width 58 height 26
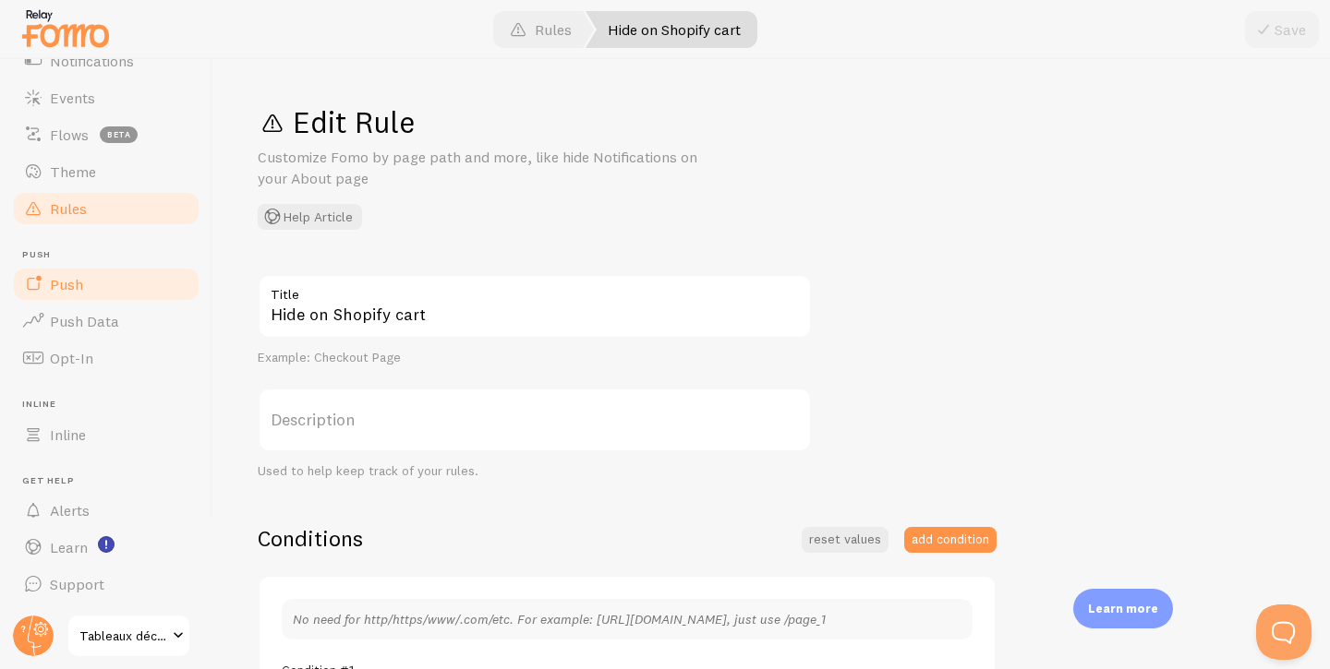
click at [93, 290] on link "Push" at bounding box center [106, 284] width 190 height 37
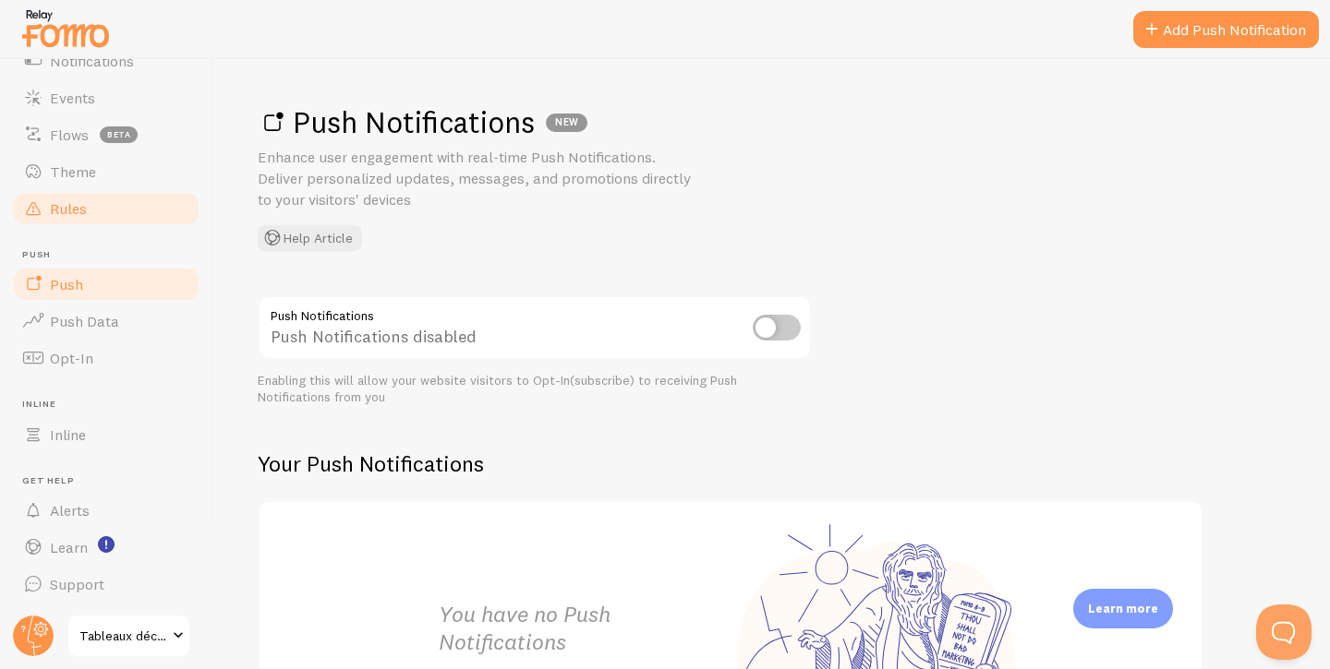
click at [78, 202] on span "Rules" at bounding box center [68, 208] width 37 height 18
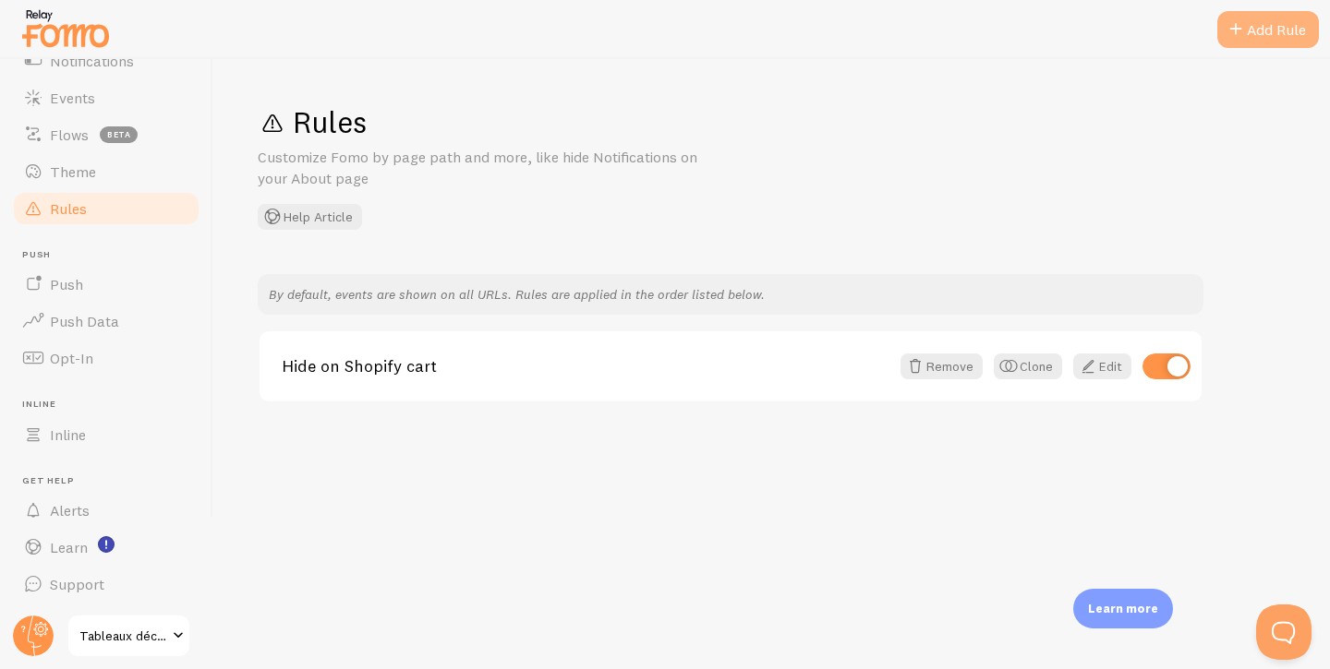
click at [1277, 38] on div "Add Rule" at bounding box center [1268, 29] width 102 height 37
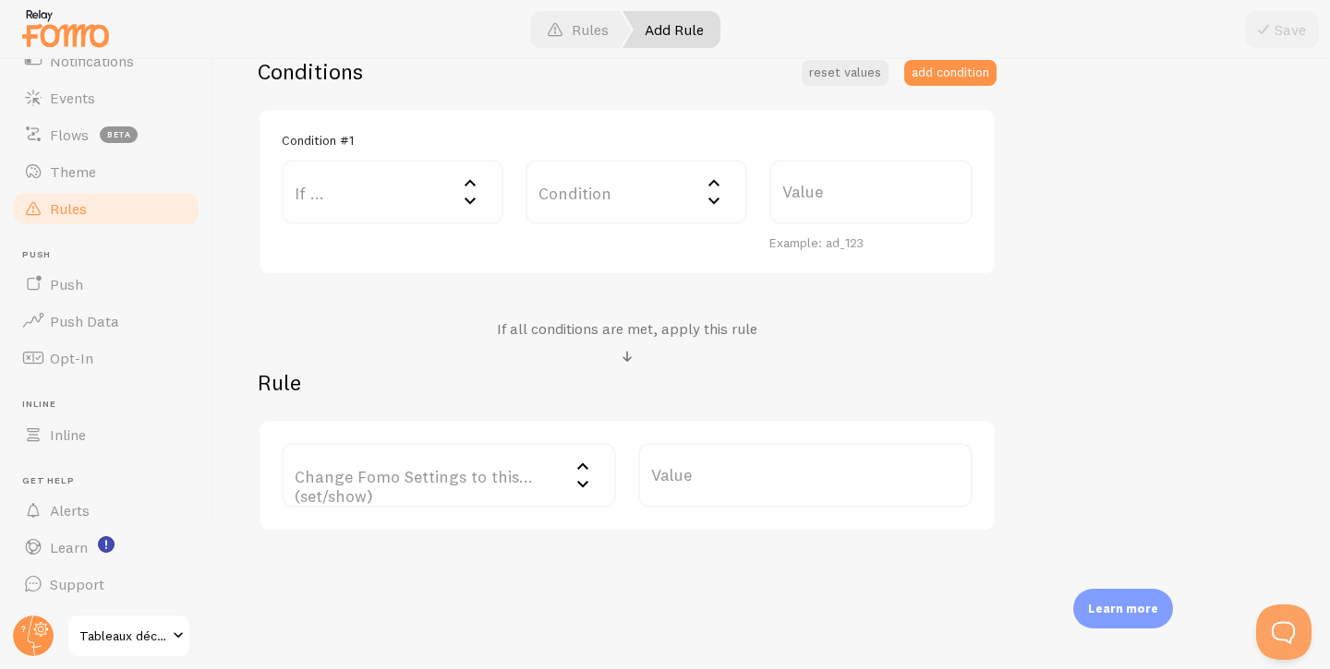
scroll to position [491, 0]
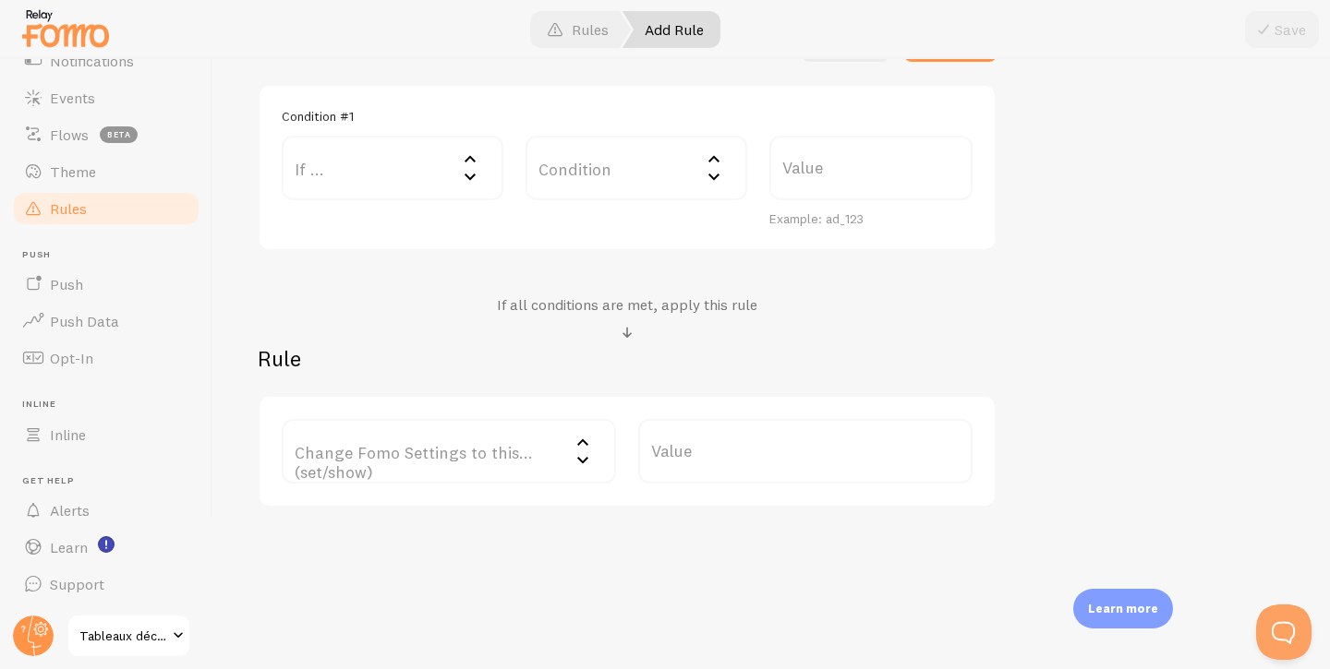
click at [415, 142] on label "If ..." at bounding box center [393, 168] width 222 height 65
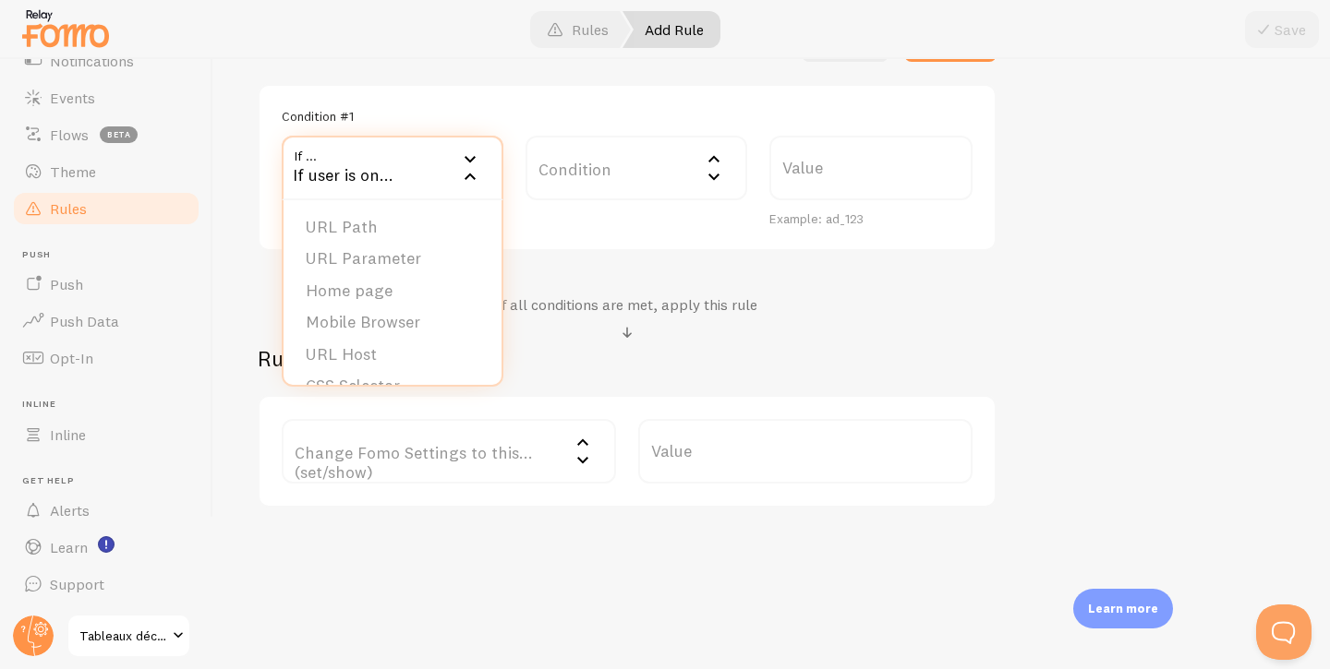
click at [611, 168] on label "Condition" at bounding box center [636, 168] width 222 height 65
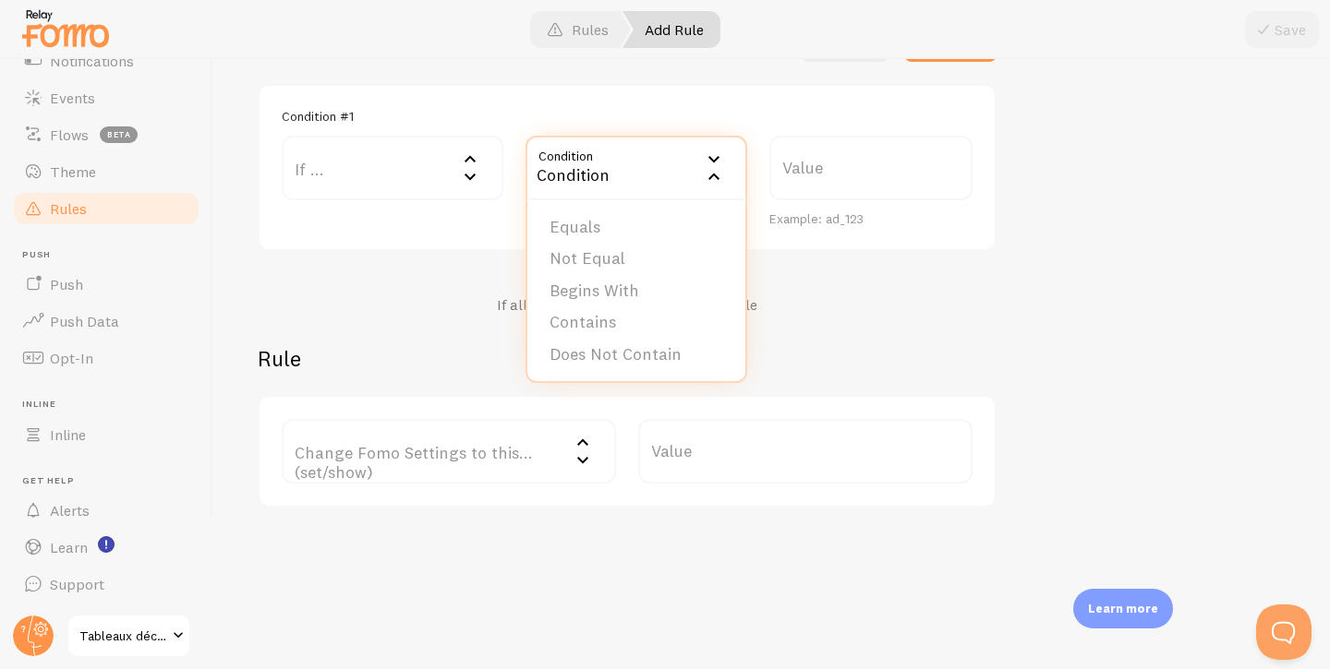
click at [888, 164] on label "Value" at bounding box center [870, 168] width 203 height 65
click at [888, 164] on input "Value" at bounding box center [870, 168] width 203 height 65
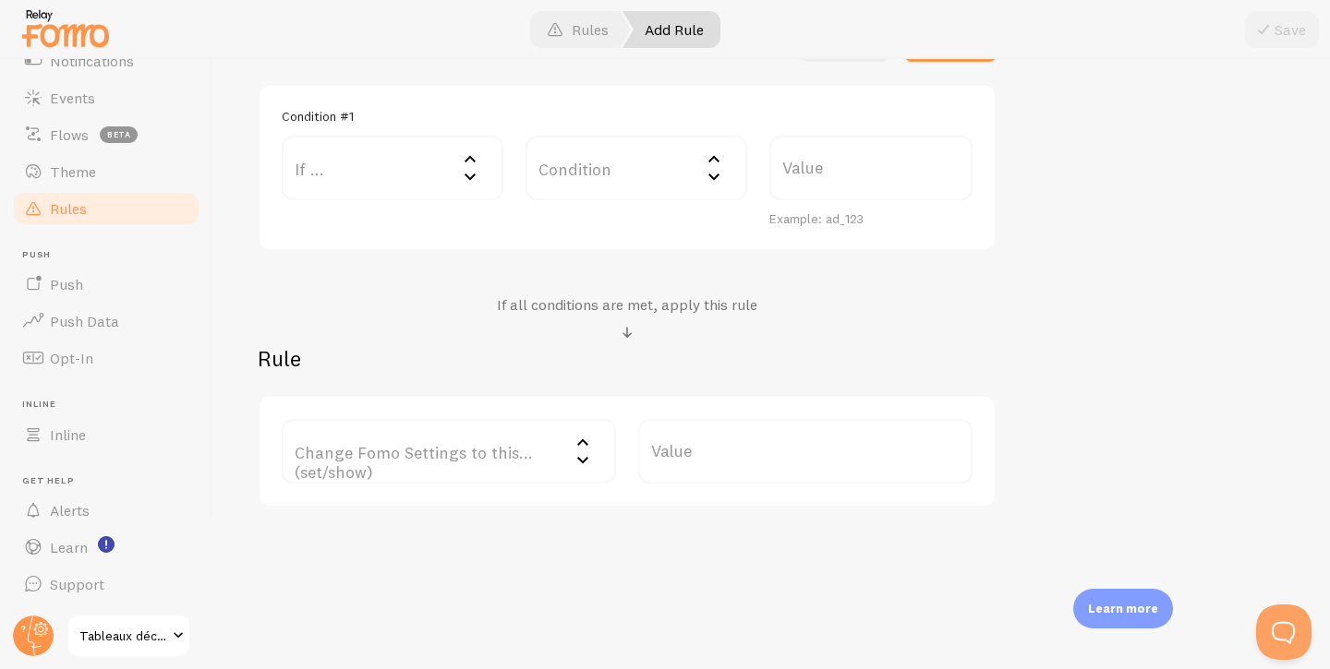
click at [523, 448] on label "Change Fomo Settings to this... (set/show)" at bounding box center [449, 451] width 334 height 65
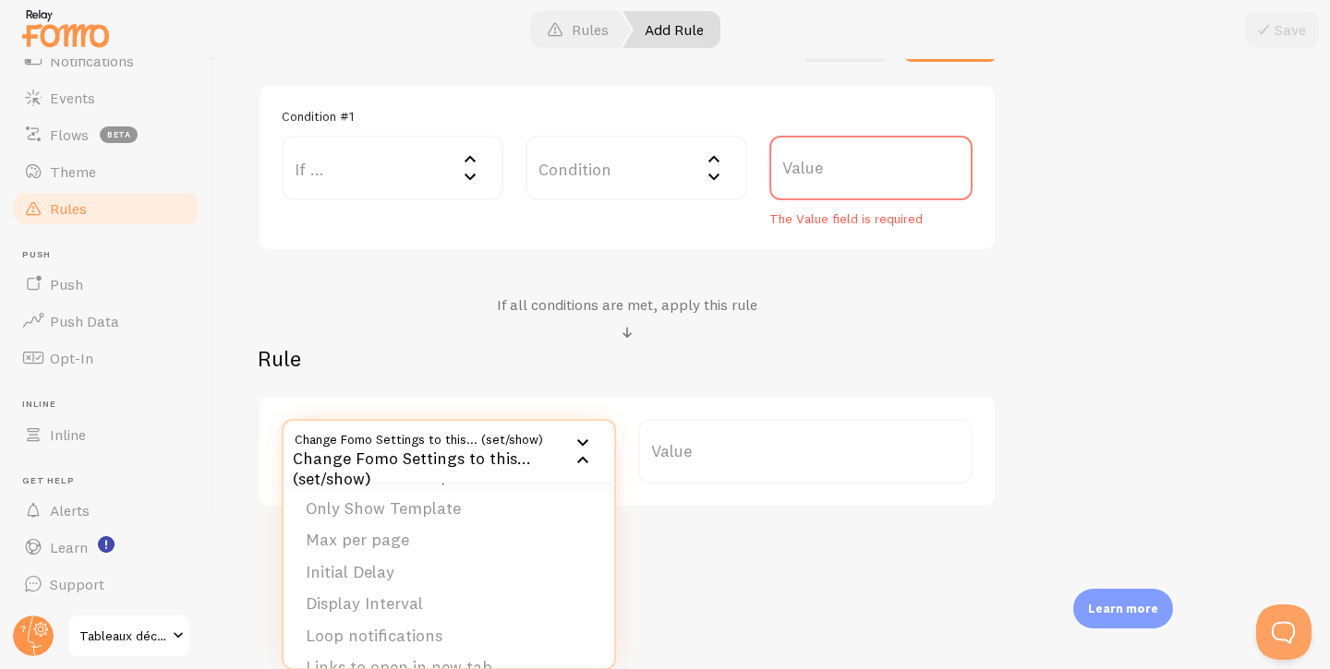
scroll to position [70, 0]
click at [374, 573] on li "Initial Delay" at bounding box center [448, 568] width 331 height 32
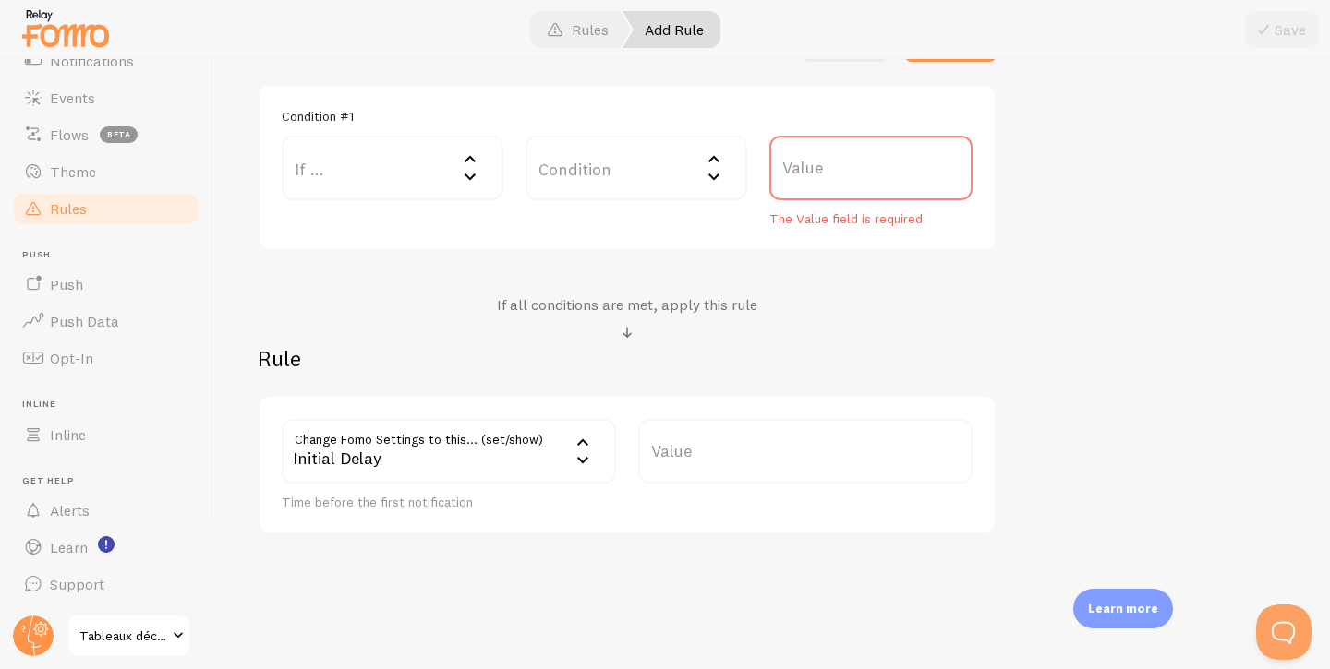
click at [719, 444] on label "Value" at bounding box center [805, 451] width 334 height 65
click at [719, 444] on input "Value" at bounding box center [805, 451] width 334 height 65
type input "2"
click at [915, 374] on div "Rule Change Fomo Settings to this... (set/show) initialDelay Initial Delay Noti…" at bounding box center [627, 439] width 739 height 190
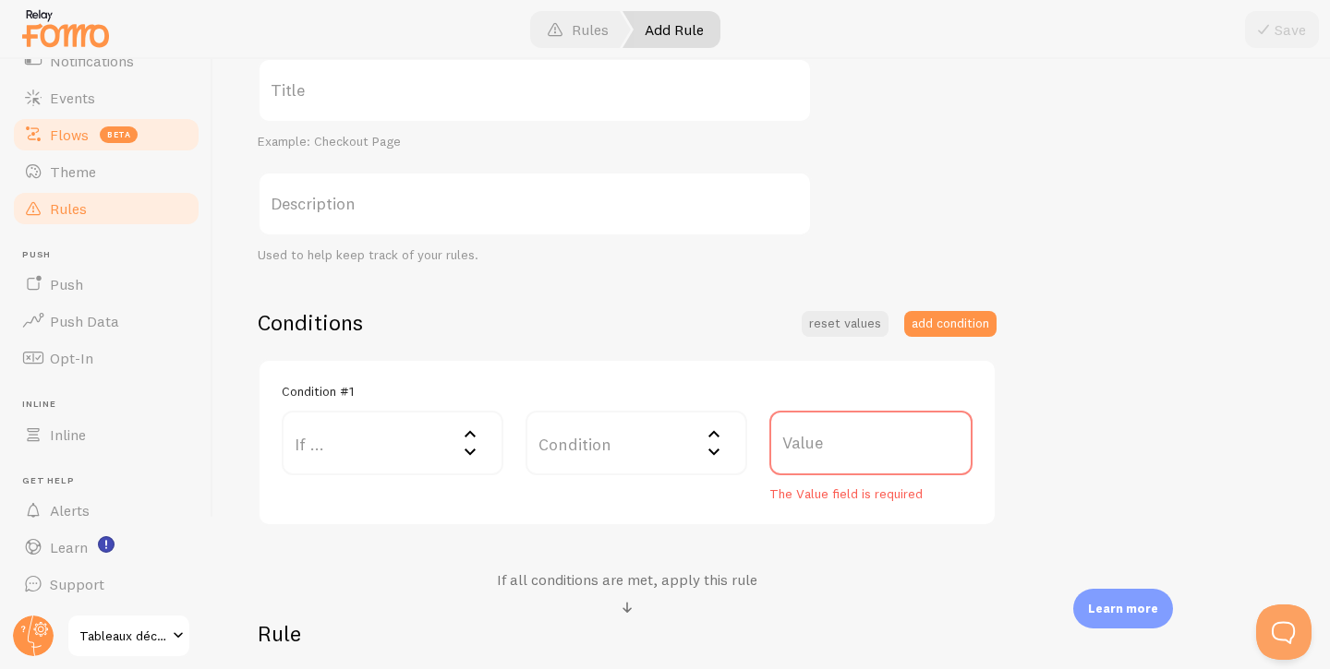
scroll to position [211, 0]
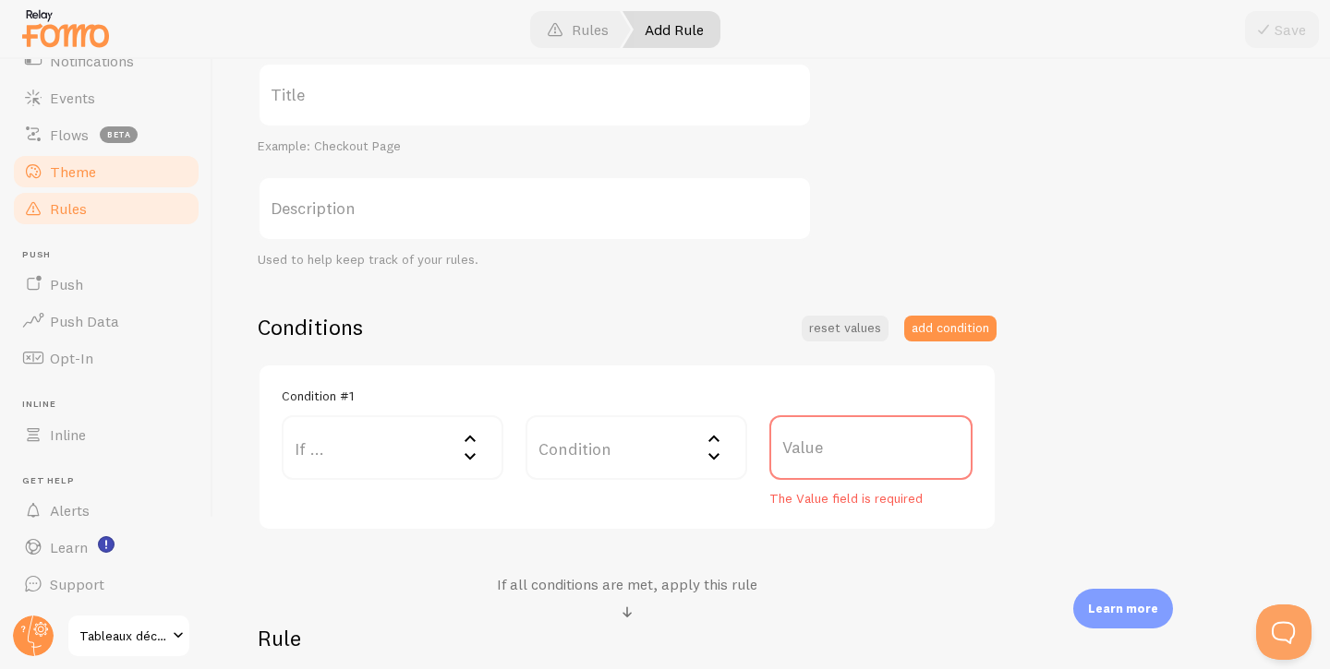
click at [78, 163] on span "Theme" at bounding box center [73, 172] width 46 height 18
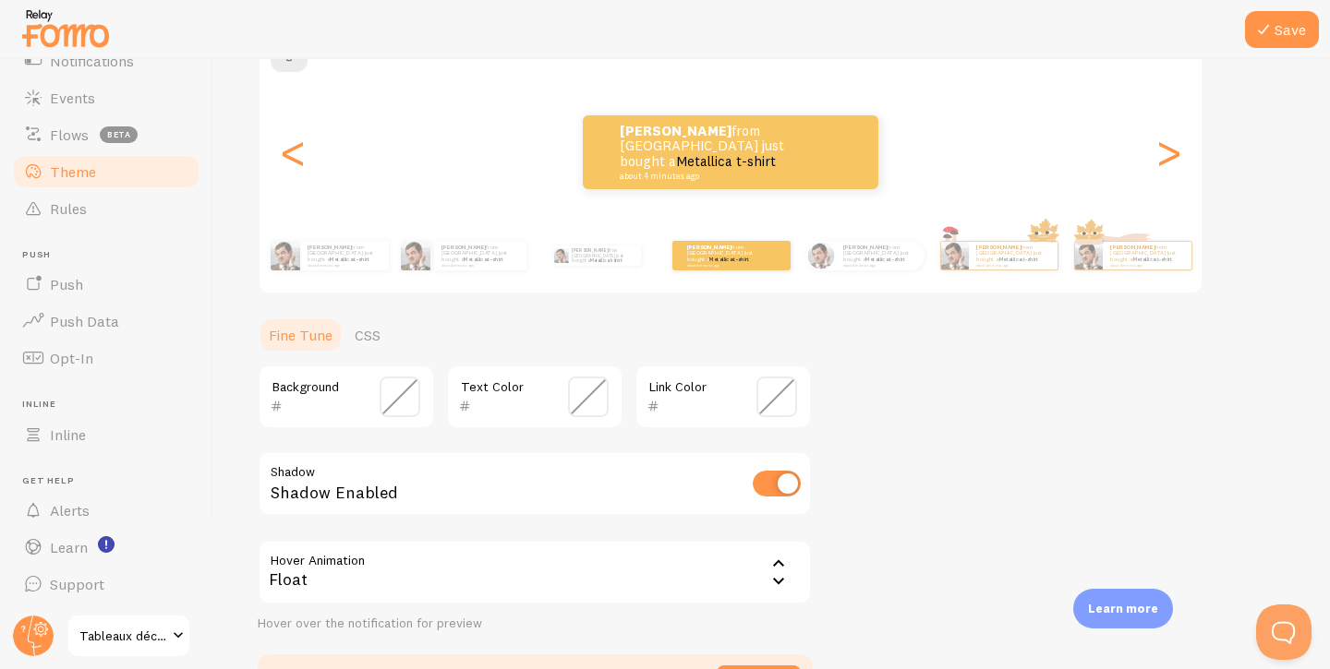
scroll to position [312, 0]
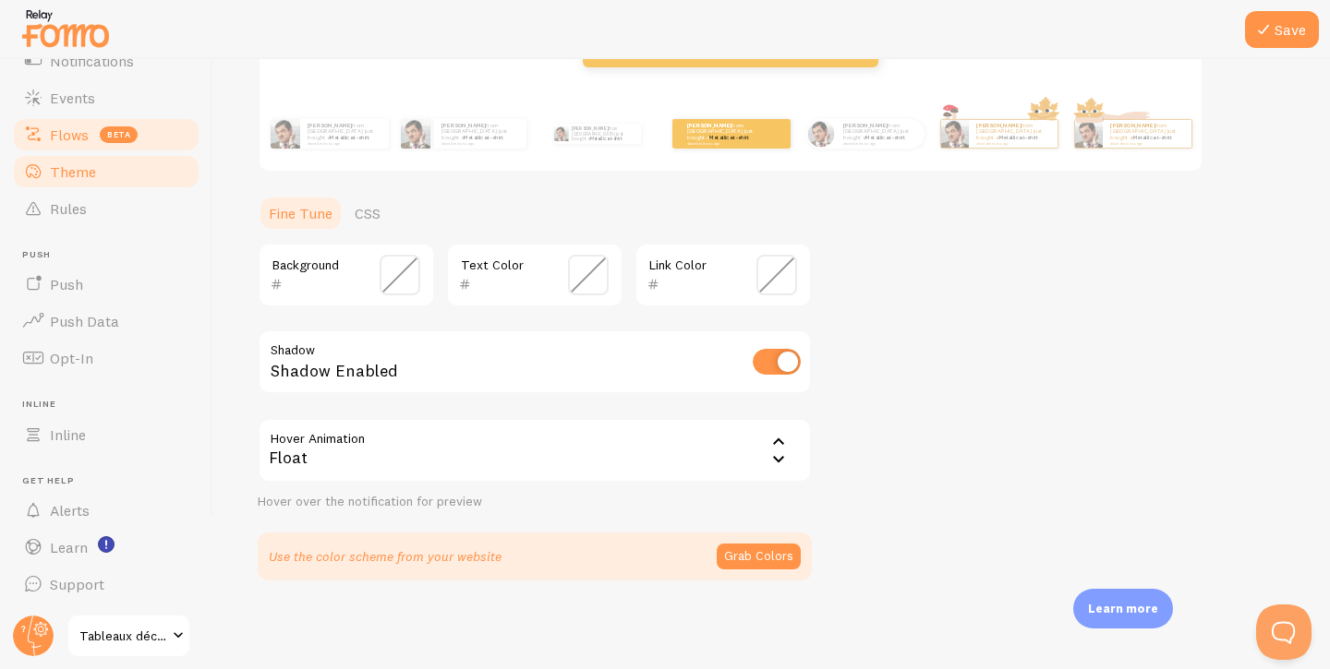
click at [70, 135] on span "Flows" at bounding box center [69, 135] width 39 height 18
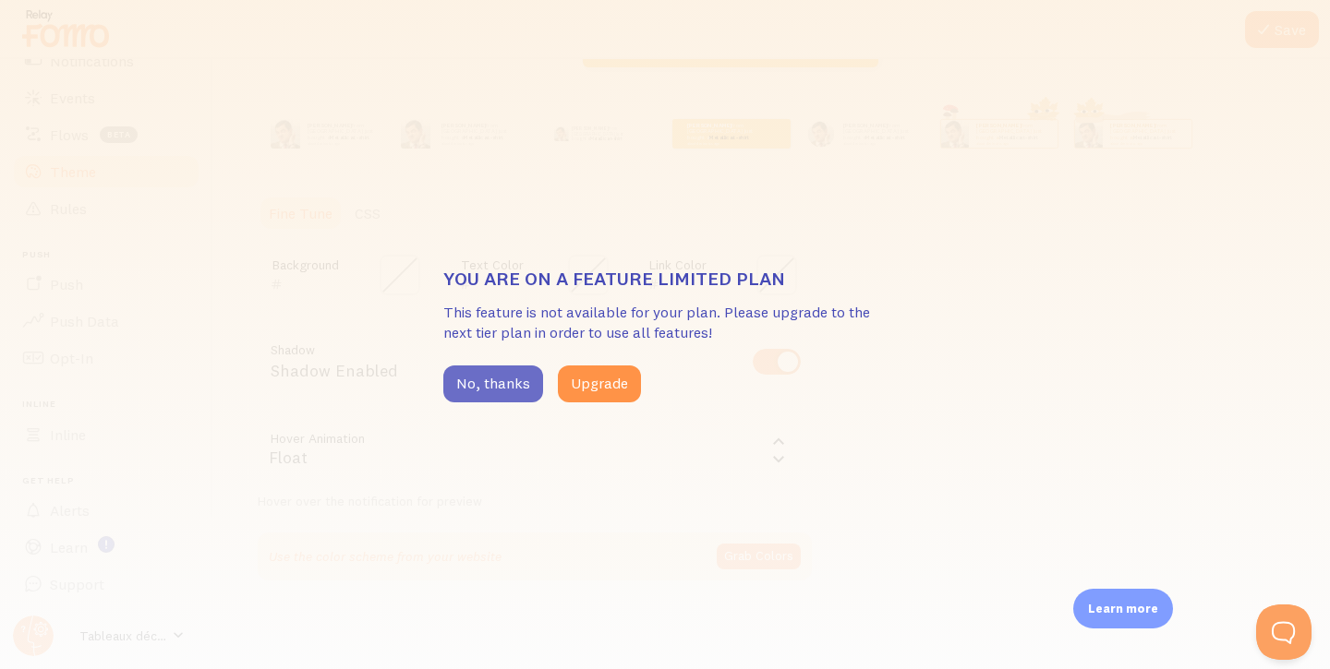
click at [489, 371] on button "No, thanks" at bounding box center [493, 384] width 100 height 37
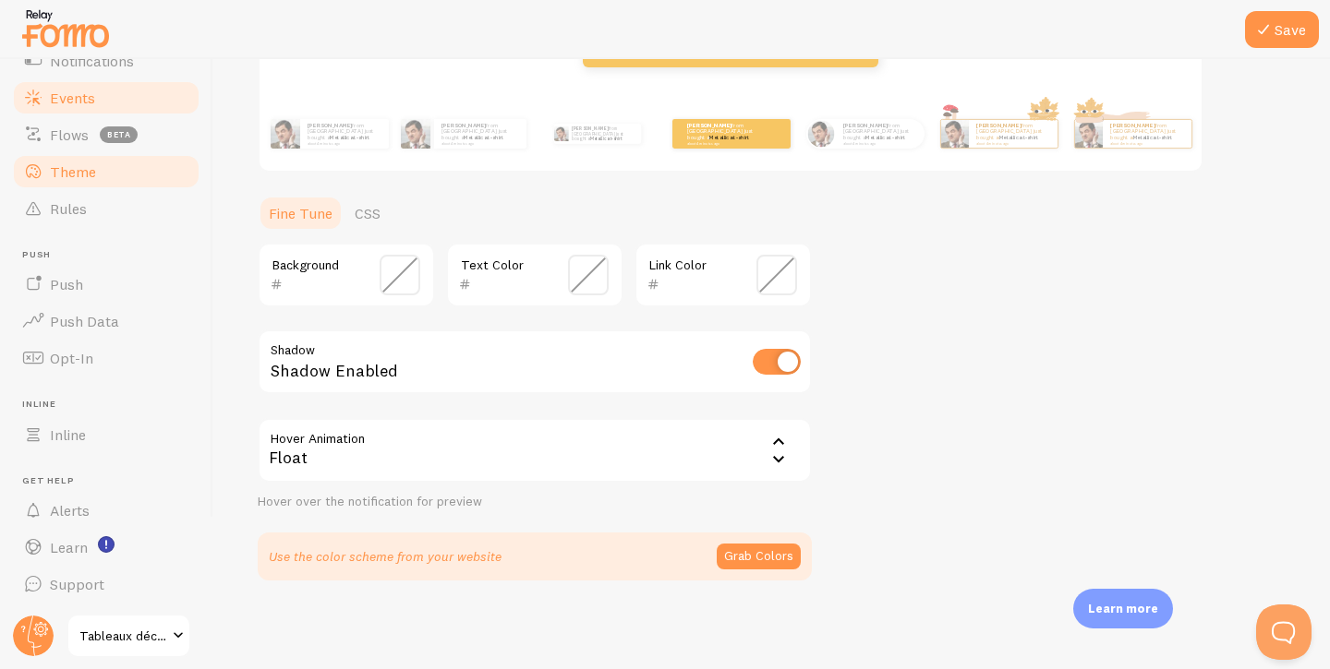
click at [99, 101] on link "Events" at bounding box center [106, 97] width 190 height 37
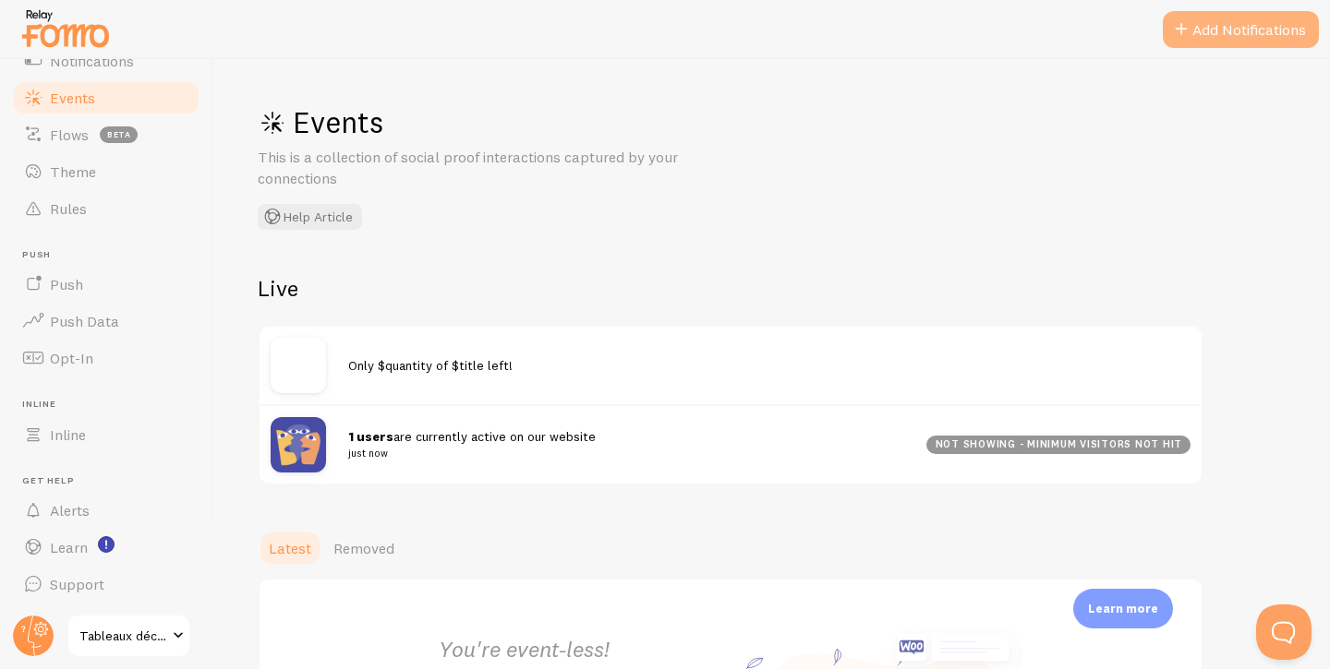
click at [1252, 30] on button "Add Notifications" at bounding box center [1241, 29] width 156 height 37
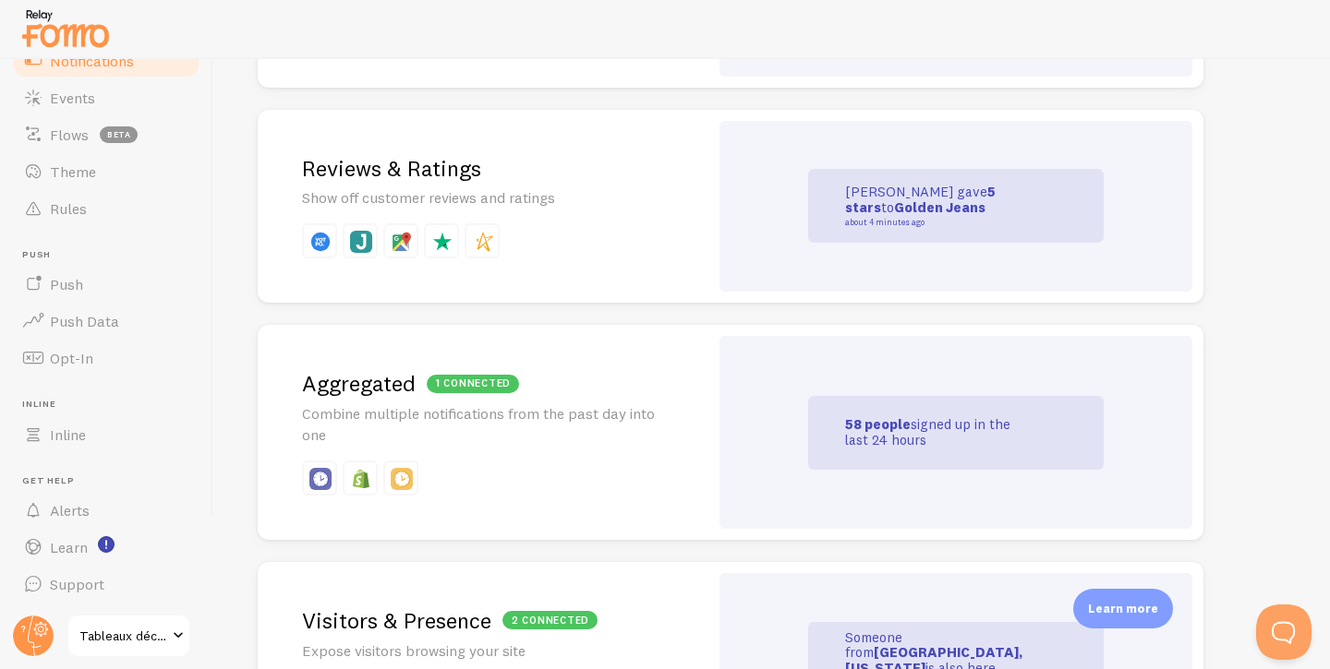
scroll to position [620, 0]
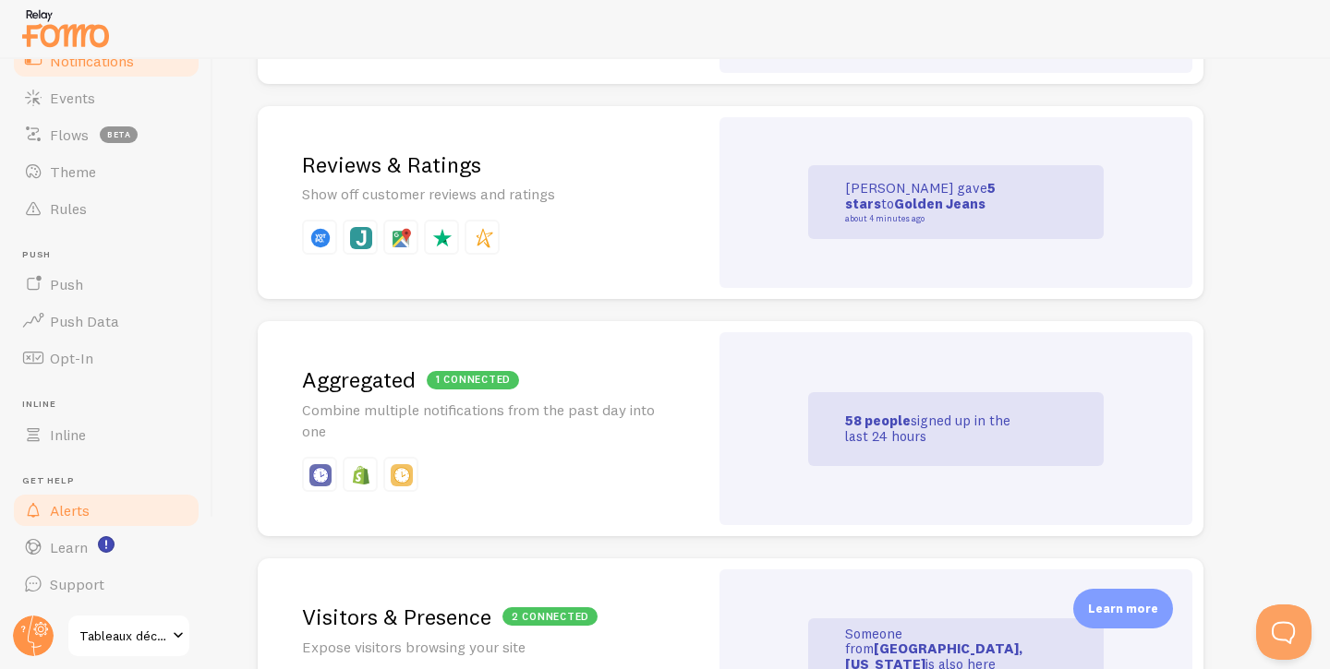
click at [110, 513] on link "Alerts" at bounding box center [106, 510] width 190 height 37
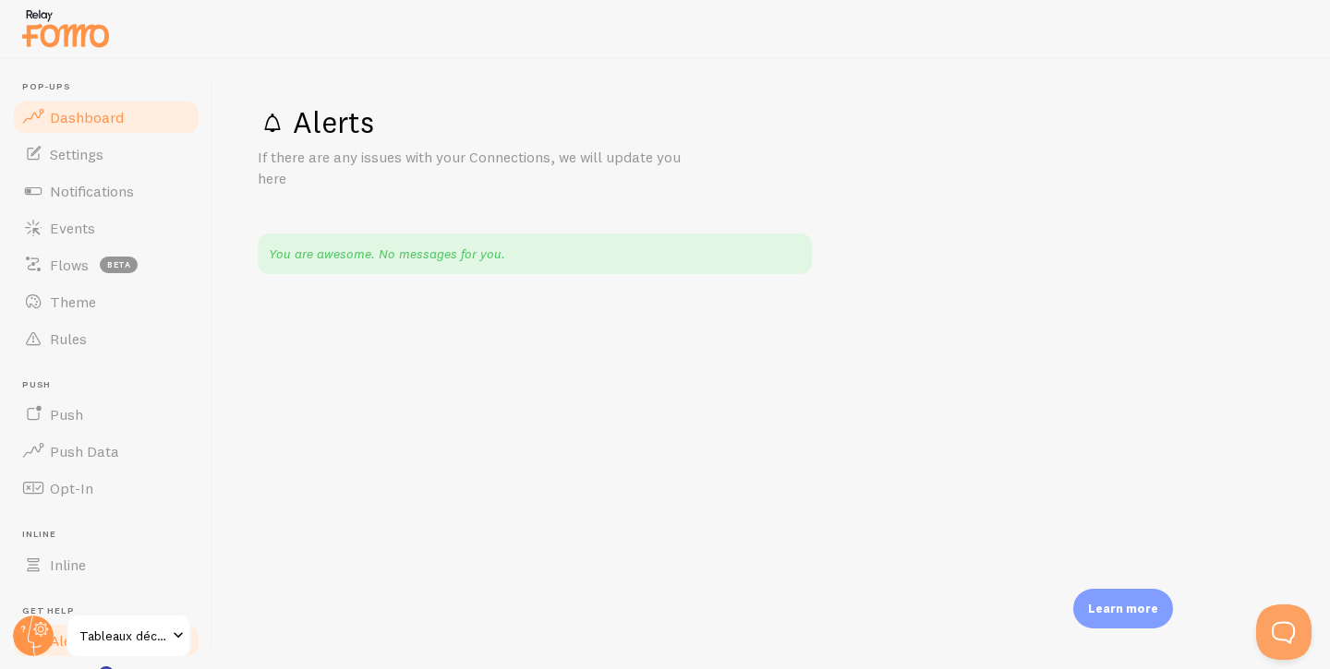
click at [90, 111] on span "Dashboard" at bounding box center [87, 117] width 74 height 18
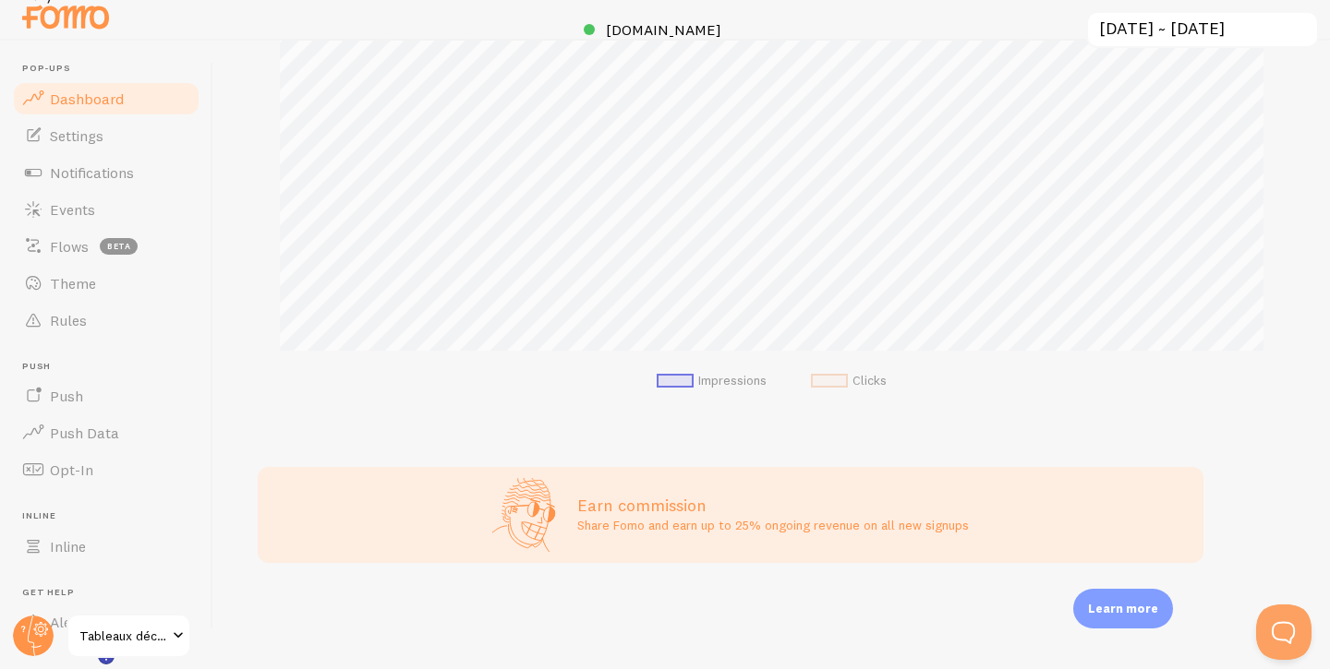
scroll to position [25, 0]
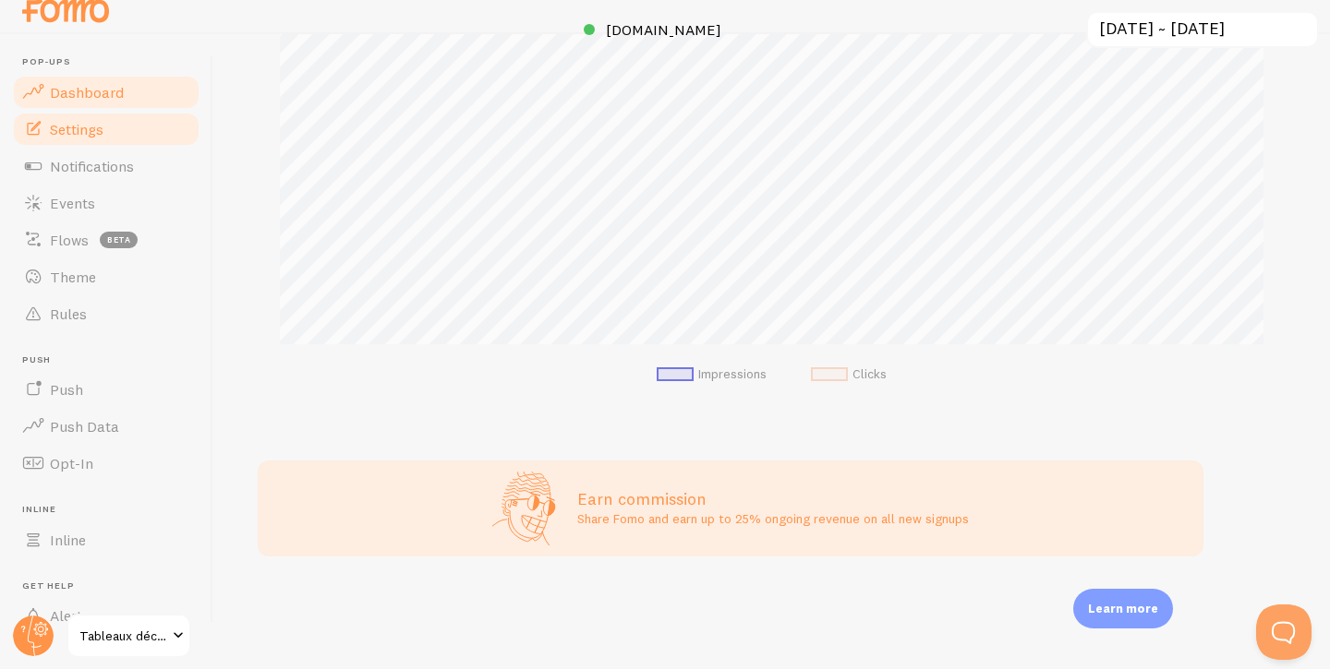
click at [137, 116] on link "Settings" at bounding box center [106, 129] width 190 height 37
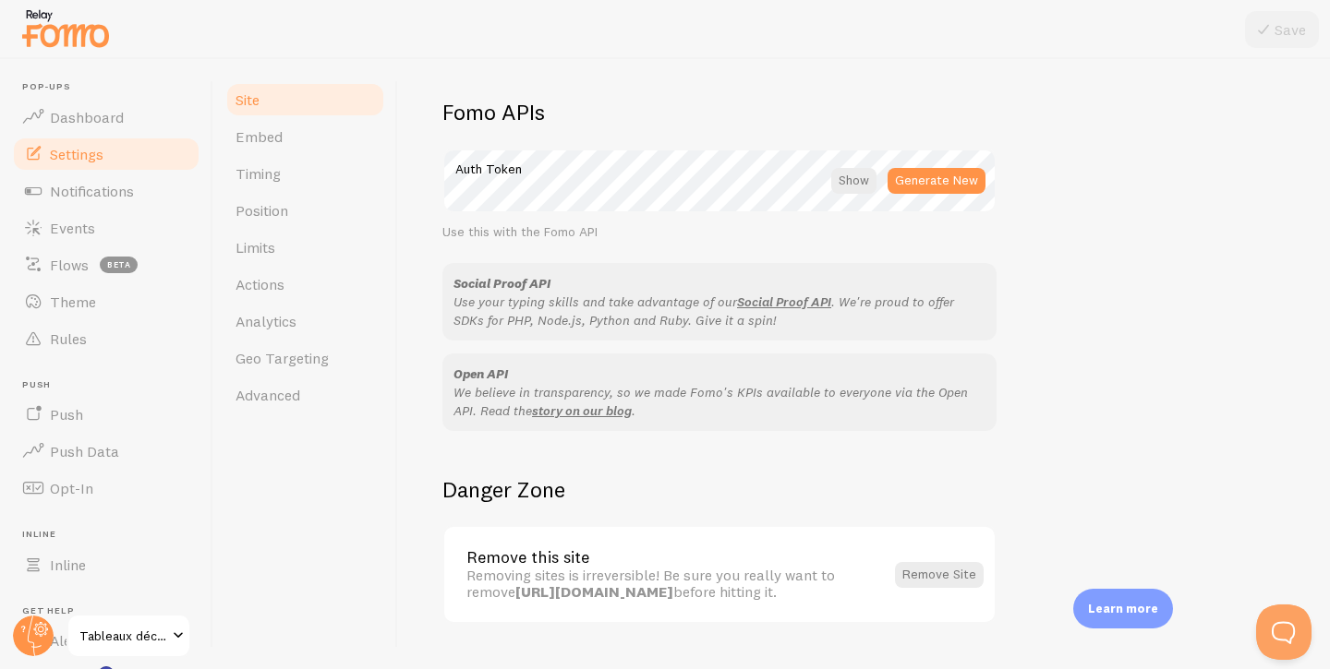
scroll to position [1059, 0]
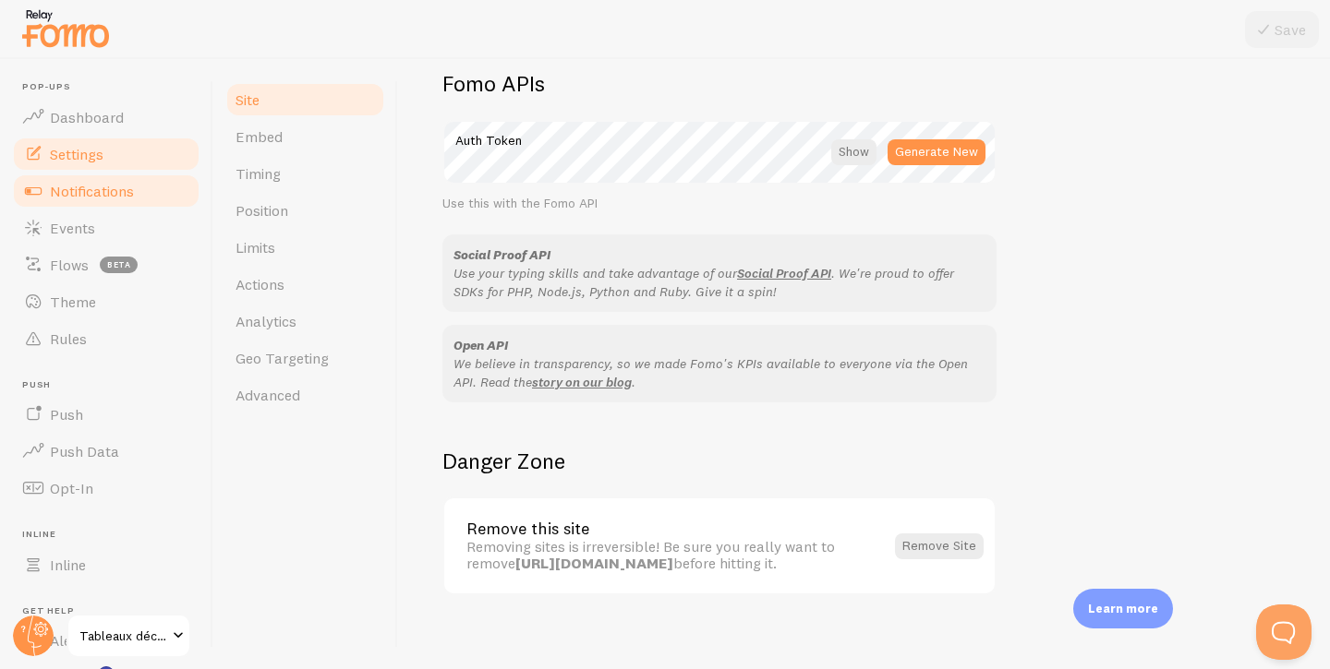
click at [153, 191] on link "Notifications" at bounding box center [106, 191] width 190 height 37
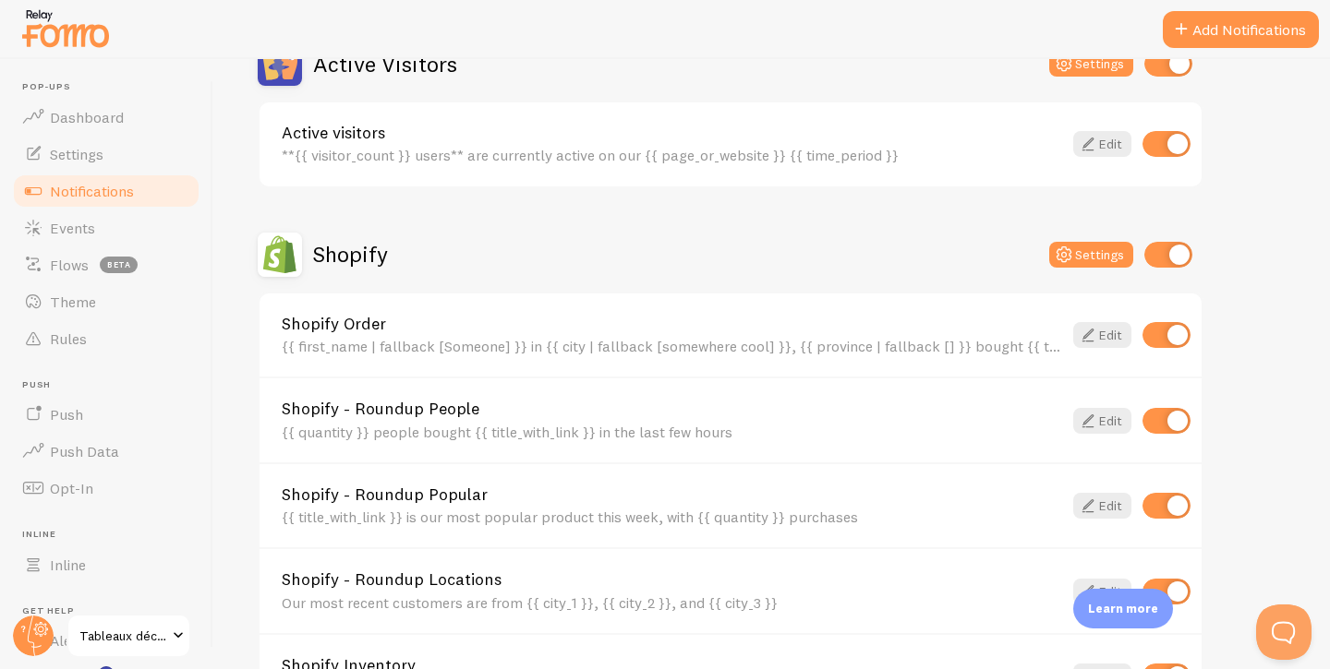
scroll to position [510, 0]
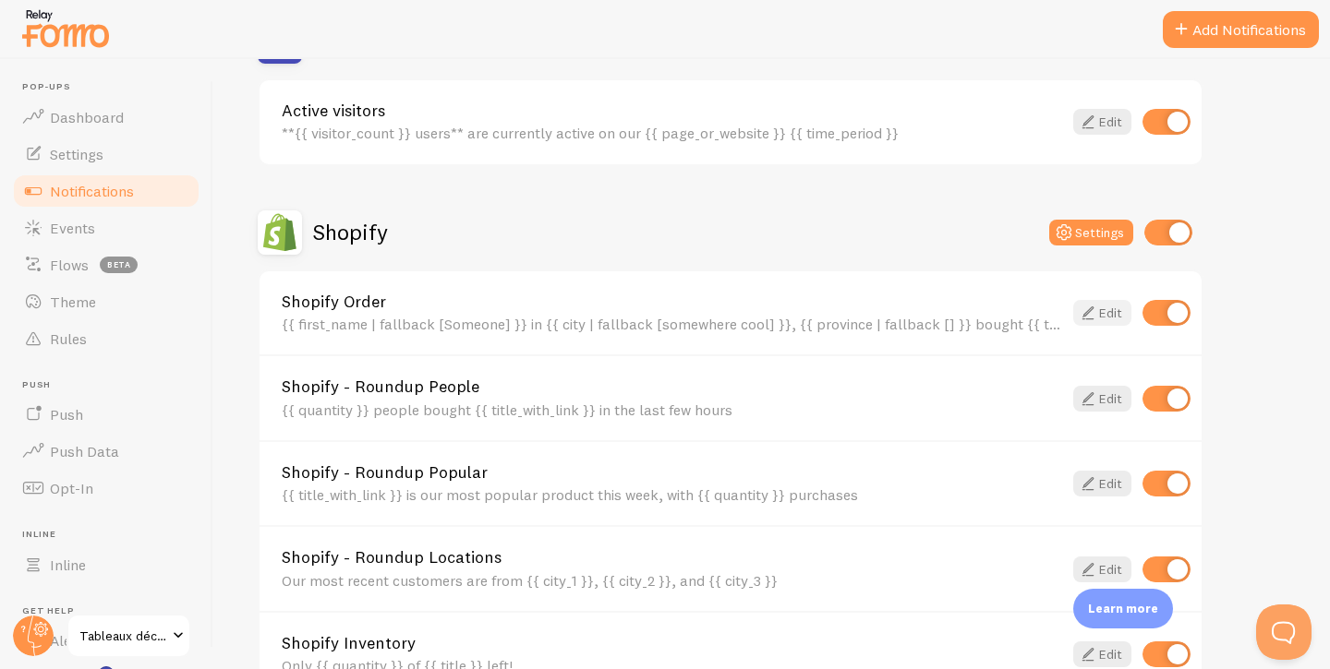
click at [1106, 306] on link "Edit" at bounding box center [1102, 313] width 58 height 26
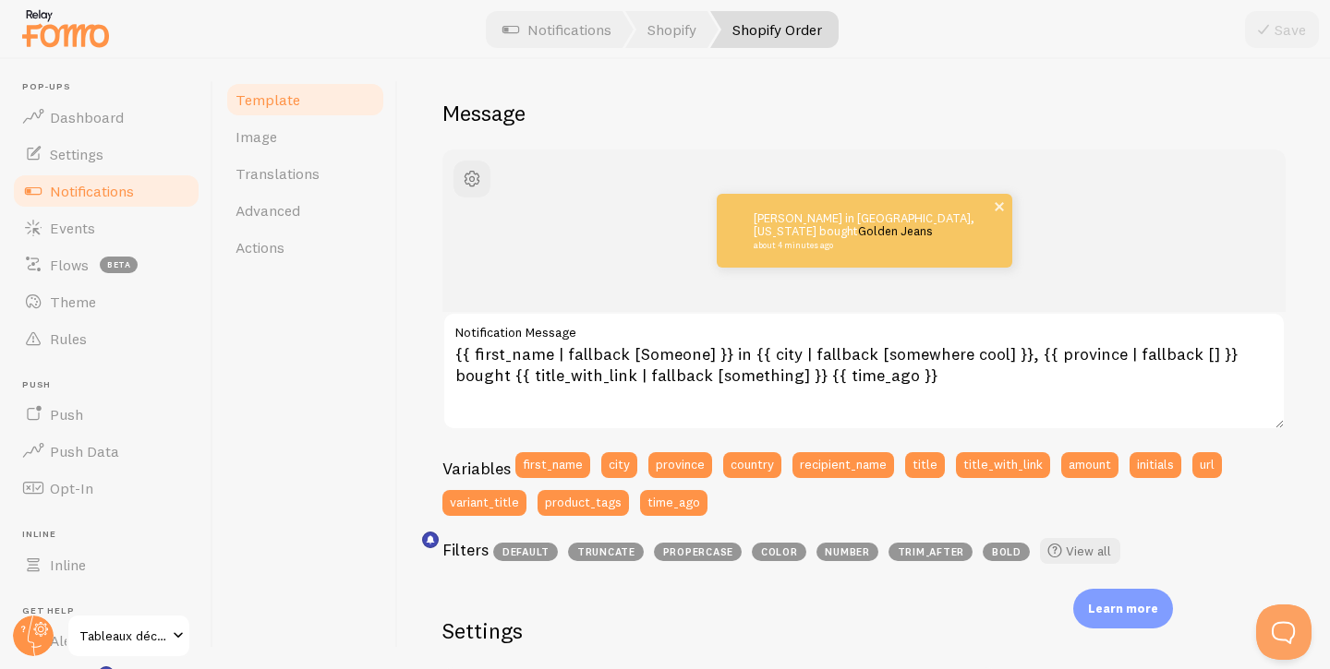
scroll to position [144, 0]
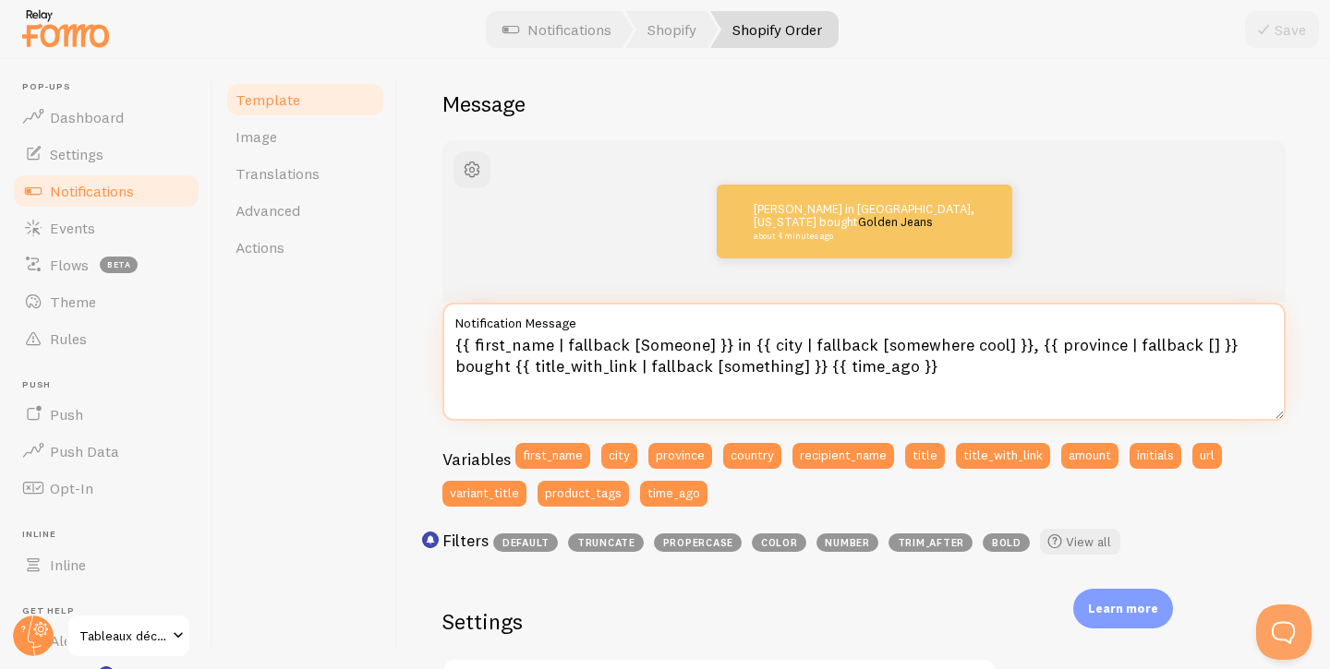
drag, startPoint x: 885, startPoint y: 367, endPoint x: 446, endPoint y: 328, distance: 440.3
click at [446, 328] on div "{{ first_name | fallback [Someone] }} in {{ city | fallback [somewhere cool] }}…" at bounding box center [863, 362] width 843 height 118
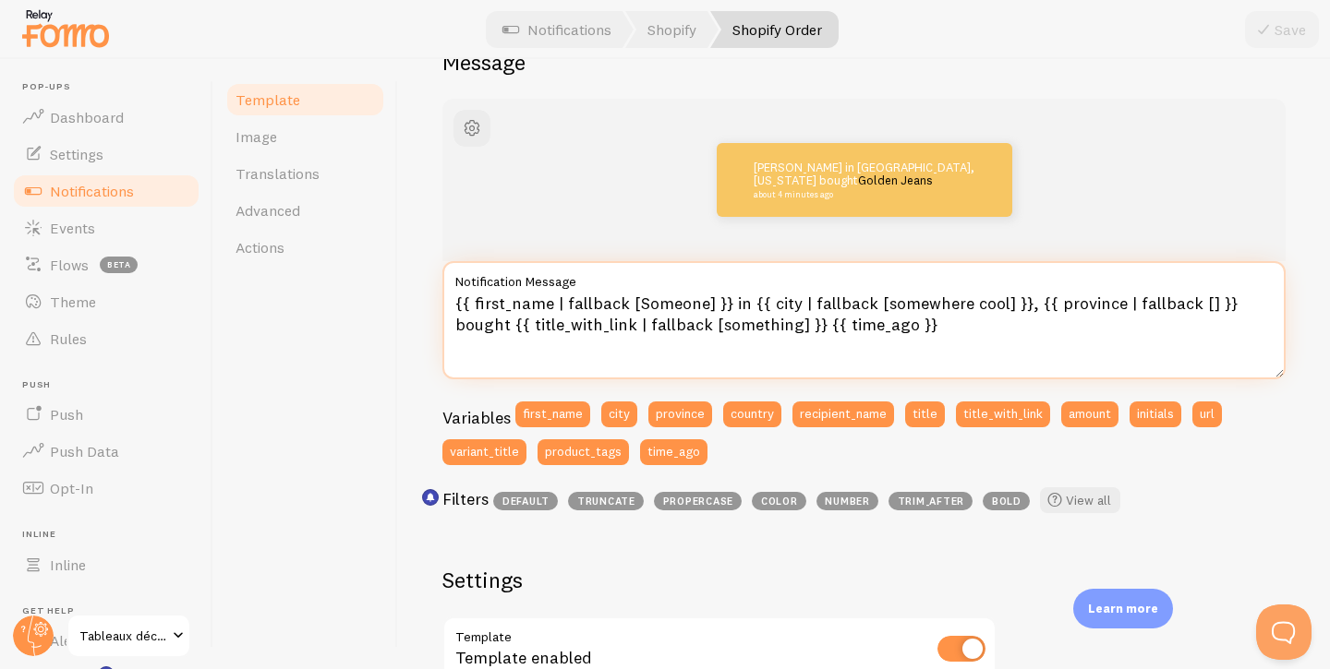
scroll to position [187, 0]
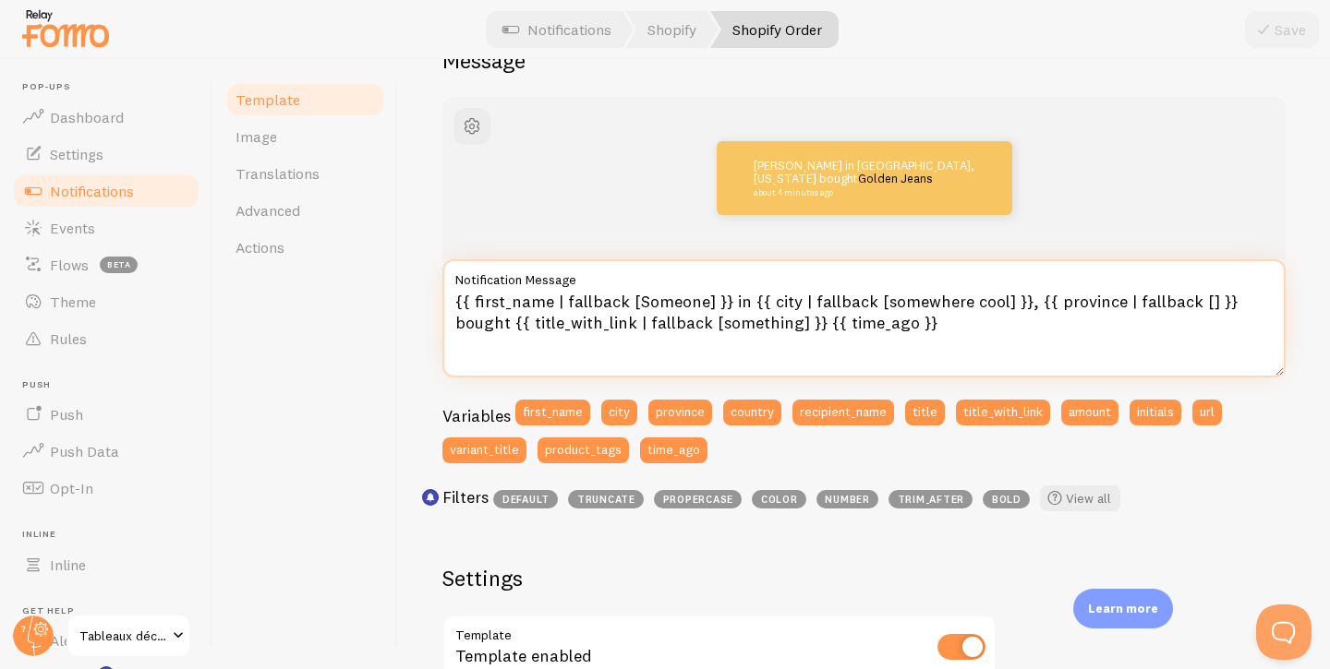
click at [648, 295] on textarea "{{ first_name | fallback [Someone] }} in {{ city | fallback [somewhere cool] }}…" at bounding box center [863, 318] width 843 height 118
drag, startPoint x: 889, startPoint y: 319, endPoint x: 426, endPoint y: 284, distance: 464.8
click at [426, 284] on div "Shopify Order Compose your message using variables and filters, enclosing varia…" at bounding box center [864, 364] width 932 height 610
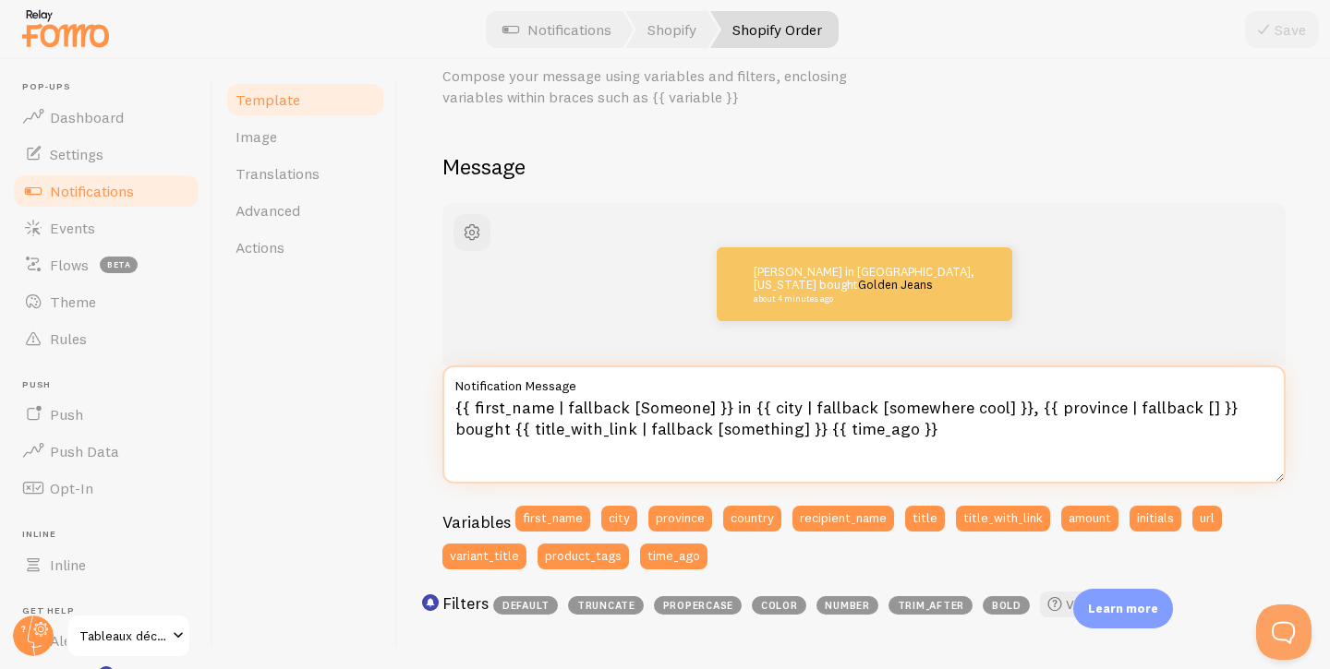
scroll to position [75, 0]
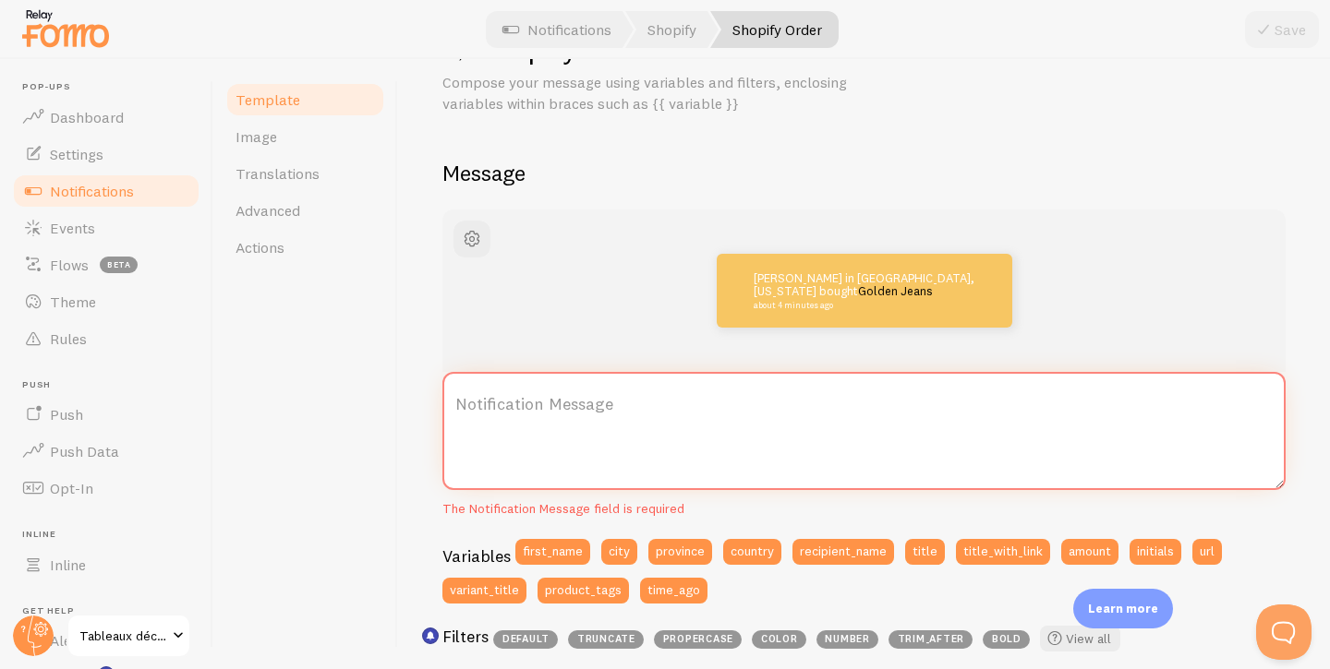
paste textarea "{{{ first_name | fallback [Quelqu'un] }}} à {{ city | fallback [quelque part] }…"
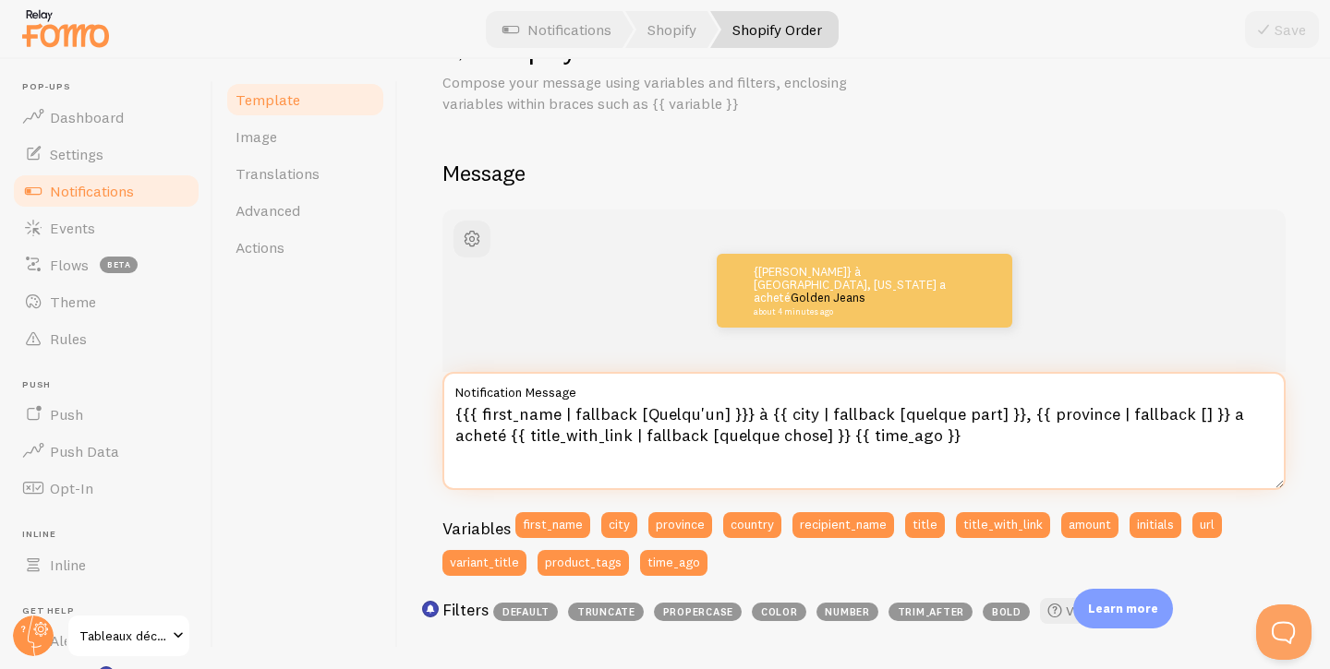
click at [462, 415] on textarea "{{{ first_name | fallback [Quelqu'un] }}} à {{ city | fallback [quelque part] }…" at bounding box center [863, 431] width 843 height 118
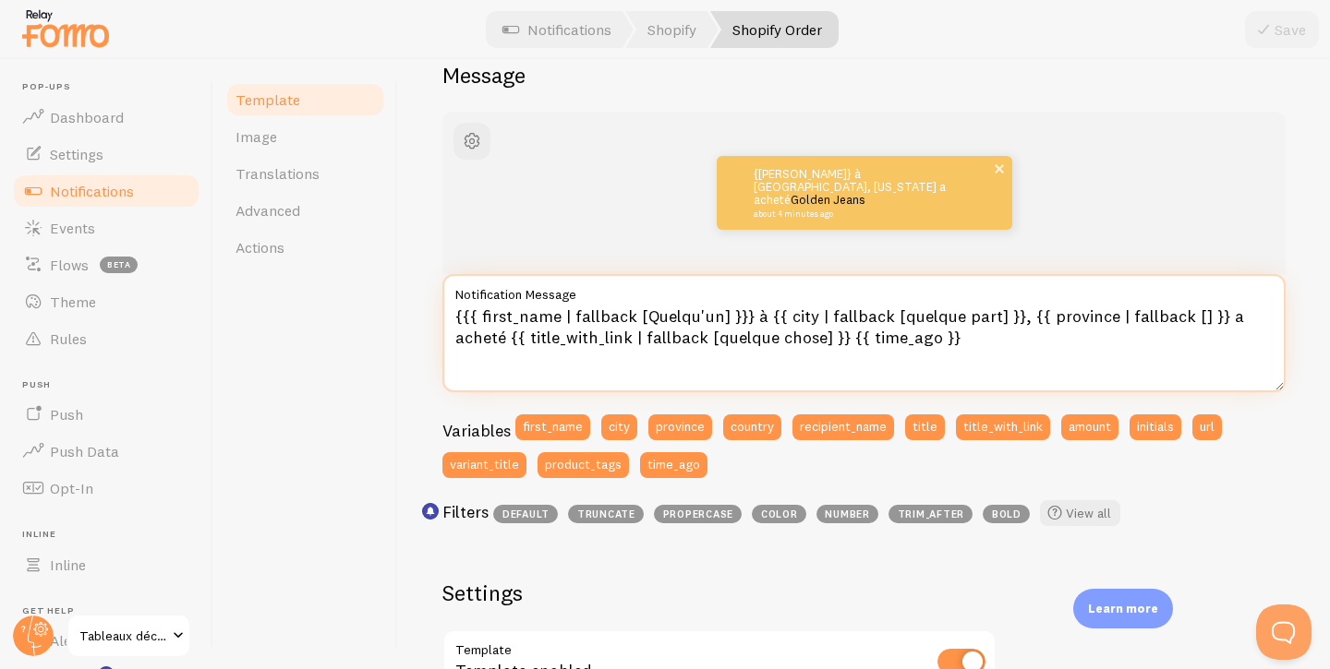
scroll to position [0, 0]
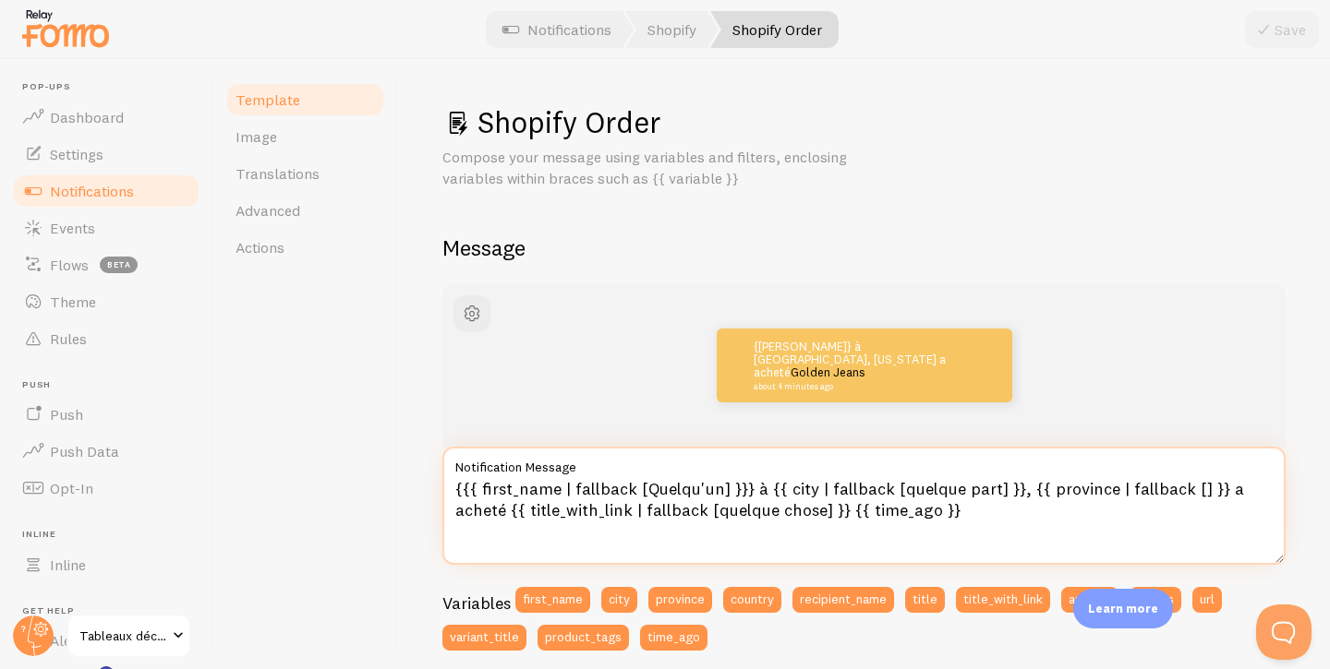
type textarea "{{{ first_name | fallback [Quelqu'un] }}} à {{ city | fallback [quelque part] }…"
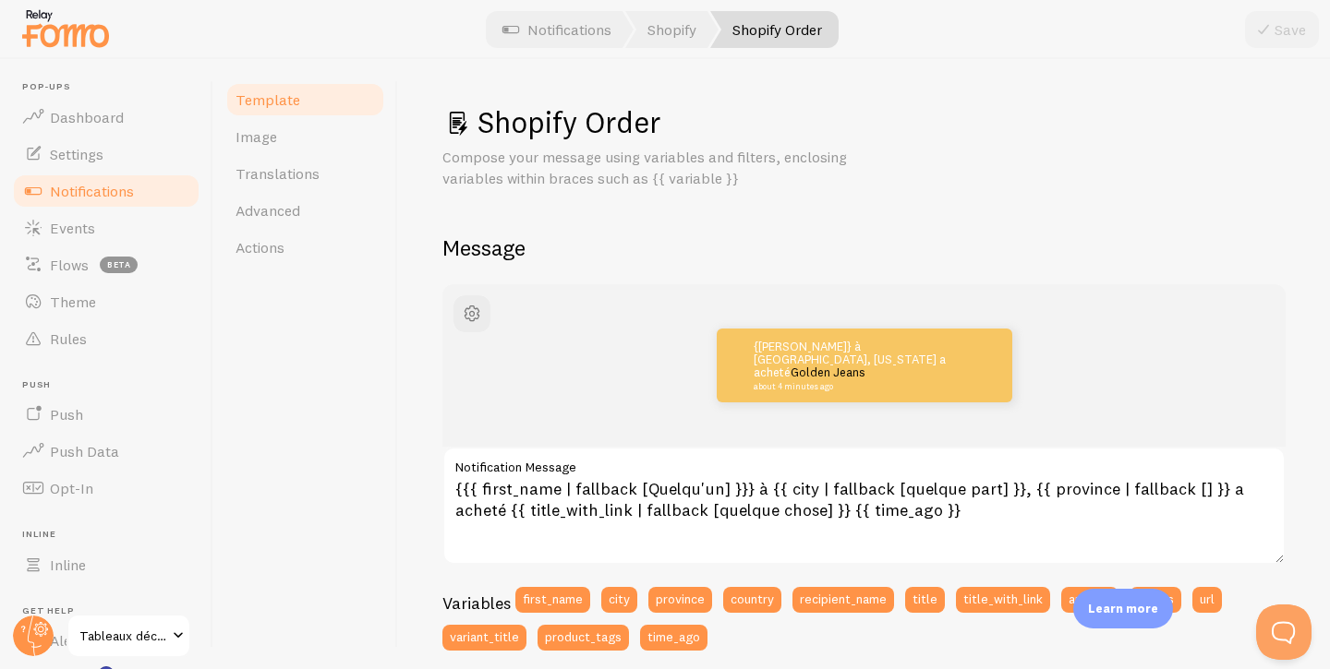
click at [1299, 555] on div "Shopify Order Compose your message using variables and filters, enclosing varia…" at bounding box center [864, 364] width 932 height 610
click at [1276, 9] on div at bounding box center [665, 29] width 1330 height 59
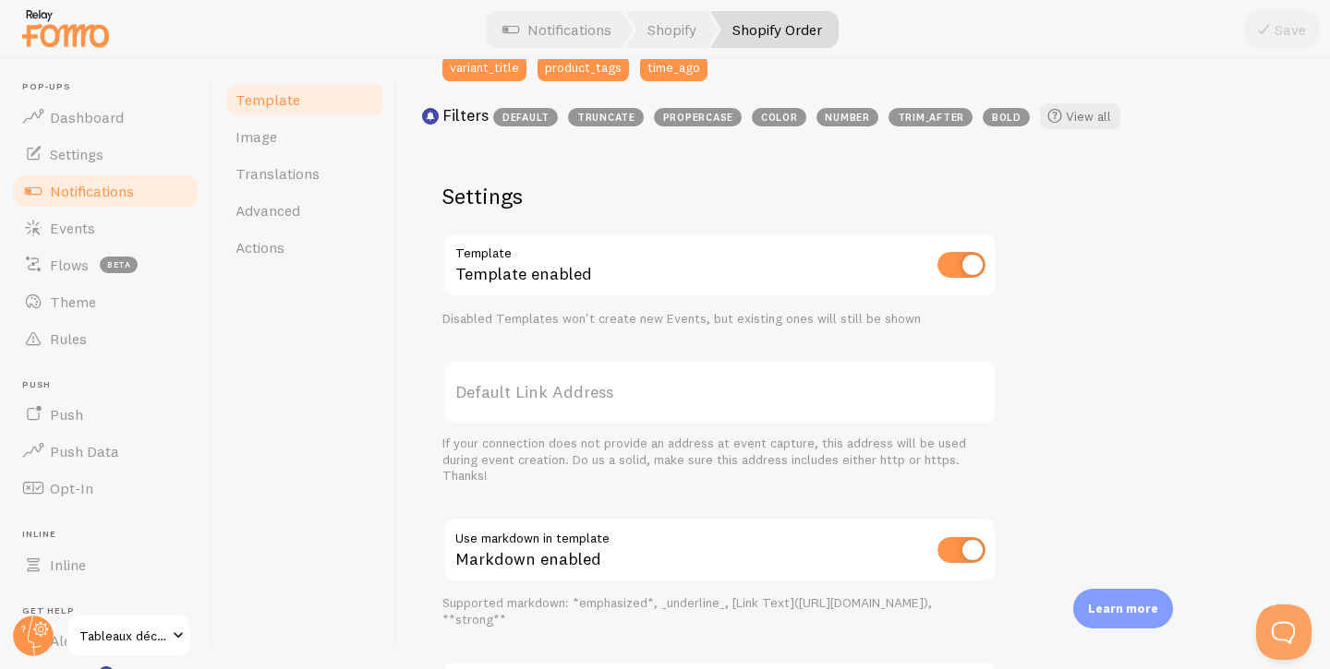
scroll to position [568, 0]
